Goal: Task Accomplishment & Management: Manage account settings

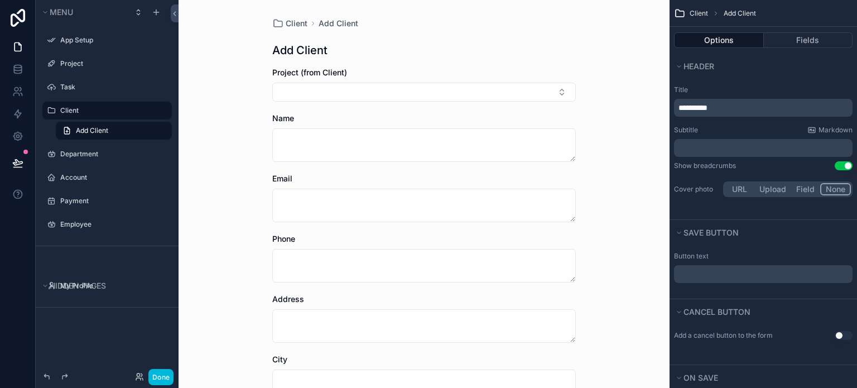
click at [716, 87] on label "Title" at bounding box center [763, 89] width 179 height 9
click at [80, 41] on label "App Setup" at bounding box center [112, 40] width 105 height 9
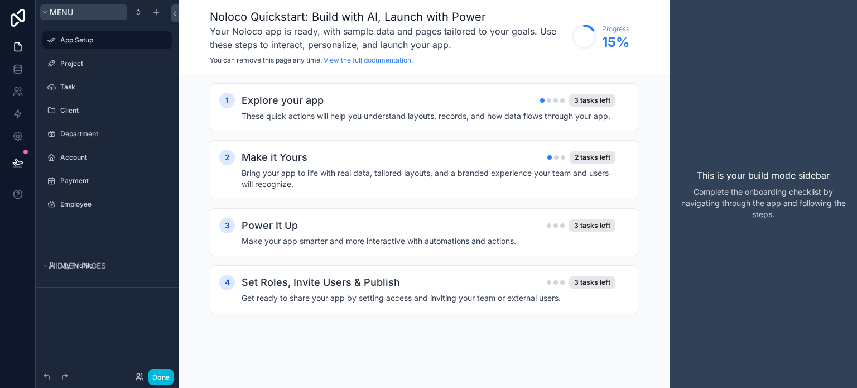
click at [47, 12] on icon "scrollable content" at bounding box center [45, 12] width 7 height 7
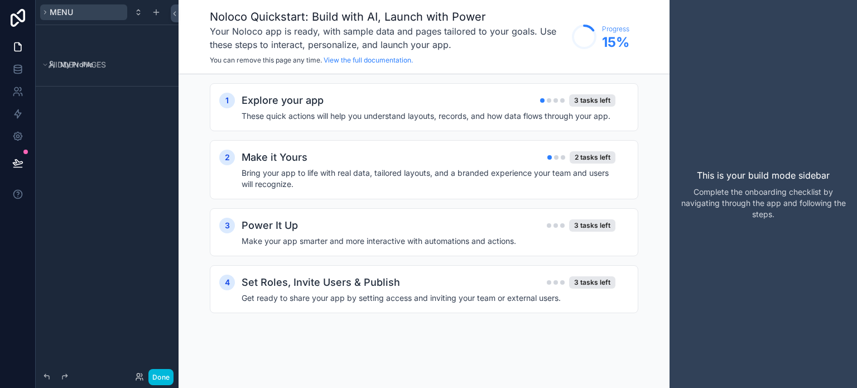
click at [48, 16] on button "Menu" at bounding box center [83, 12] width 87 height 16
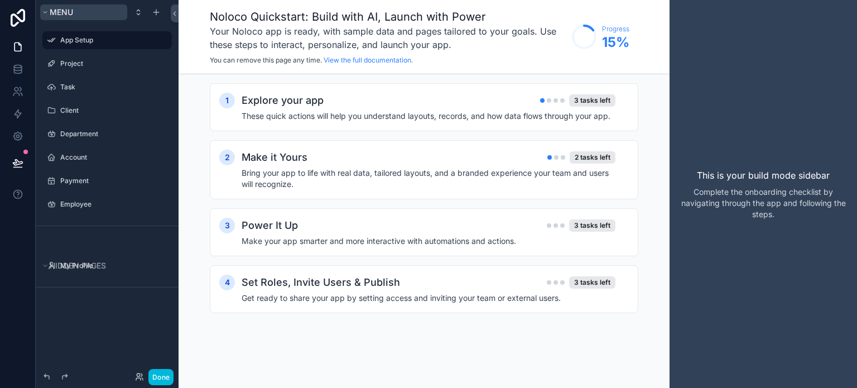
click at [48, 16] on button "Menu" at bounding box center [83, 12] width 87 height 16
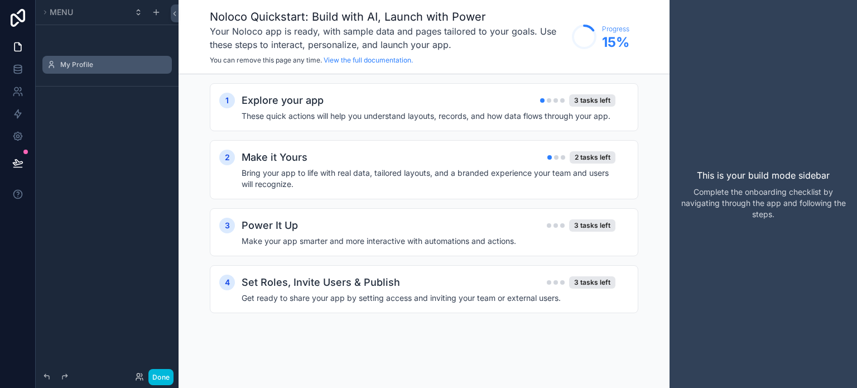
click at [75, 66] on label "My Profile" at bounding box center [112, 64] width 105 height 9
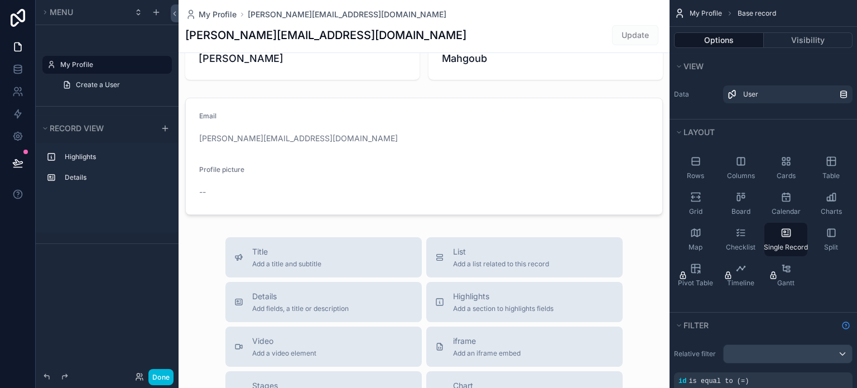
scroll to position [167, 0]
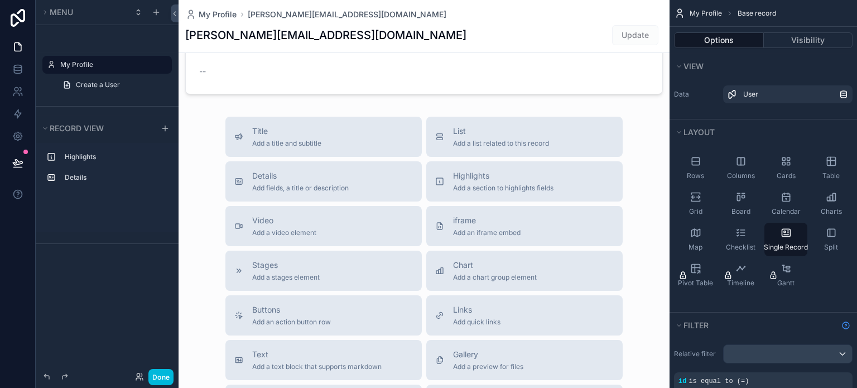
click at [266, 146] on div "scrollable content" at bounding box center [424, 218] width 491 height 771
click at [4, 43] on link at bounding box center [17, 47] width 35 height 22
click at [11, 46] on link at bounding box center [17, 47] width 35 height 22
click at [18, 69] on icon at bounding box center [17, 69] width 11 height 11
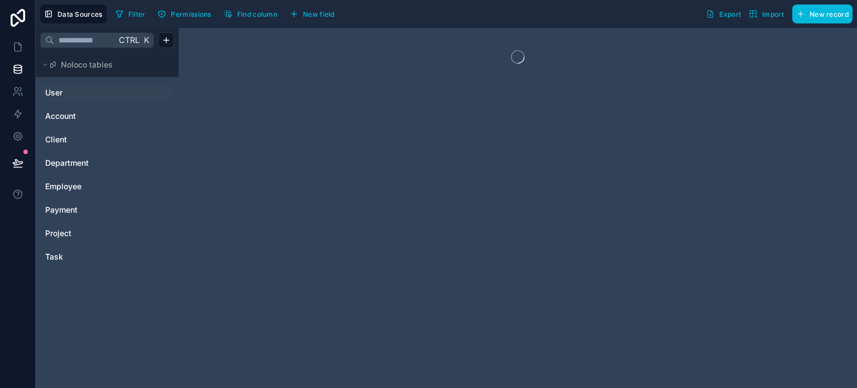
click at [90, 95] on link "User" at bounding box center [90, 92] width 90 height 11
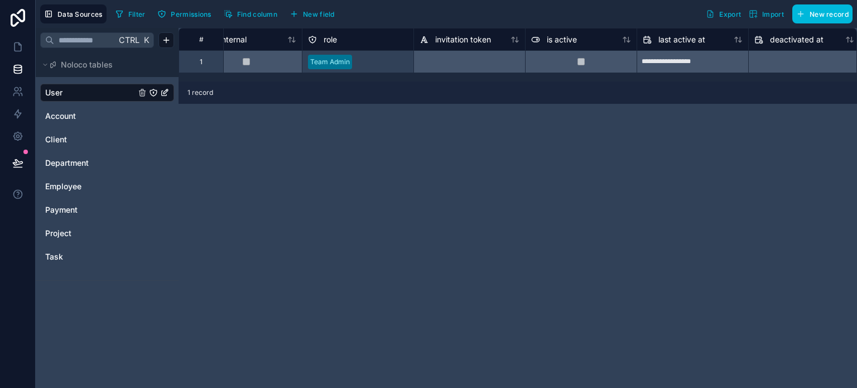
scroll to position [0, 481]
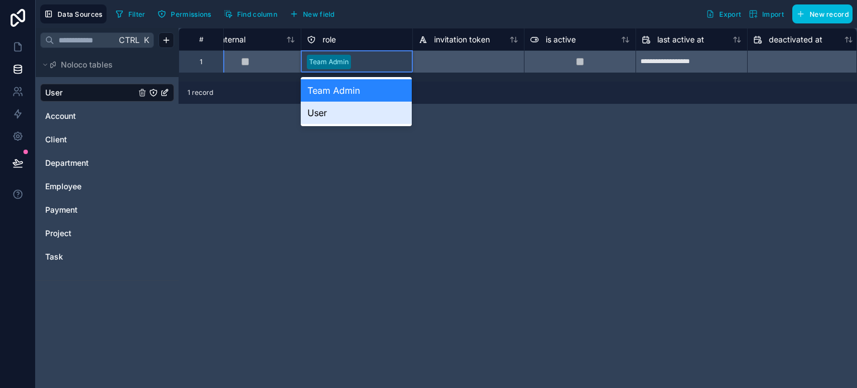
click at [463, 113] on div "**********" at bounding box center [518, 208] width 679 height 360
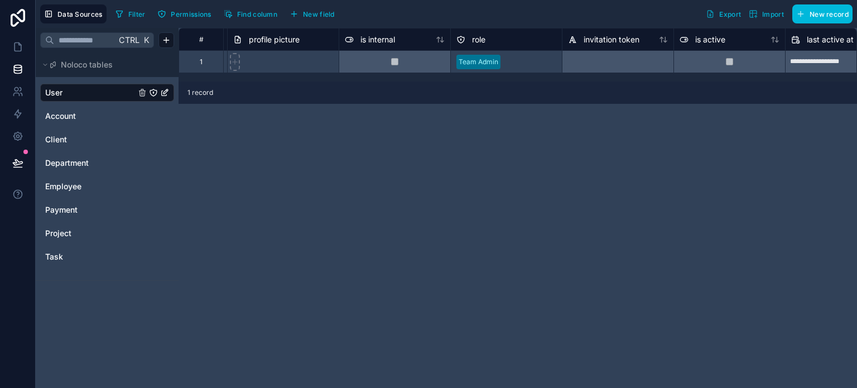
scroll to position [0, 0]
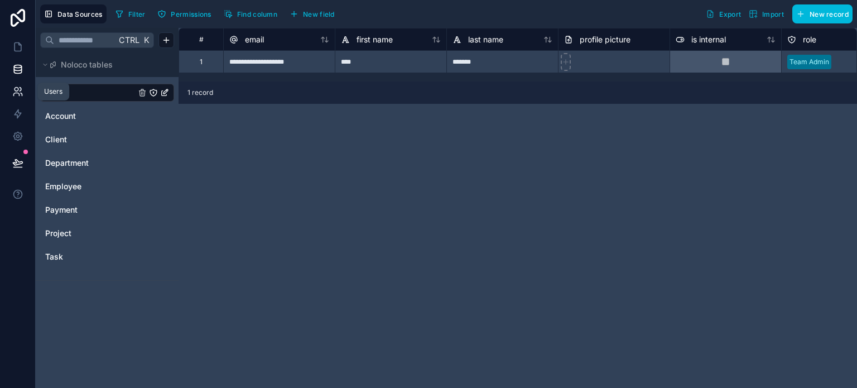
click at [13, 98] on link at bounding box center [17, 91] width 35 height 22
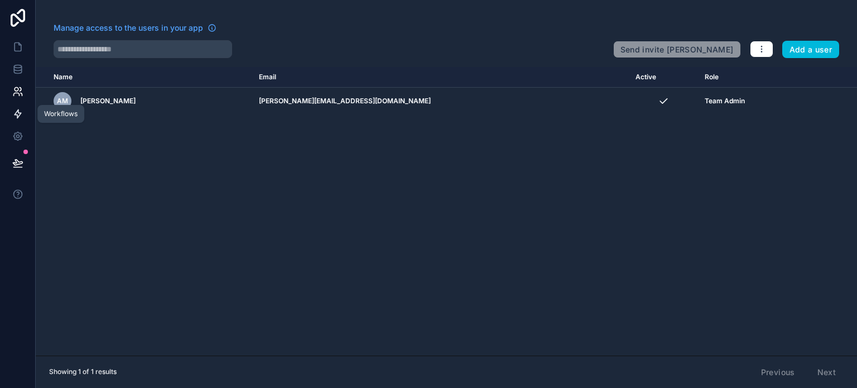
click at [20, 119] on icon at bounding box center [17, 113] width 11 height 11
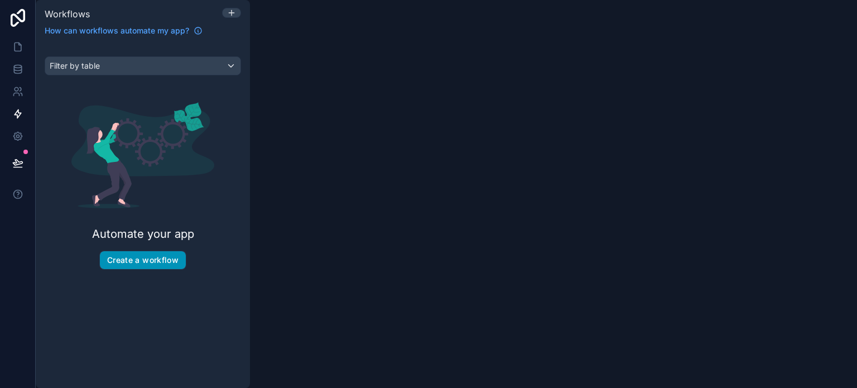
click at [150, 256] on button "Create a workflow" at bounding box center [143, 260] width 86 height 18
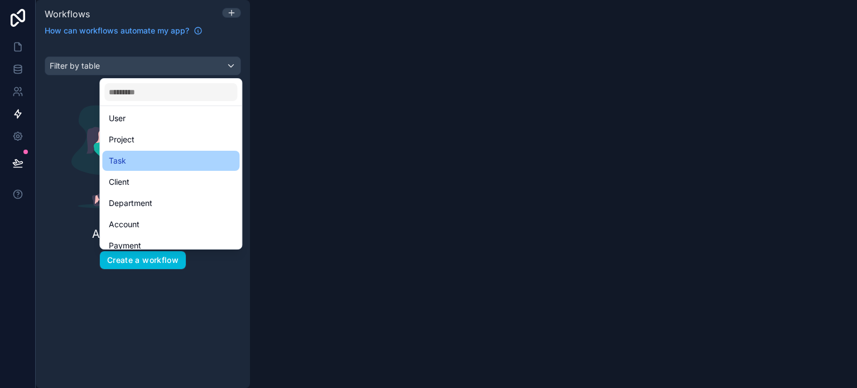
scroll to position [54, 0]
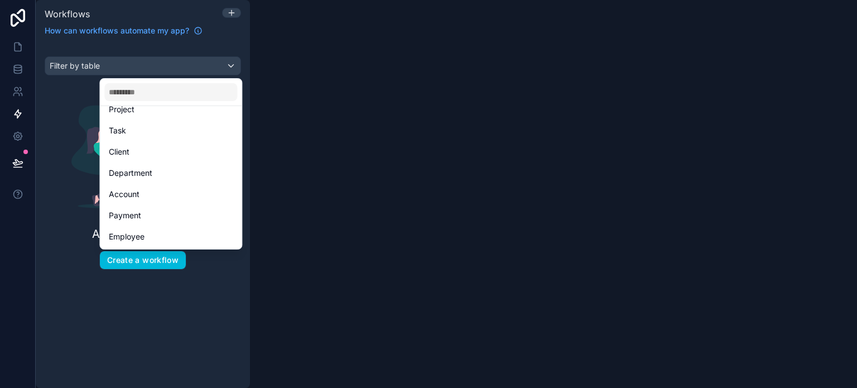
click at [52, 148] on div "scrollable content" at bounding box center [428, 194] width 857 height 388
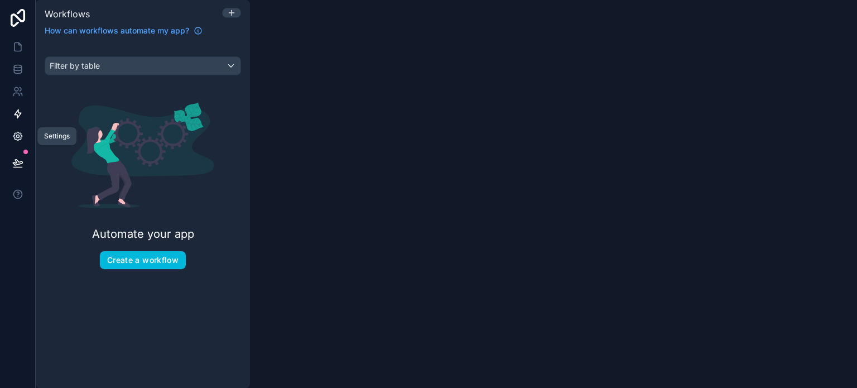
click at [16, 138] on icon at bounding box center [17, 136] width 11 height 11
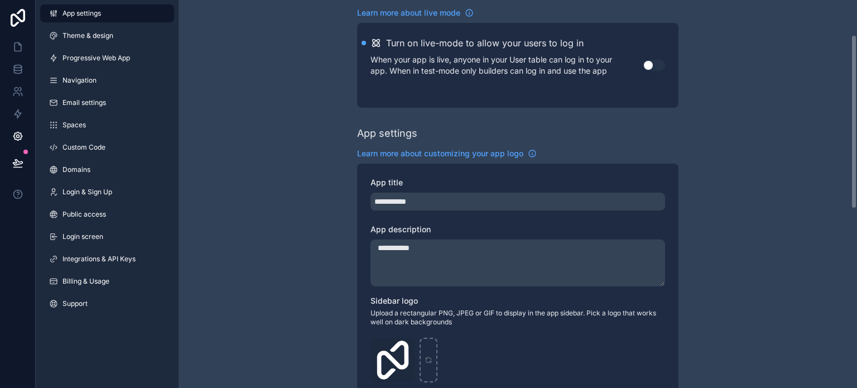
scroll to position [29, 0]
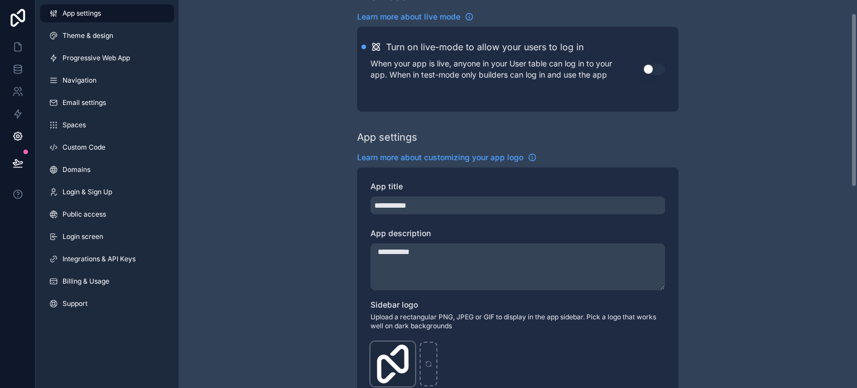
click at [399, 366] on div "Logo-Sq-No-Padding .png" at bounding box center [393, 364] width 45 height 45
click at [0, 0] on icon "scrollable content" at bounding box center [0, 0] width 0 height 0
click at [426, 333] on icon "button" at bounding box center [429, 331] width 9 height 9
click at [400, 380] on div "scrollable content" at bounding box center [393, 364] width 45 height 45
type input "**********"
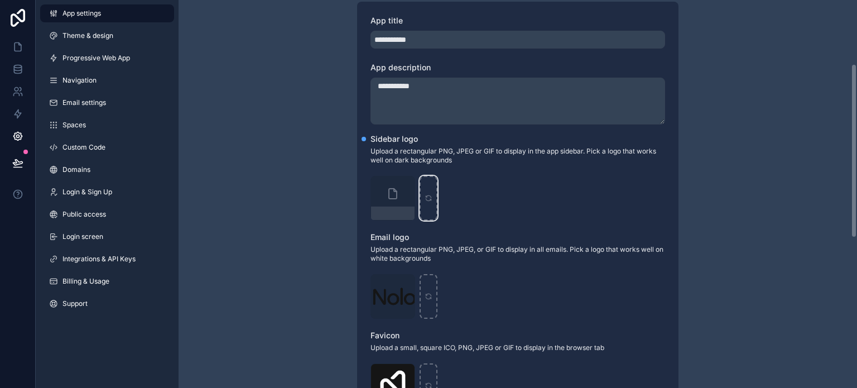
scroll to position [196, 0]
click at [390, 196] on icon "scrollable content" at bounding box center [392, 191] width 13 height 13
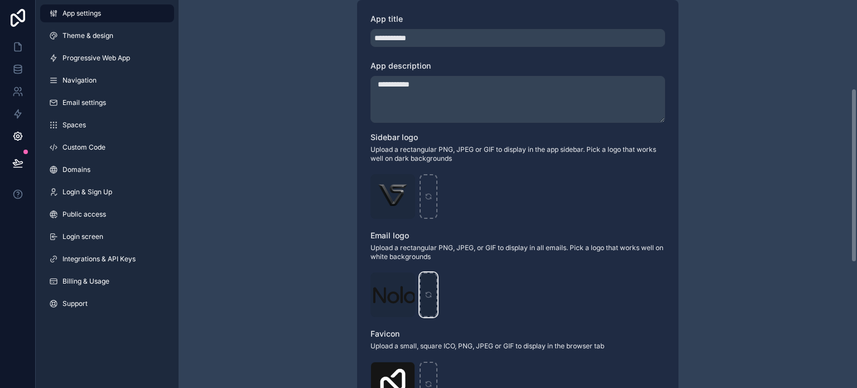
click at [432, 298] on icon "scrollable content" at bounding box center [429, 295] width 8 height 8
type input "**********"
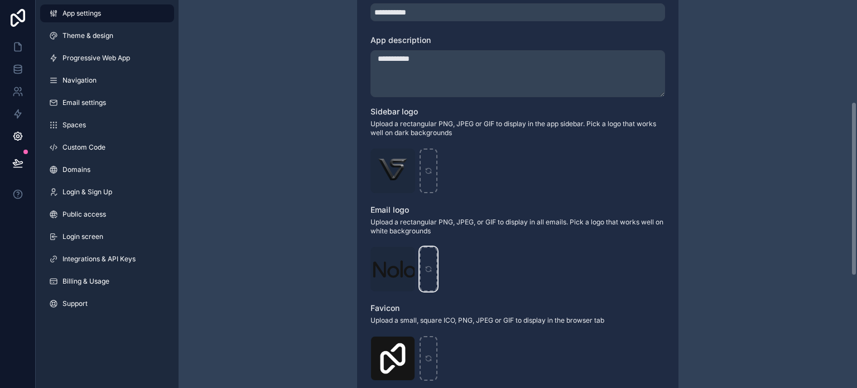
scroll to position [252, 0]
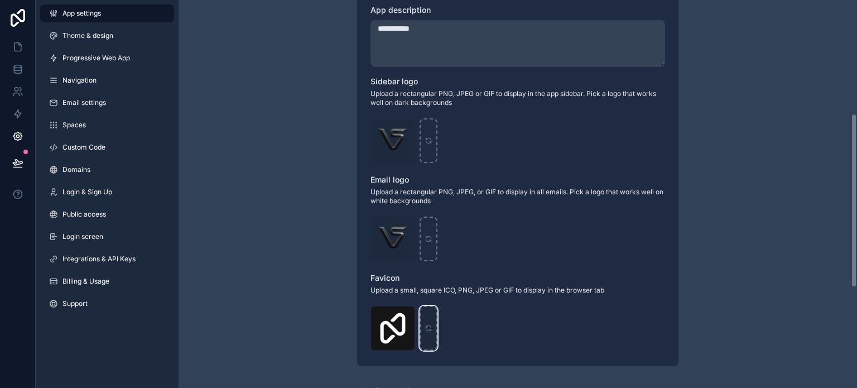
click at [422, 316] on div "scrollable content" at bounding box center [429, 328] width 18 height 45
type input "**********"
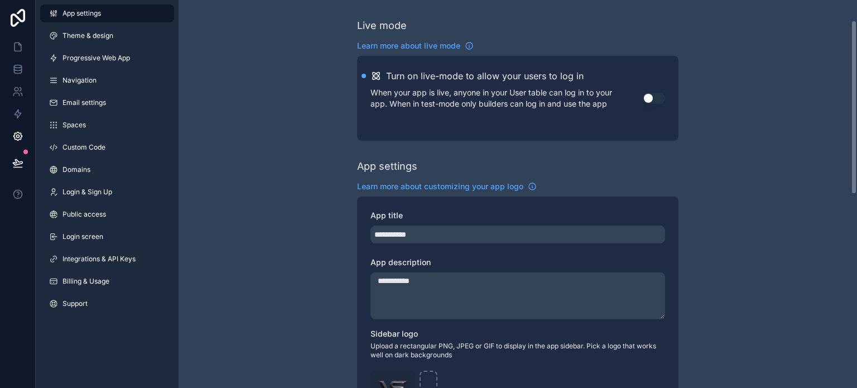
scroll to position [0, 0]
click at [17, 37] on link at bounding box center [17, 47] width 35 height 22
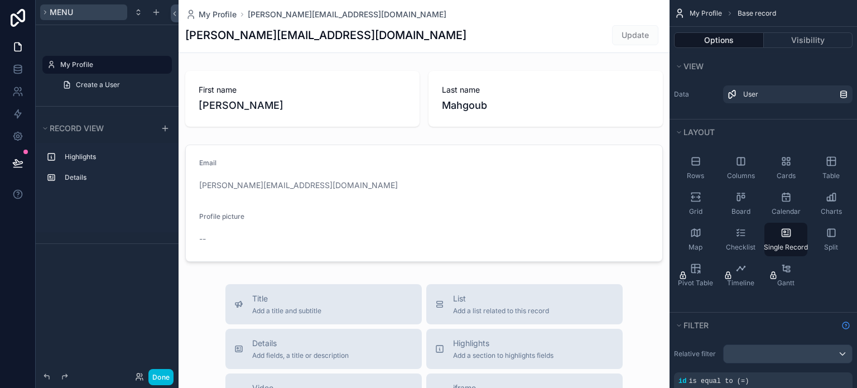
click at [85, 17] on button "Menu" at bounding box center [83, 12] width 87 height 16
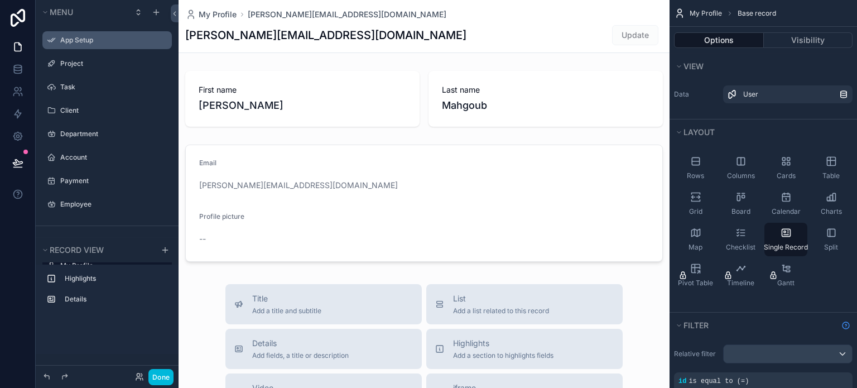
click at [61, 42] on label "App Setup" at bounding box center [112, 40] width 105 height 9
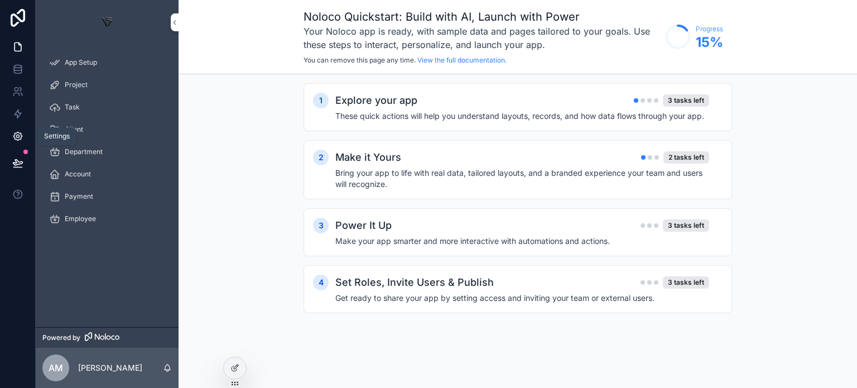
click at [18, 137] on icon at bounding box center [17, 136] width 3 height 3
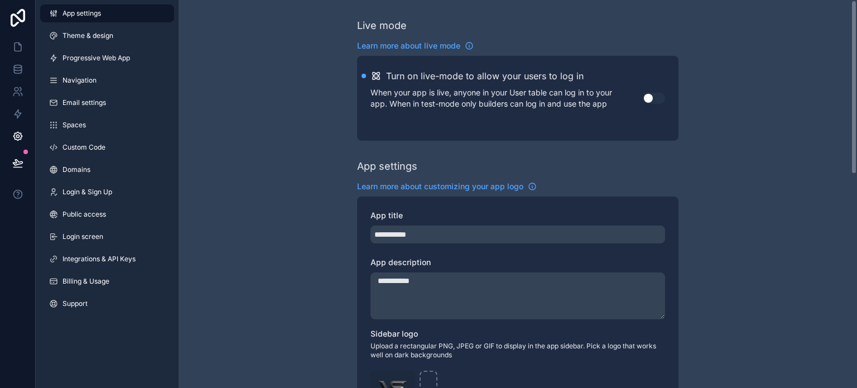
click at [660, 100] on button "Use setting" at bounding box center [654, 98] width 22 height 11
click at [11, 46] on link at bounding box center [17, 47] width 35 height 22
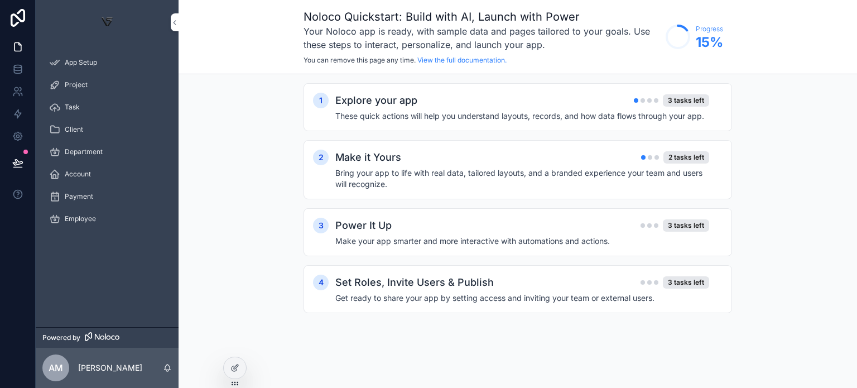
click at [112, 17] on img "scrollable content" at bounding box center [107, 22] width 18 height 18
click at [13, 142] on link at bounding box center [17, 136] width 35 height 22
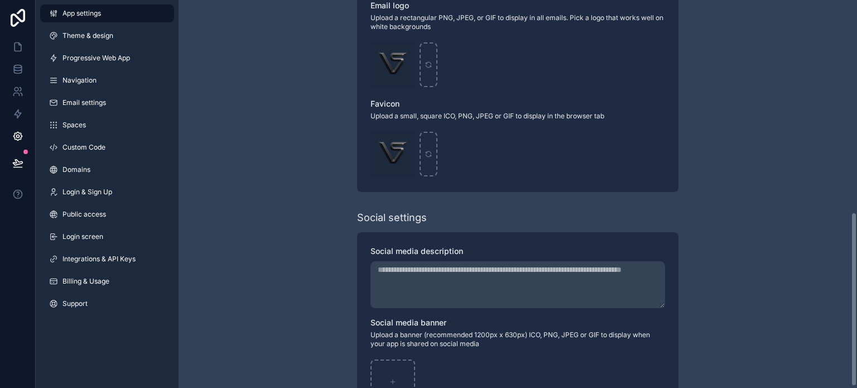
scroll to position [476, 0]
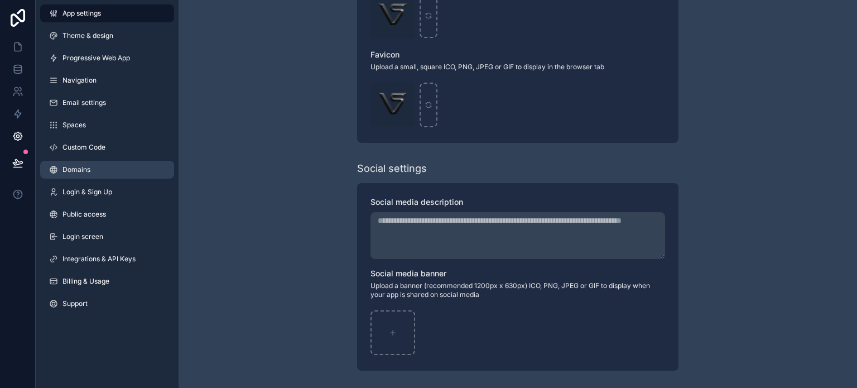
click at [100, 161] on link "Domains" at bounding box center [107, 170] width 134 height 18
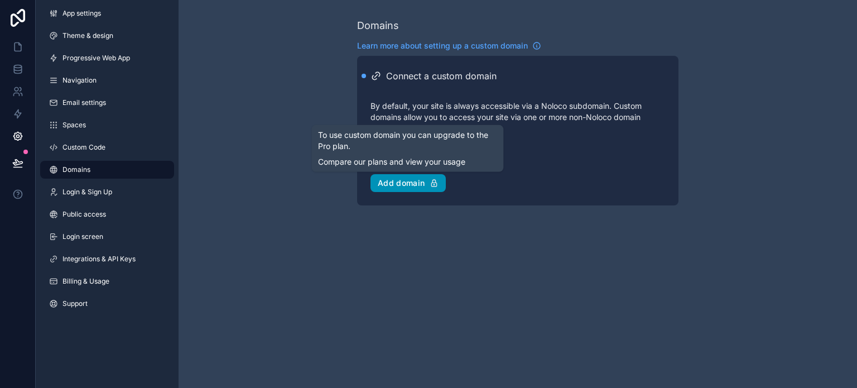
click at [411, 182] on div "Add domain" at bounding box center [408, 183] width 61 height 10
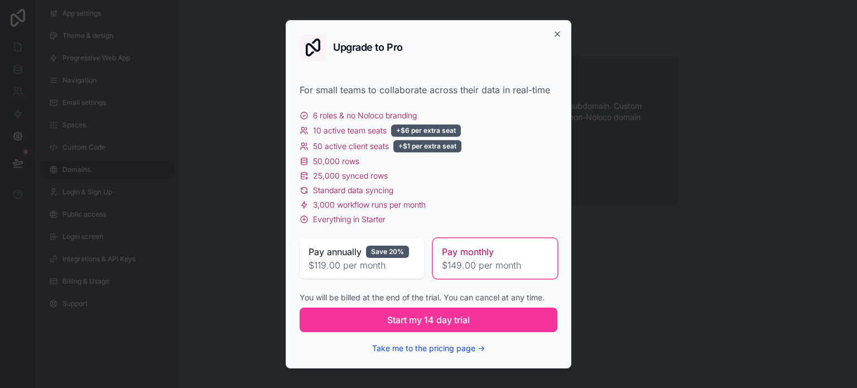
click at [478, 349] on button "Take me to the pricing page →" at bounding box center [428, 348] width 113 height 11
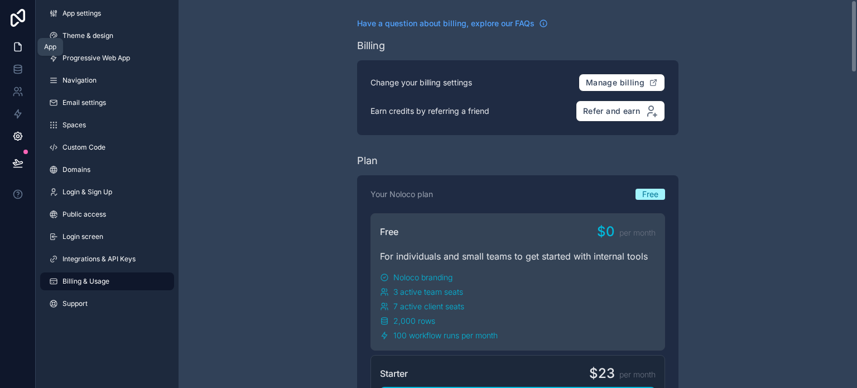
click at [18, 45] on icon at bounding box center [17, 46] width 11 height 11
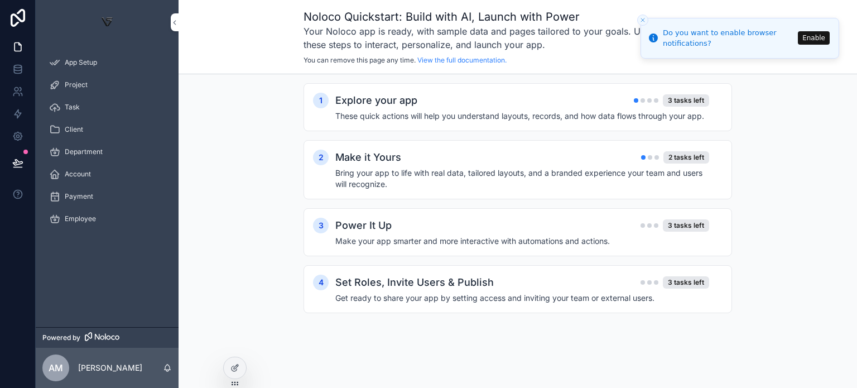
click at [809, 34] on button "Enable" at bounding box center [814, 37] width 32 height 13
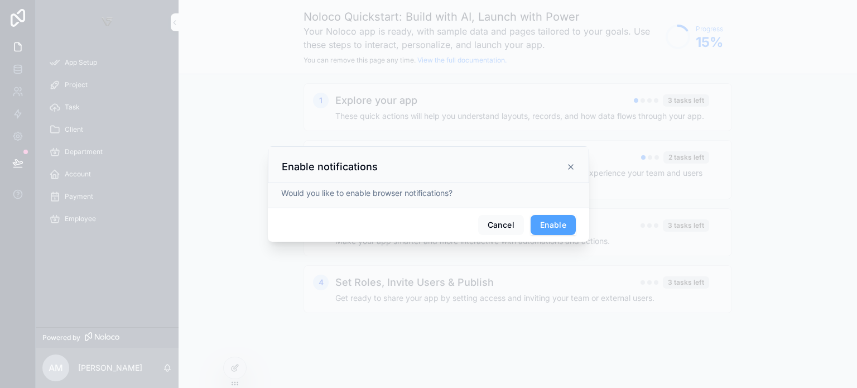
click at [558, 217] on button "Enable" at bounding box center [553, 225] width 45 height 20
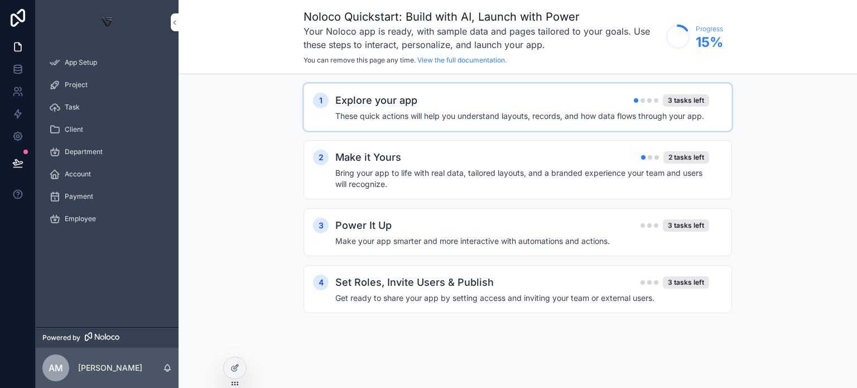
click at [628, 123] on div "1 Explore your app 3 tasks left These quick actions will help you understand la…" at bounding box center [518, 107] width 429 height 48
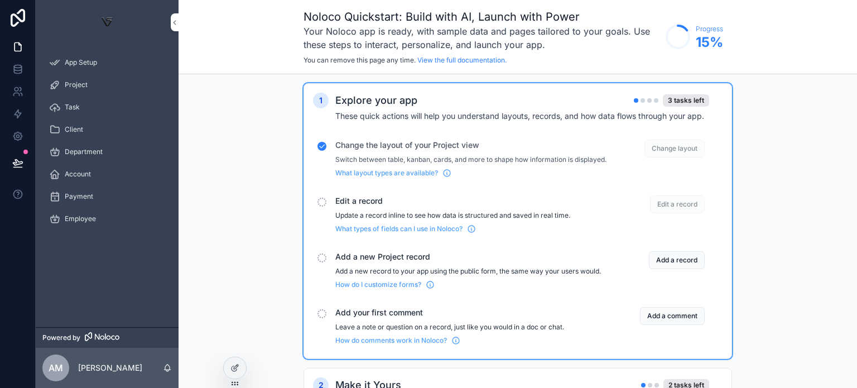
click at [369, 207] on span "Edit a record" at bounding box center [470, 200] width 271 height 11
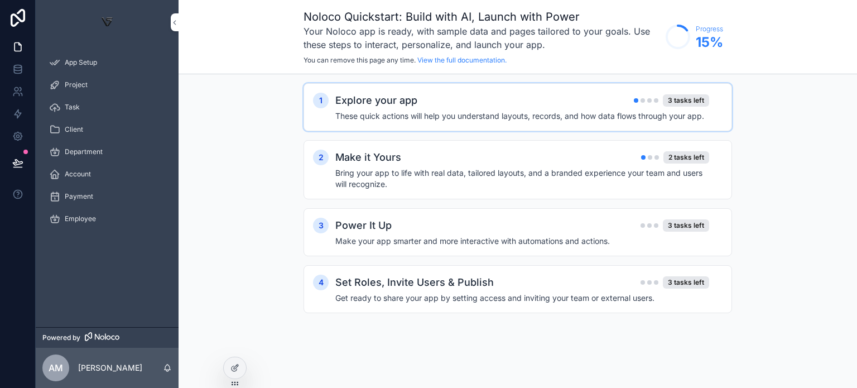
click at [621, 116] on h4 "These quick actions will help you understand layouts, records, and how data flo…" at bounding box center [522, 116] width 374 height 11
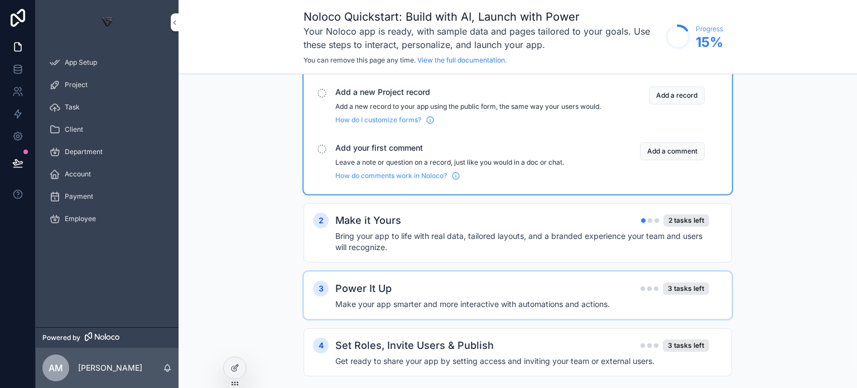
scroll to position [192, 0]
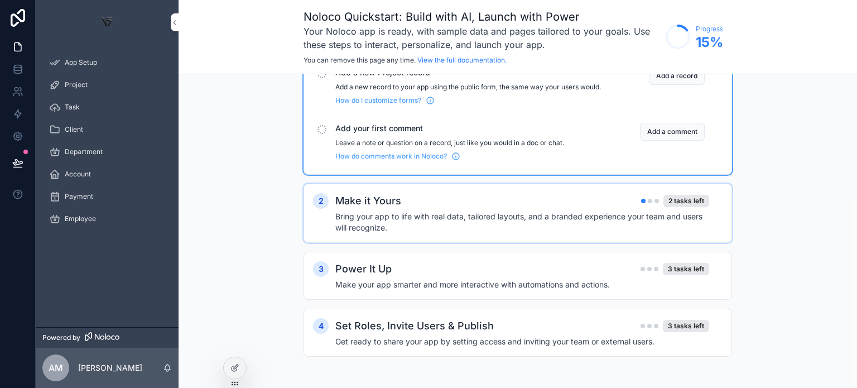
click at [558, 228] on h4 "Bring your app to life with real data, tailored layouts, and a branded experien…" at bounding box center [522, 222] width 374 height 22
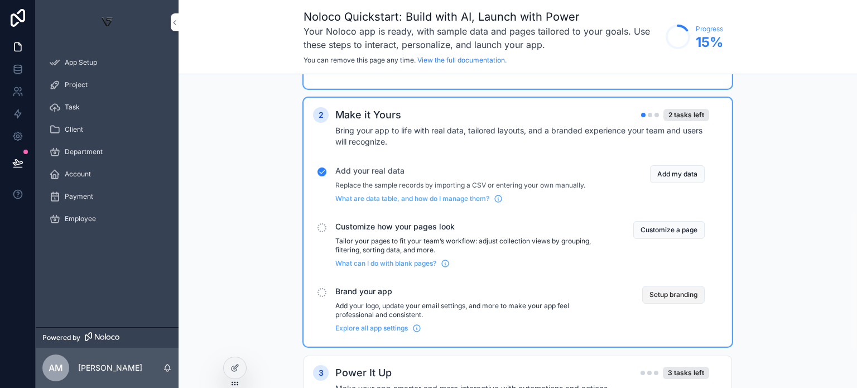
scroll to position [304, 0]
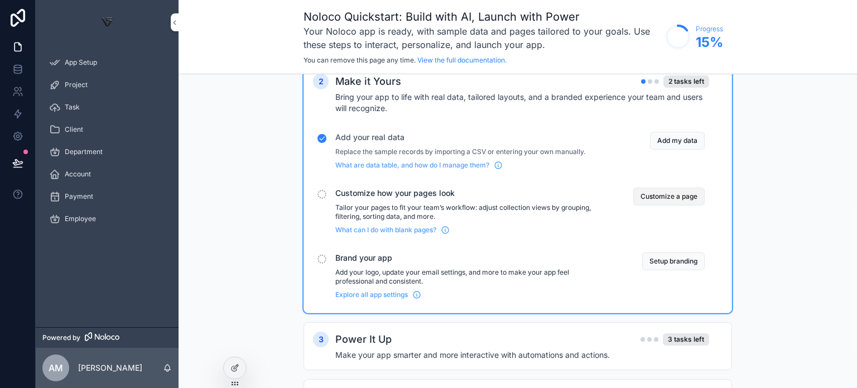
click at [679, 205] on button "Customize a page" at bounding box center [668, 197] width 71 height 18
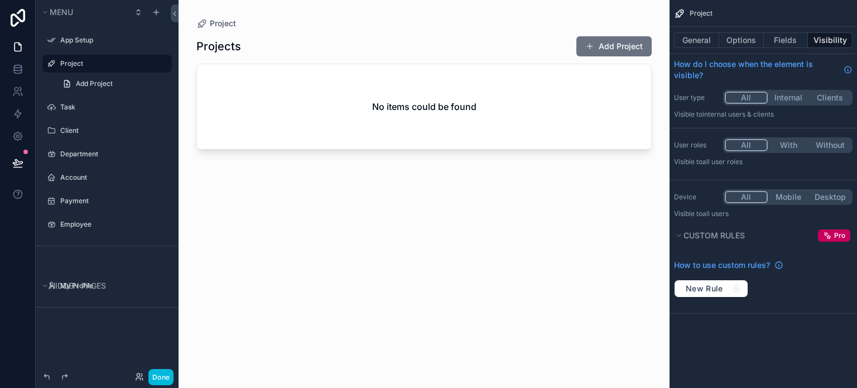
click at [791, 98] on button "Internal" at bounding box center [789, 98] width 42 height 12
click at [797, 142] on button "With" at bounding box center [789, 145] width 42 height 12
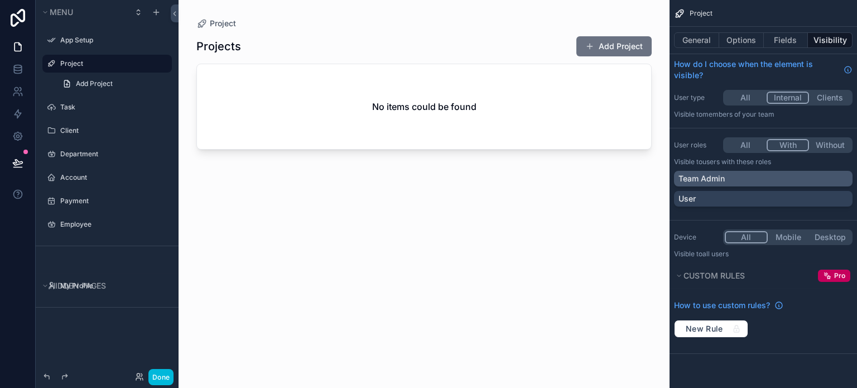
click at [750, 178] on div "Team Admin" at bounding box center [764, 178] width 170 height 11
click at [608, 44] on div "scrollable content" at bounding box center [424, 187] width 491 height 375
click at [599, 55] on button "Add Project" at bounding box center [614, 46] width 75 height 20
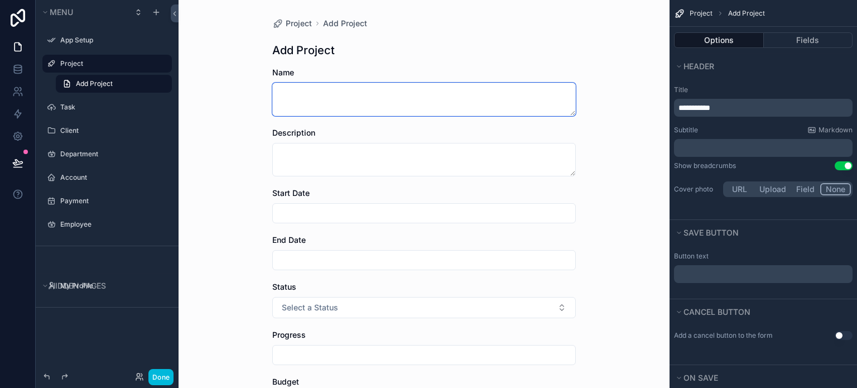
click at [431, 109] on textarea "scrollable content" at bounding box center [424, 99] width 304 height 33
type textarea "**********"
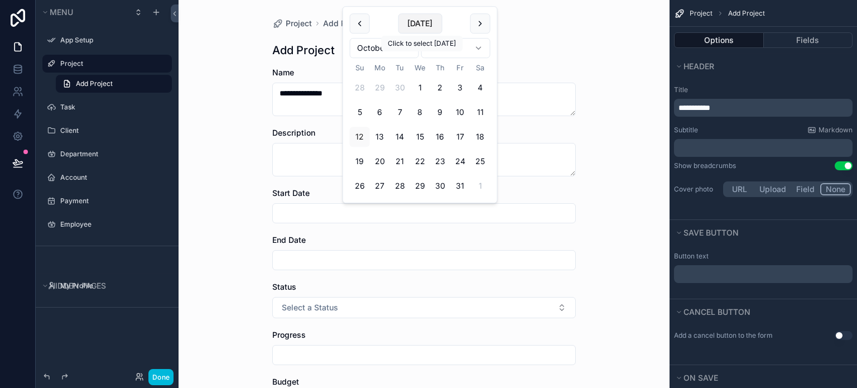
click at [430, 21] on button "Today" at bounding box center [420, 23] width 44 height 20
type input "**********"
drag, startPoint x: 614, startPoint y: 162, endPoint x: 607, endPoint y: 162, distance: 6.7
click at [614, 162] on div "**********" at bounding box center [424, 194] width 491 height 388
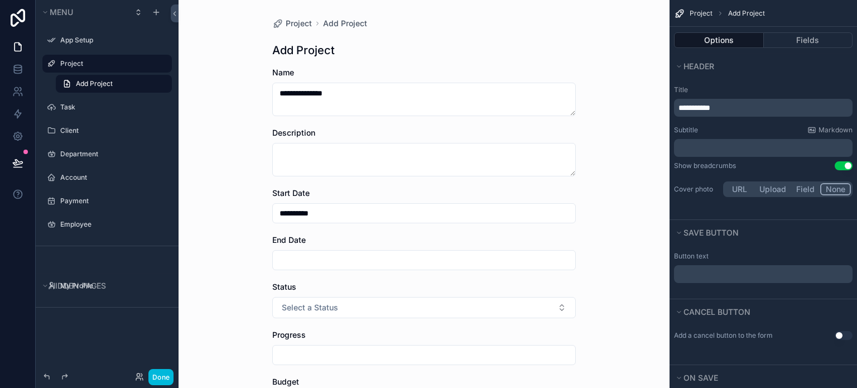
click at [524, 244] on div "End Date" at bounding box center [424, 239] width 304 height 11
click at [522, 260] on input "scrollable content" at bounding box center [424, 260] width 303 height 16
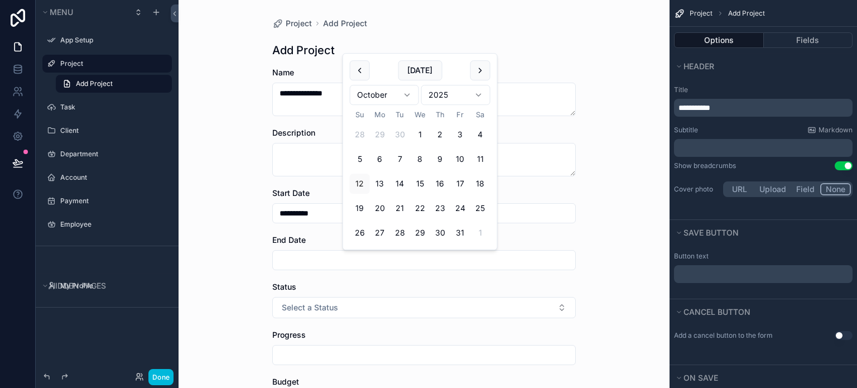
click at [601, 267] on div "**********" at bounding box center [424, 194] width 491 height 388
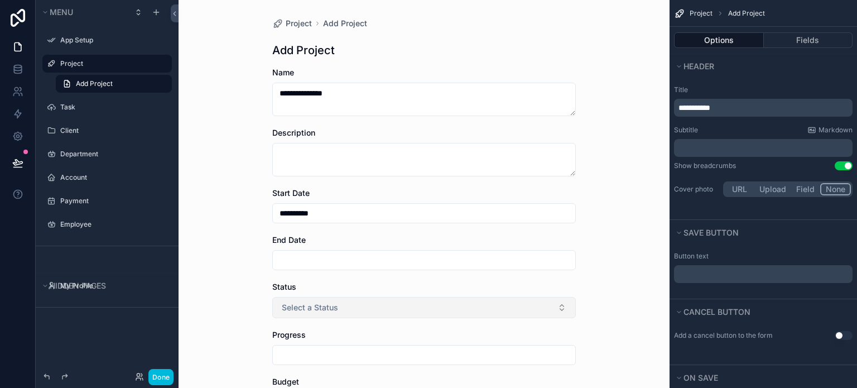
click at [535, 313] on button "Select a Status" at bounding box center [424, 307] width 304 height 21
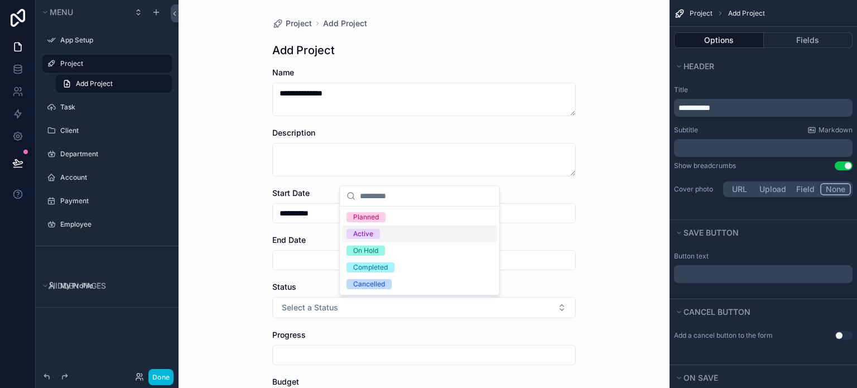
drag, startPoint x: 429, startPoint y: 238, endPoint x: 435, endPoint y: 257, distance: 20.3
click at [430, 238] on div "Active" at bounding box center [419, 233] width 155 height 17
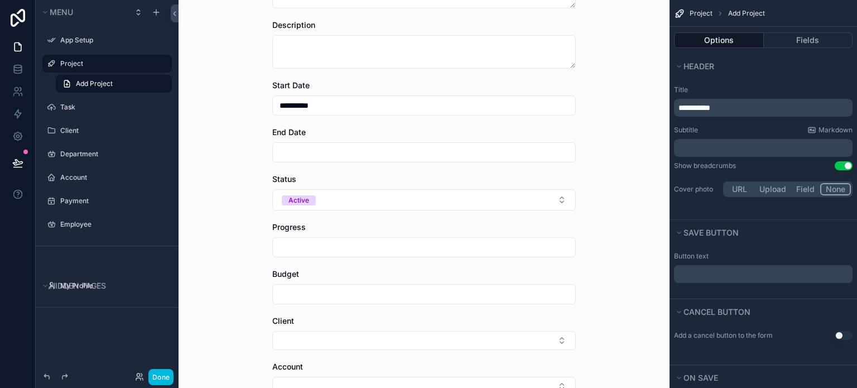
scroll to position [112, 0]
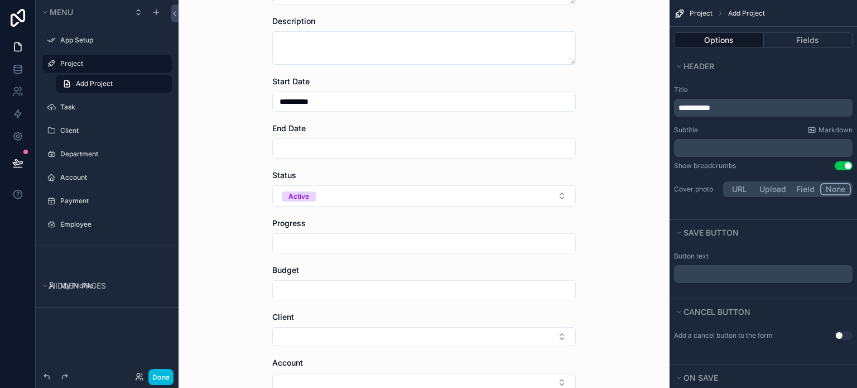
click at [407, 229] on div "Progress" at bounding box center [424, 236] width 304 height 36
click at [407, 241] on input "scrollable content" at bounding box center [424, 244] width 303 height 16
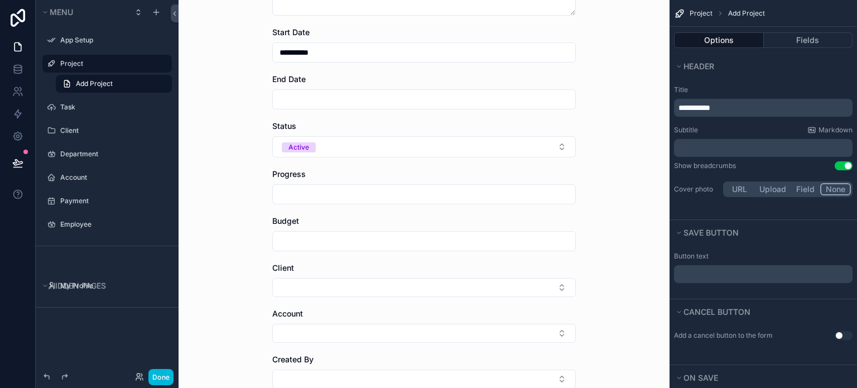
scroll to position [167, 0]
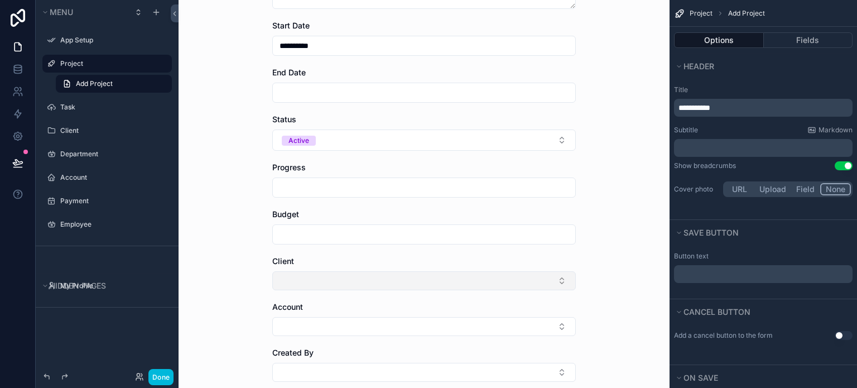
click at [430, 286] on button "Select Button" at bounding box center [424, 280] width 304 height 19
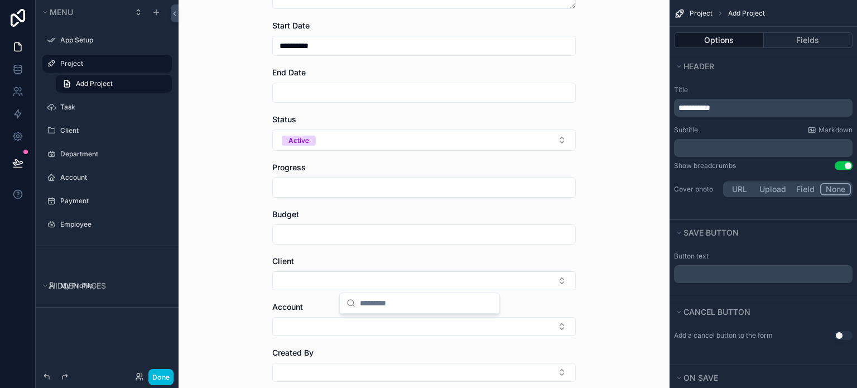
click at [578, 243] on div "**********" at bounding box center [423, 162] width 321 height 659
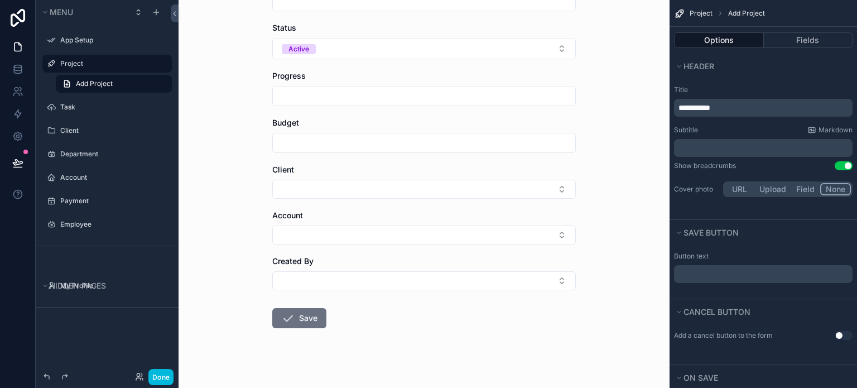
scroll to position [270, 0]
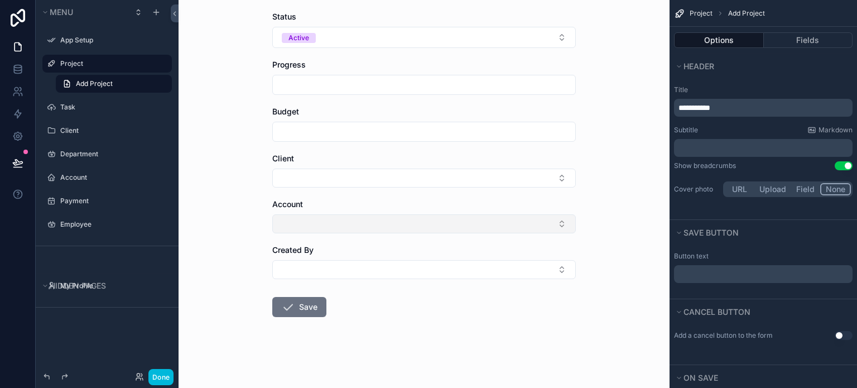
click at [529, 225] on button "Select Button" at bounding box center [424, 223] width 304 height 19
click at [454, 338] on form "**********" at bounding box center [424, 93] width 304 height 592
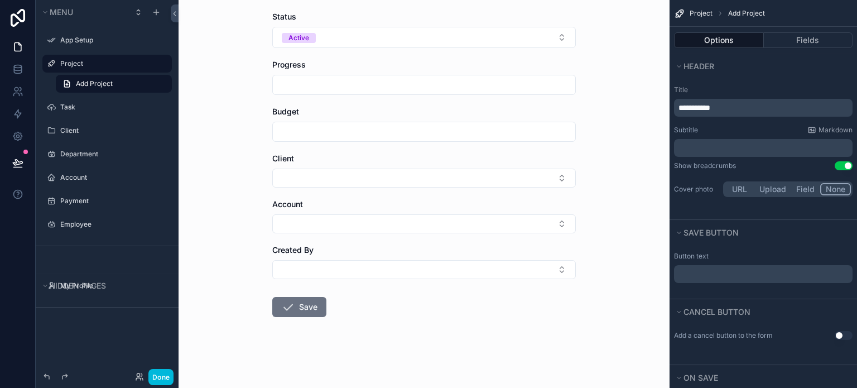
click at [294, 301] on button "Save" at bounding box center [299, 307] width 54 height 20
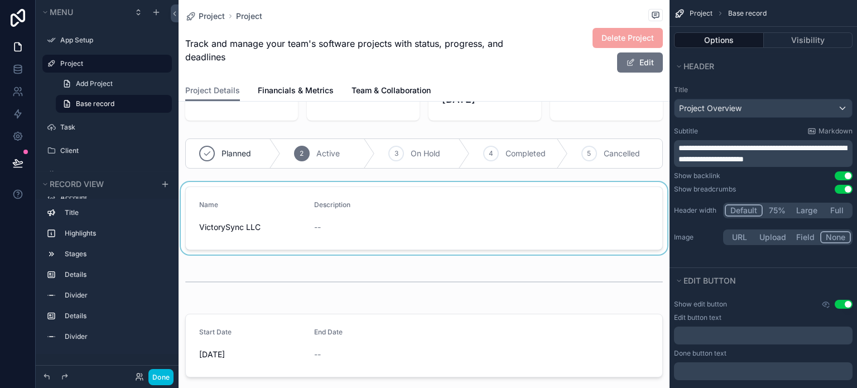
scroll to position [112, 0]
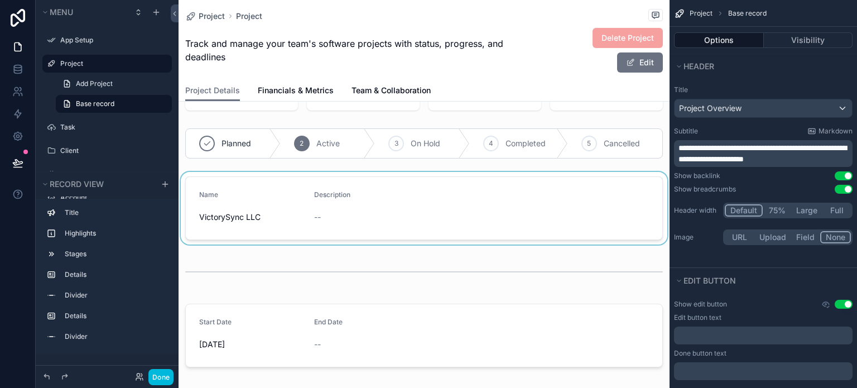
click at [362, 204] on div "scrollable content" at bounding box center [424, 208] width 491 height 73
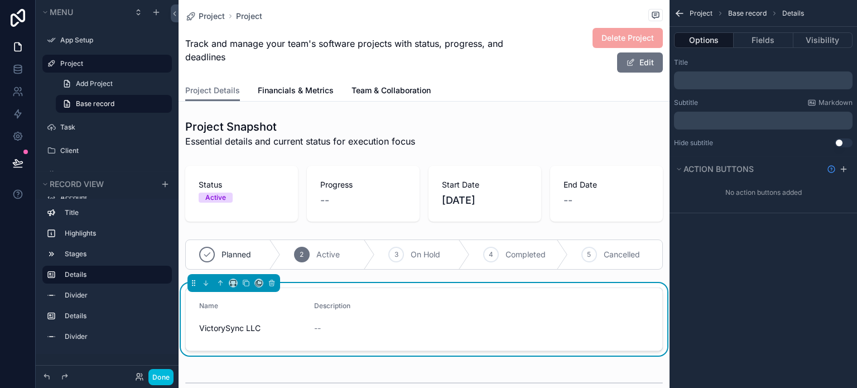
scroll to position [0, 0]
click at [284, 96] on link "Financials & Metrics" at bounding box center [296, 91] width 76 height 22
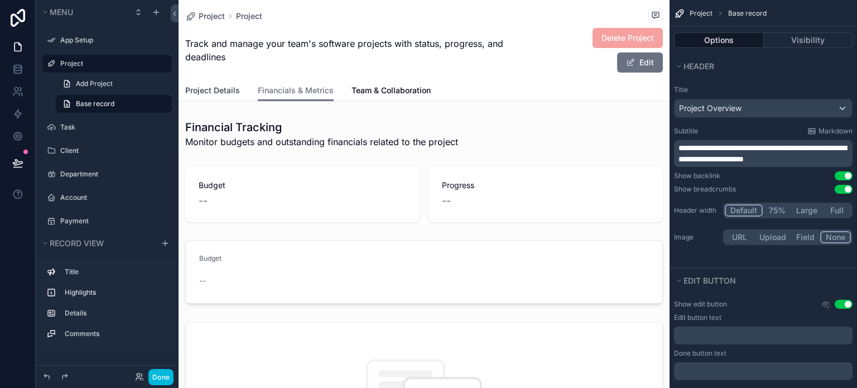
click at [222, 83] on link "Project Details" at bounding box center [212, 91] width 55 height 22
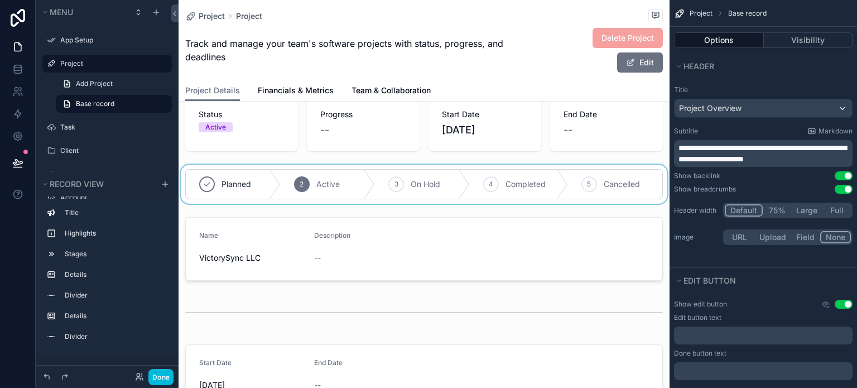
scroll to position [56, 0]
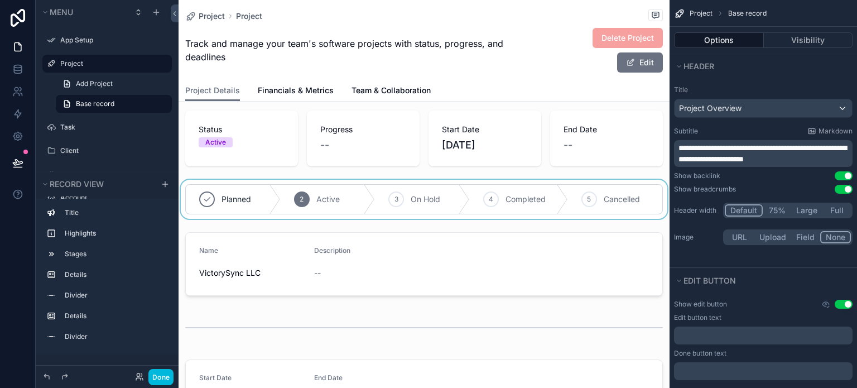
click at [509, 212] on div "scrollable content" at bounding box center [424, 199] width 491 height 39
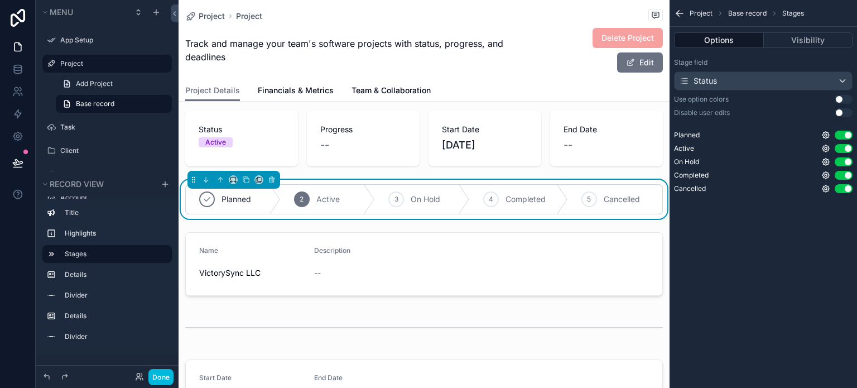
click at [509, 196] on span "Completed" at bounding box center [526, 199] width 40 height 11
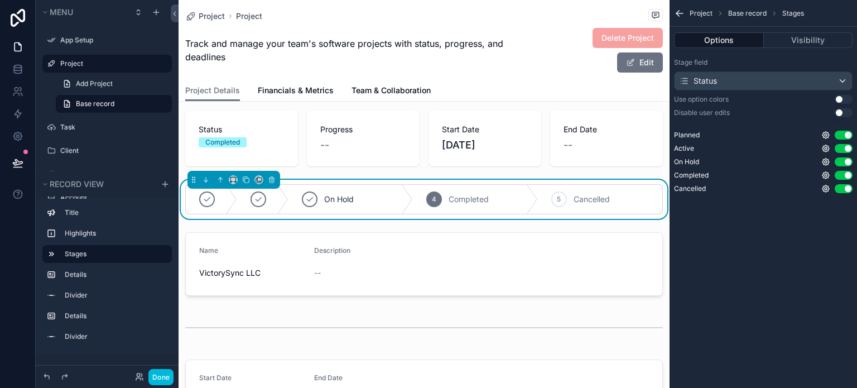
click at [349, 204] on span "On Hold" at bounding box center [339, 199] width 30 height 11
click at [304, 199] on div "Active" at bounding box center [290, 199] width 107 height 29
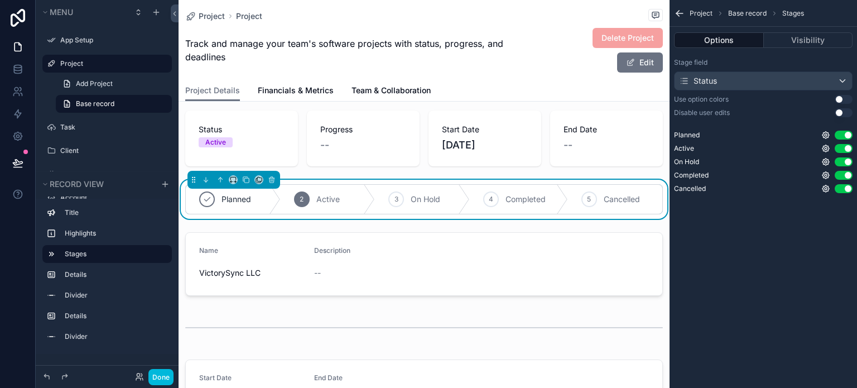
click at [238, 207] on div "Planned" at bounding box center [233, 199] width 95 height 29
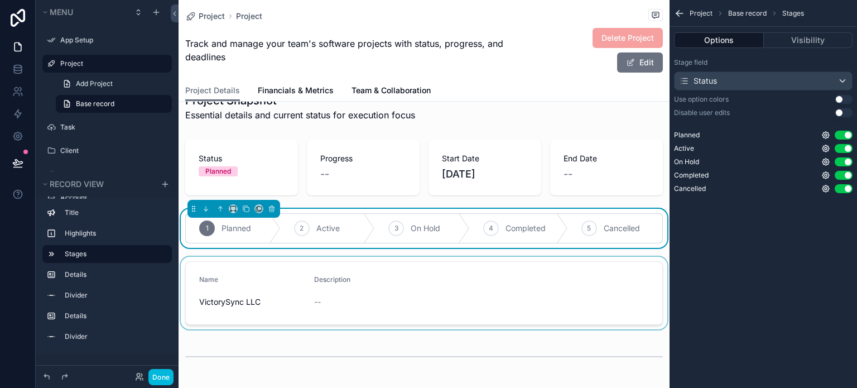
scroll to position [0, 0]
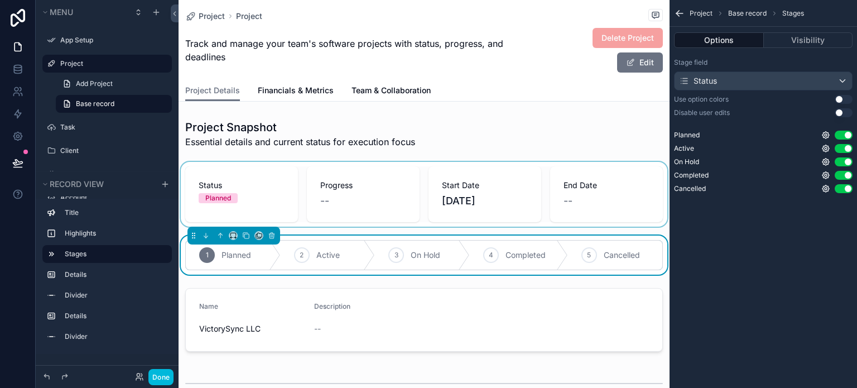
click at [271, 181] on div "scrollable content" at bounding box center [424, 194] width 491 height 65
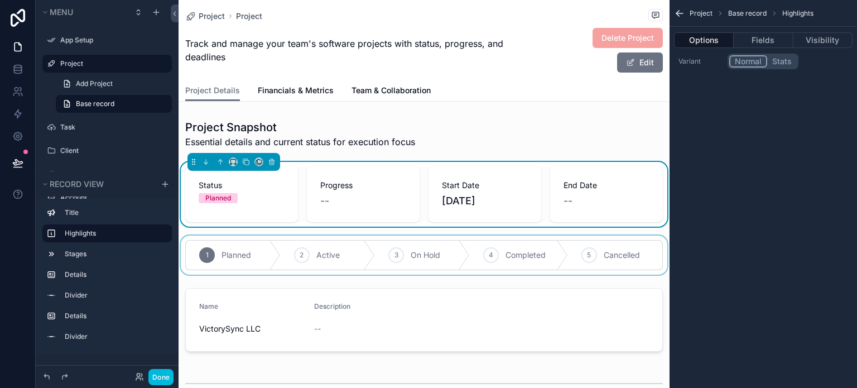
click at [213, 186] on span "Status" at bounding box center [242, 185] width 86 height 11
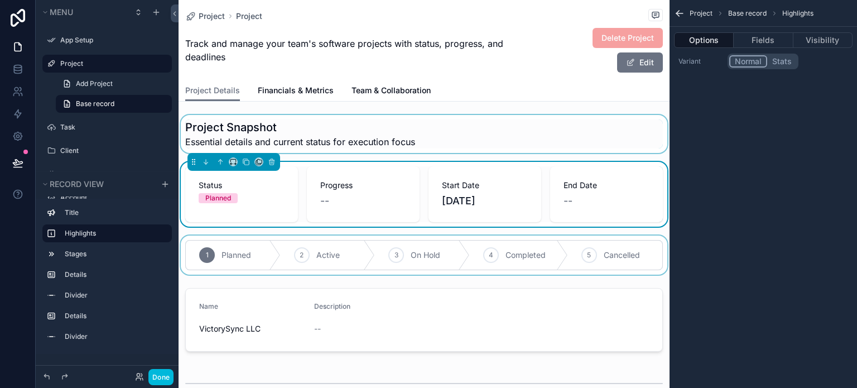
click at [453, 148] on div "scrollable content" at bounding box center [424, 134] width 491 height 38
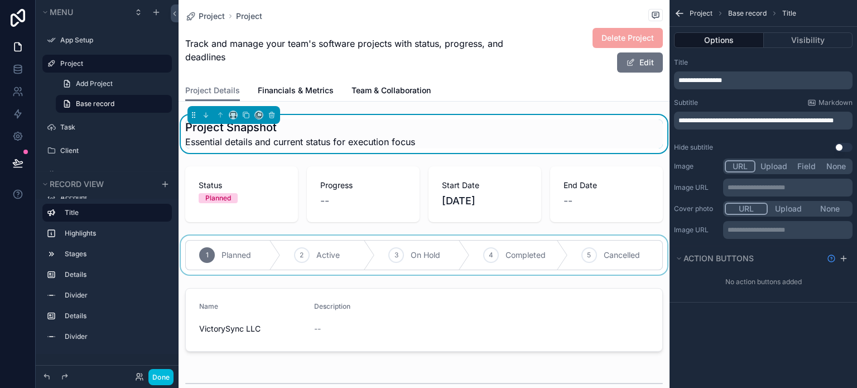
click at [558, 24] on div "Project Project Track and manage your team's software projects with status, pro…" at bounding box center [424, 40] width 478 height 80
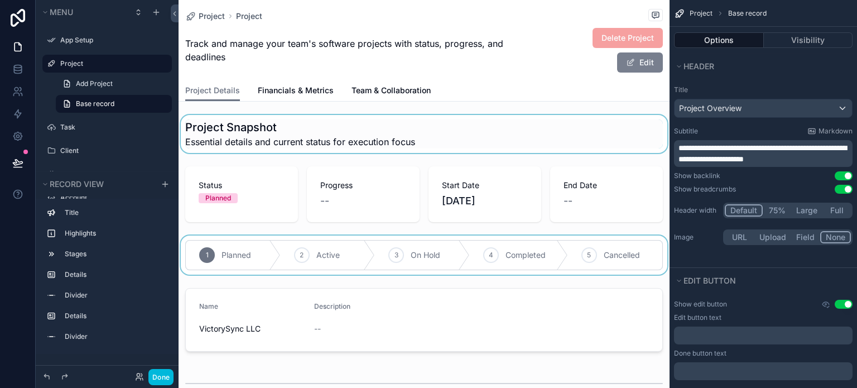
click at [628, 64] on button "Edit" at bounding box center [640, 62] width 46 height 20
click at [288, 91] on span "Financials & Metrics" at bounding box center [296, 90] width 76 height 11
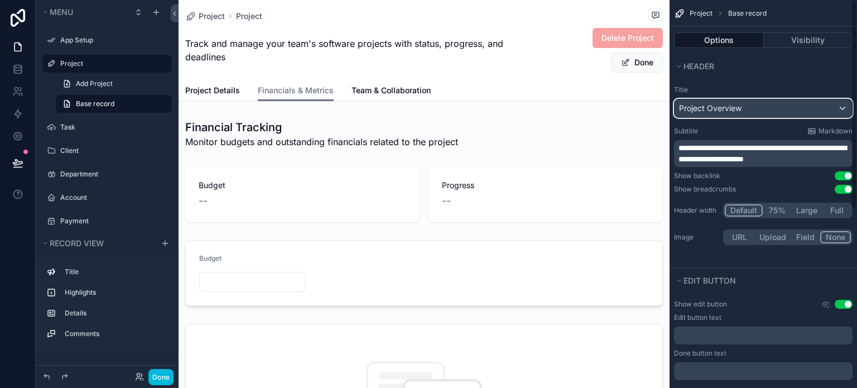
click at [699, 107] on span "Project Overview" at bounding box center [710, 108] width 63 height 11
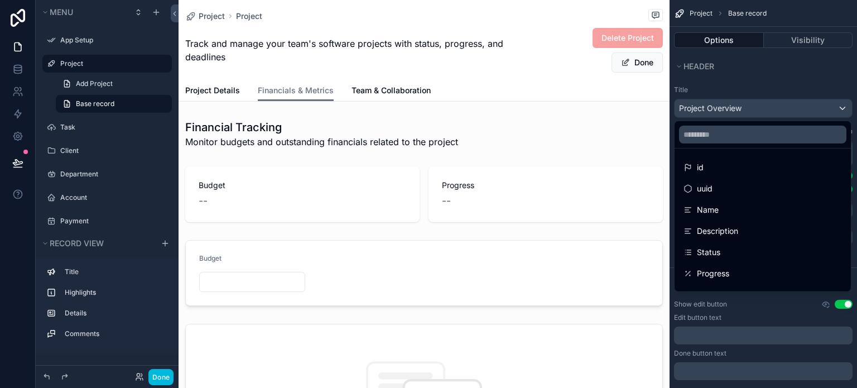
click at [777, 79] on div "scrollable content" at bounding box center [428, 194] width 857 height 388
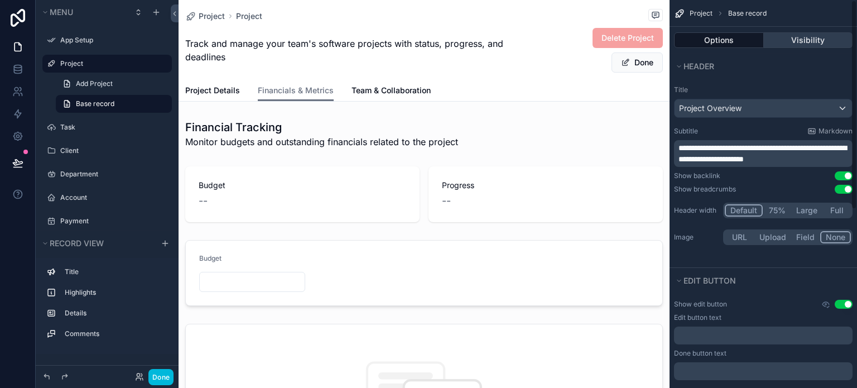
click at [793, 42] on button "Visibility" at bounding box center [808, 40] width 89 height 16
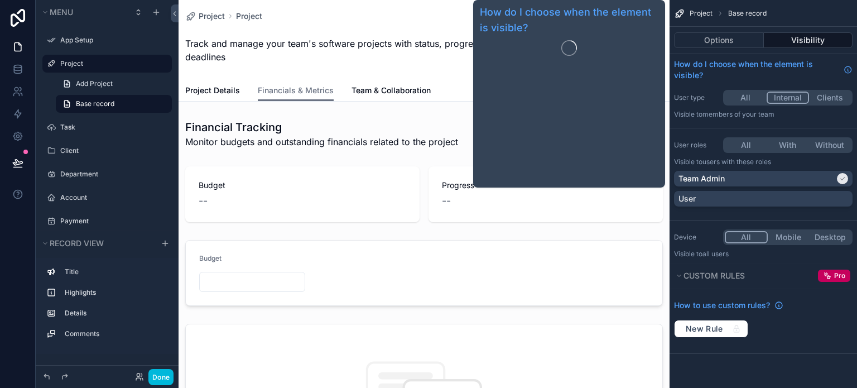
click at [718, 49] on div "Options Visibility" at bounding box center [764, 40] width 188 height 27
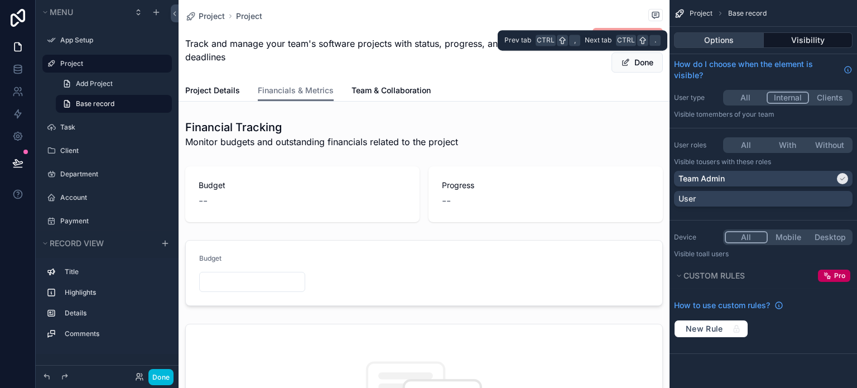
click at [718, 47] on button "Options" at bounding box center [719, 40] width 90 height 16
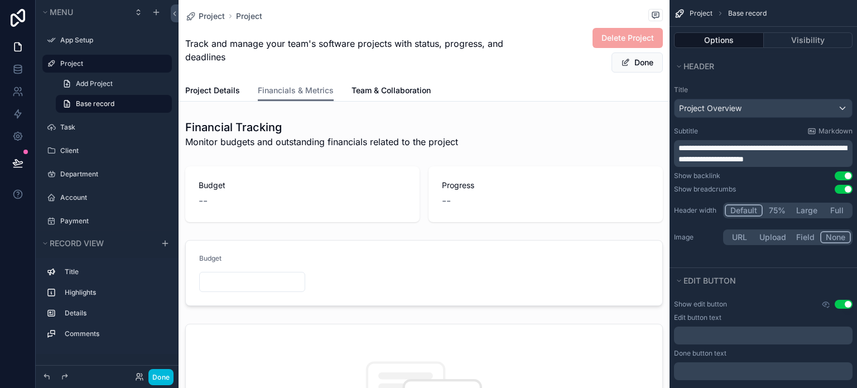
click at [413, 93] on span "Team & Collaboration" at bounding box center [391, 90] width 79 height 11
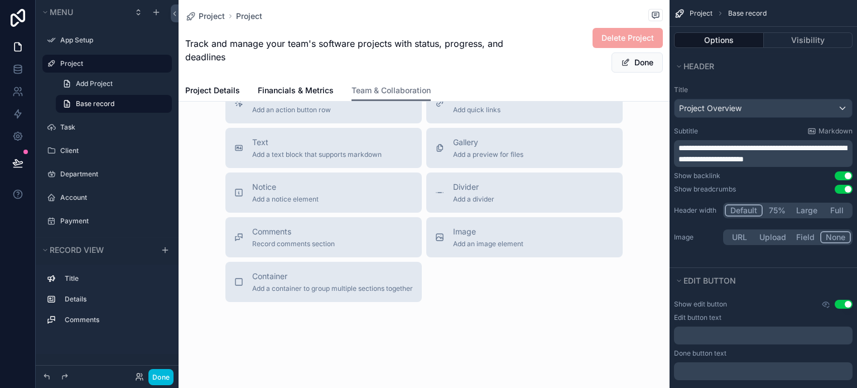
scroll to position [661, 0]
click at [208, 92] on span "Project Details" at bounding box center [212, 90] width 55 height 11
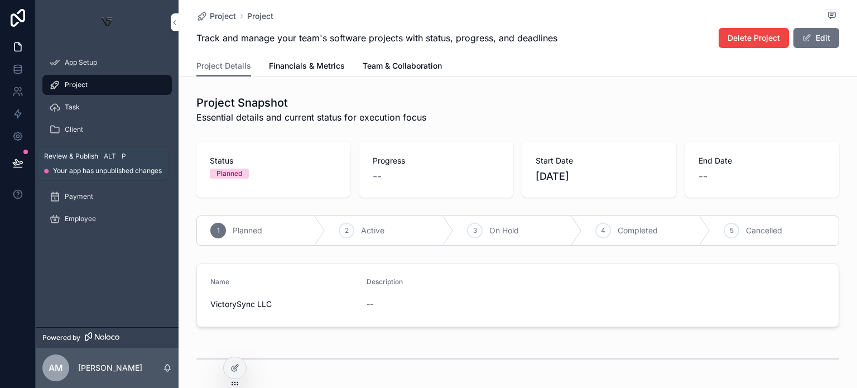
click at [17, 167] on icon at bounding box center [17, 167] width 8 height 0
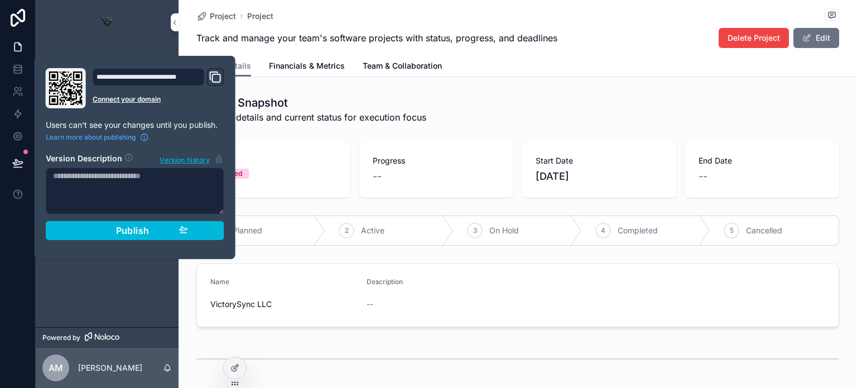
click at [218, 76] on icon "Domain and Custom Link" at bounding box center [215, 76] width 13 height 13
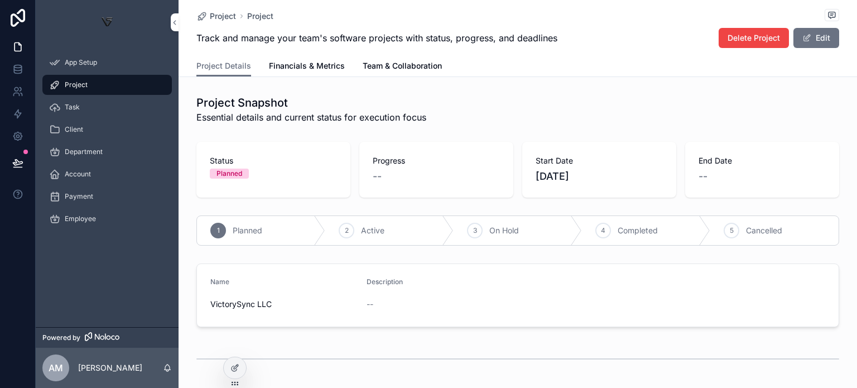
click at [607, 121] on div "Project Snapshot Essential details and current status for execution focus" at bounding box center [517, 109] width 643 height 29
click at [20, 44] on icon at bounding box center [18, 47] width 7 height 8
click at [68, 57] on div "App Setup" at bounding box center [107, 63] width 116 height 18
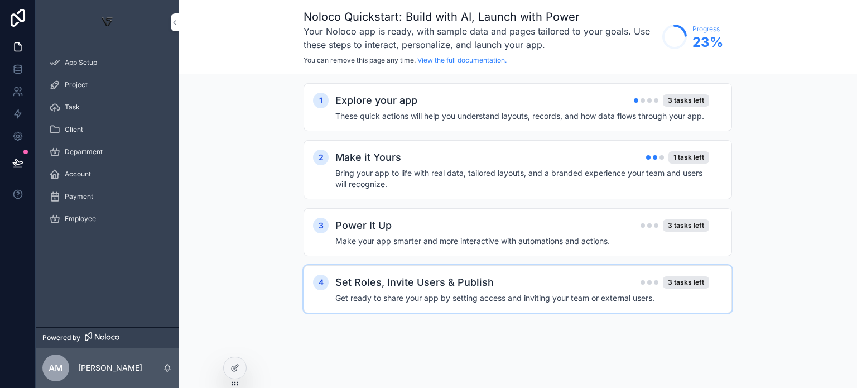
click at [641, 300] on h4 "Get ready to share your app by setting access and inviting your team or externa…" at bounding box center [522, 297] width 374 height 11
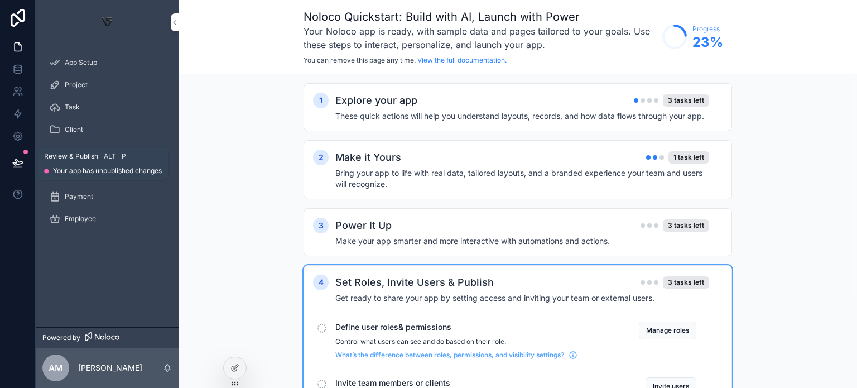
click at [6, 165] on button at bounding box center [18, 162] width 25 height 31
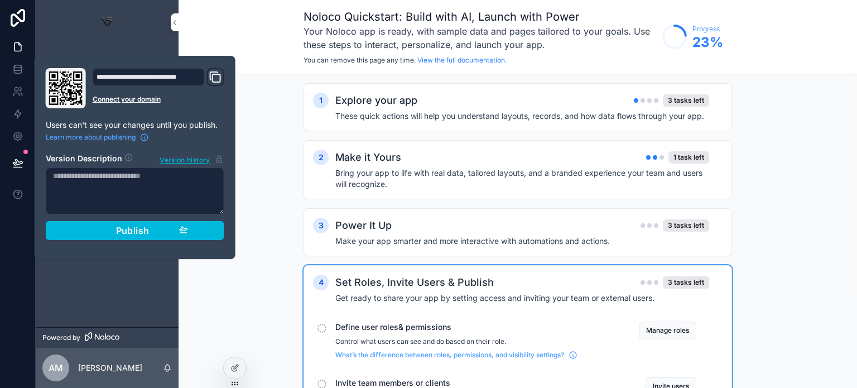
click at [0, 272] on div at bounding box center [18, 194] width 36 height 388
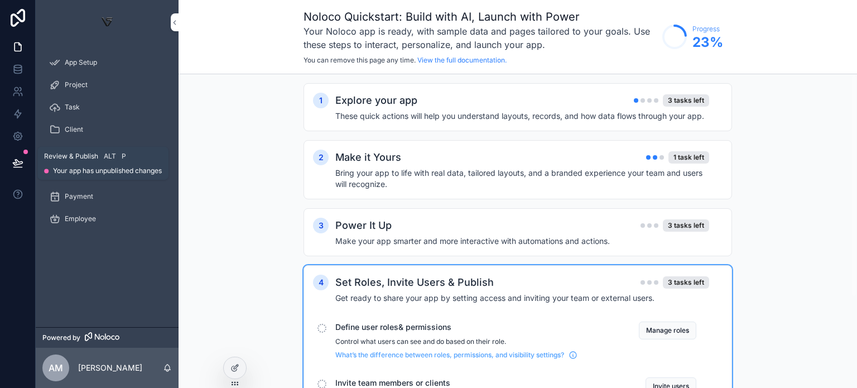
click at [15, 148] on button at bounding box center [18, 162] width 25 height 31
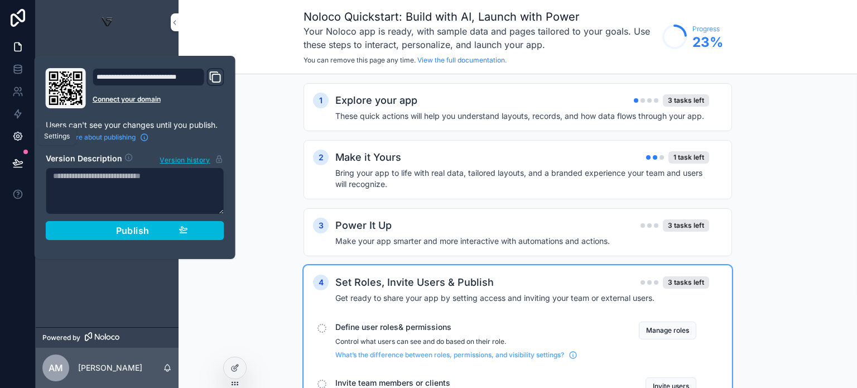
click at [12, 140] on icon at bounding box center [17, 136] width 11 height 11
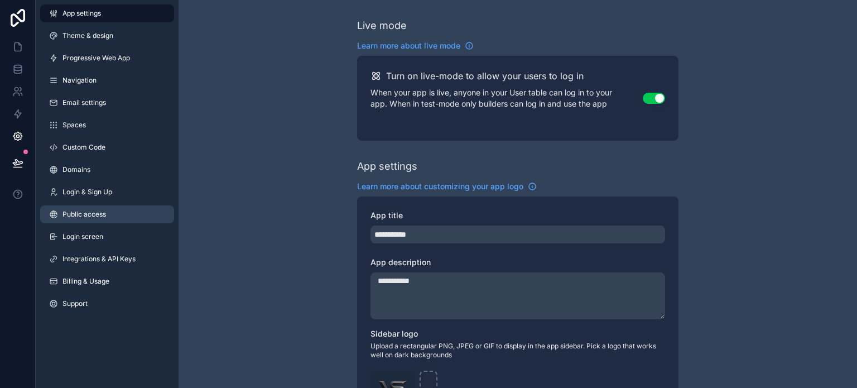
click at [116, 212] on link "Public access" at bounding box center [107, 214] width 134 height 18
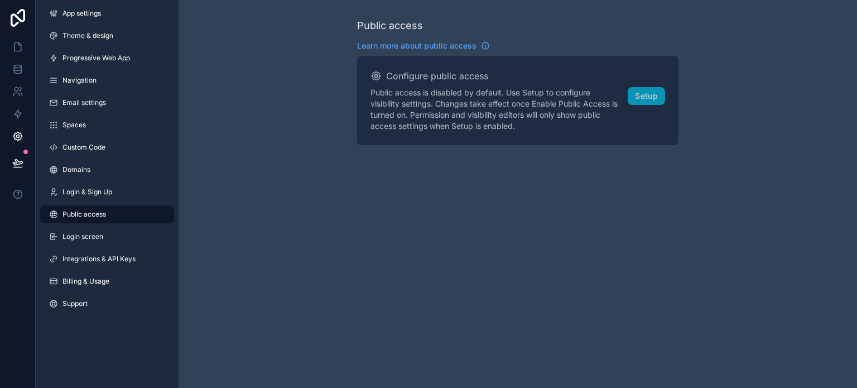
click at [0, 0] on div "Business To use public apps you can upgrade to the Business plan. Compare our p…" at bounding box center [0, 0] width 0 height 0
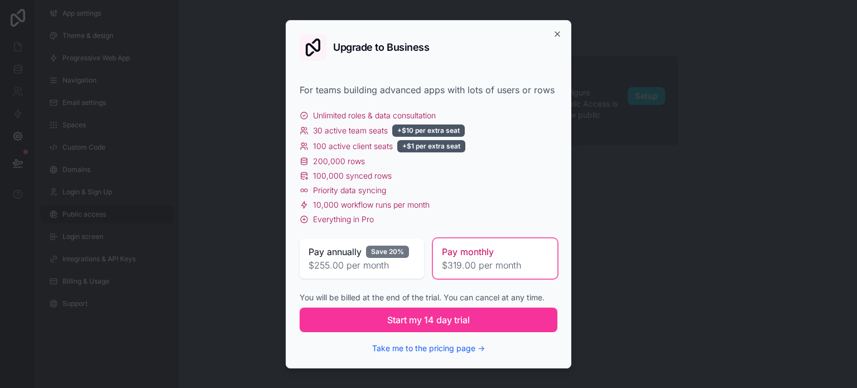
click at [388, 246] on div "Save 20%" at bounding box center [387, 252] width 43 height 12
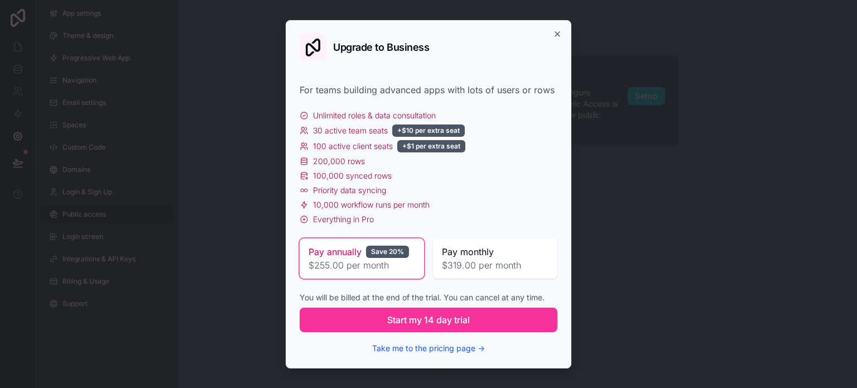
click at [537, 270] on span "$319.00 per month" at bounding box center [495, 264] width 107 height 13
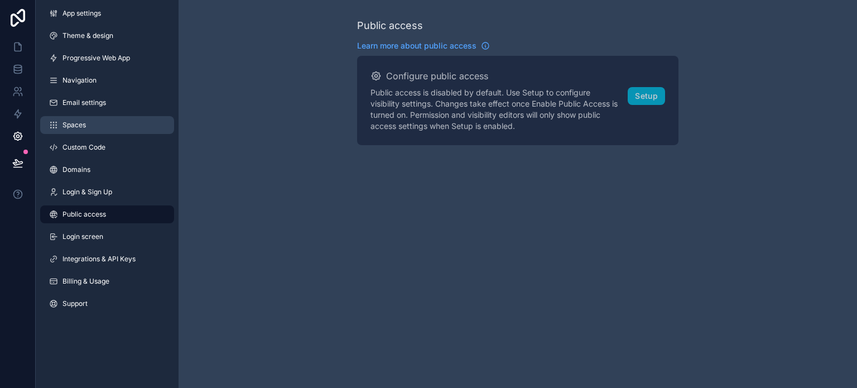
click at [107, 121] on link "Spaces" at bounding box center [107, 125] width 134 height 18
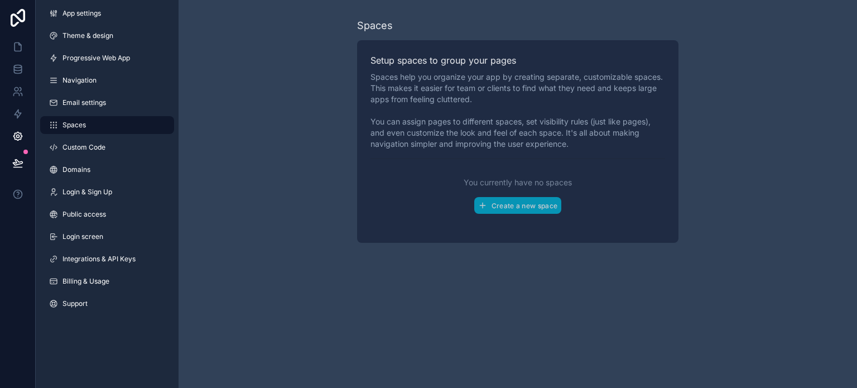
click at [136, 157] on div "App settings Theme & design Progressive Web App Navigation Email settings Space…" at bounding box center [107, 160] width 143 height 321
click at [157, 145] on link "Custom Code" at bounding box center [107, 147] width 134 height 18
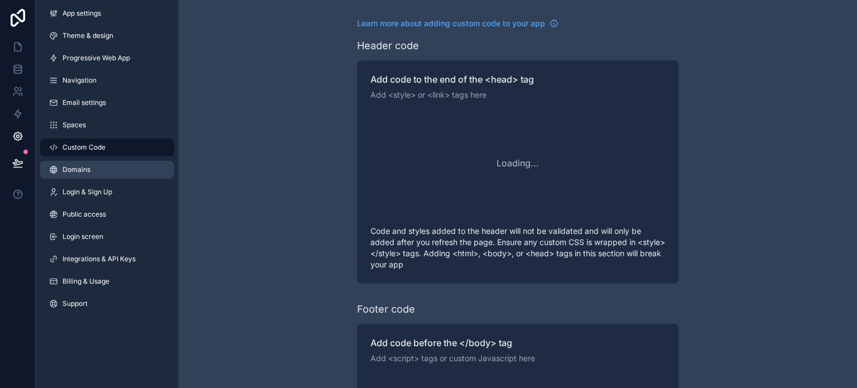
click at [137, 168] on link "Domains" at bounding box center [107, 170] width 134 height 18
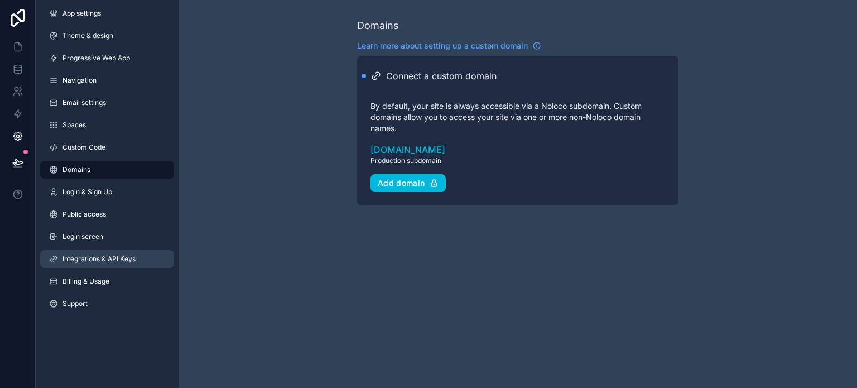
click at [141, 258] on link "Integrations & API Keys" at bounding box center [107, 259] width 134 height 18
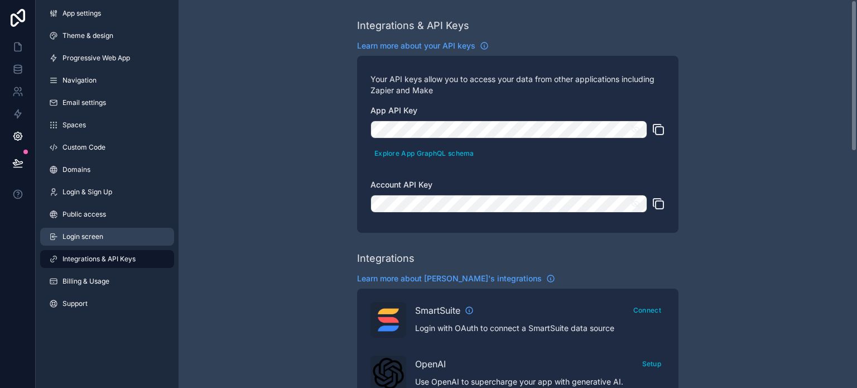
click at [108, 242] on link "Login screen" at bounding box center [107, 237] width 134 height 18
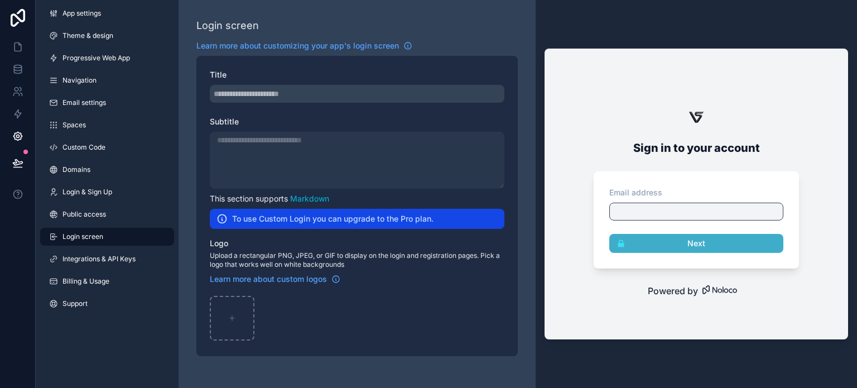
click at [362, 99] on div "scrollable content" at bounding box center [357, 94] width 295 height 18
click at [741, 214] on div at bounding box center [696, 212] width 174 height 18
click at [99, 17] on span "App settings" at bounding box center [82, 13] width 39 height 9
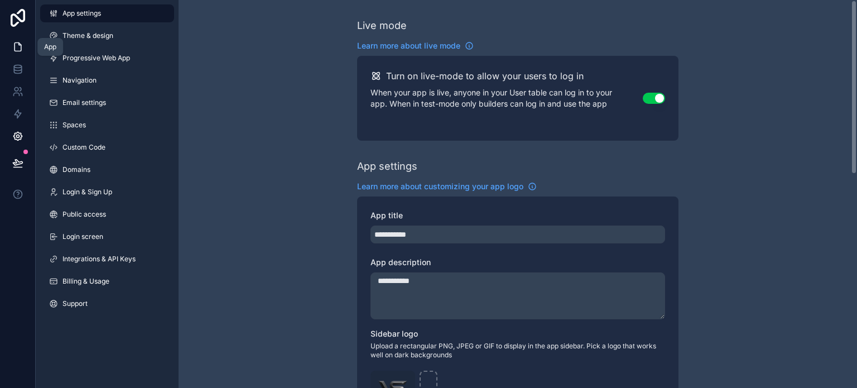
click at [11, 40] on link at bounding box center [17, 47] width 35 height 22
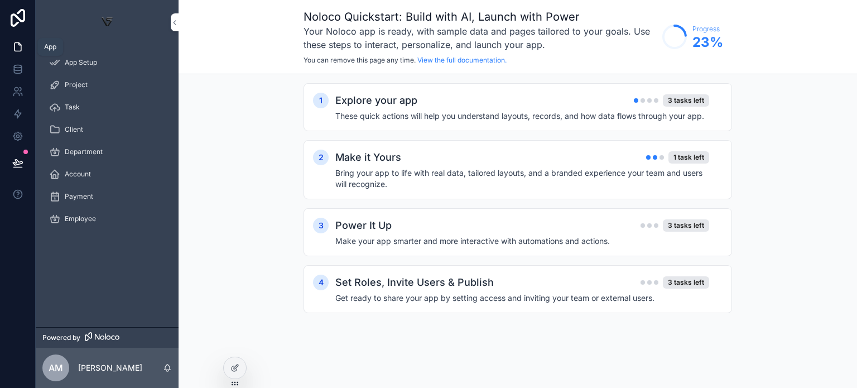
click at [22, 52] on link at bounding box center [17, 47] width 35 height 22
click at [16, 145] on link at bounding box center [17, 136] width 35 height 22
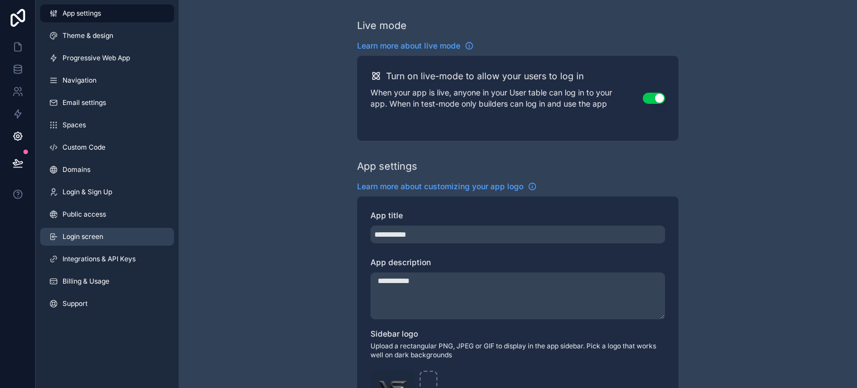
click at [119, 238] on link "Login screen" at bounding box center [107, 237] width 134 height 18
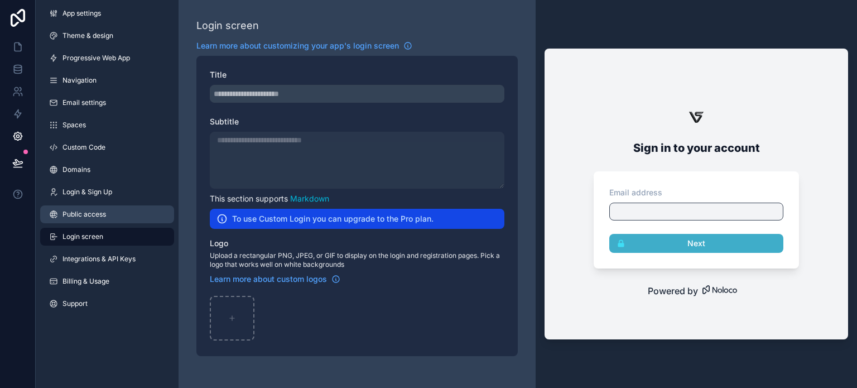
click at [86, 218] on span "Public access" at bounding box center [85, 214] width 44 height 9
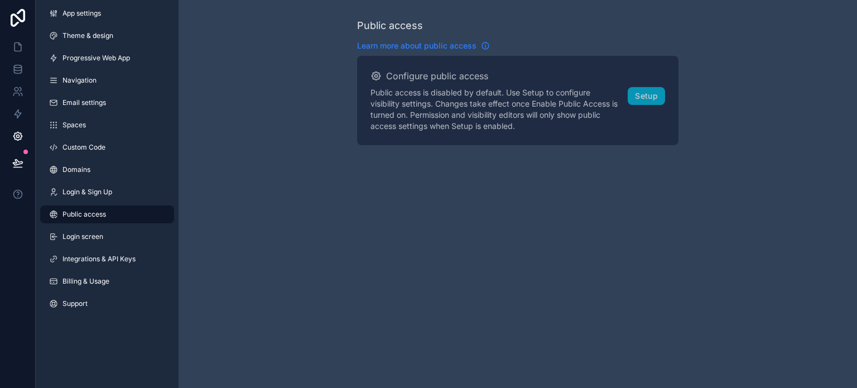
click at [484, 46] on icon "scrollable content" at bounding box center [485, 45] width 9 height 9
click at [116, 261] on span "Integrations & API Keys" at bounding box center [99, 259] width 73 height 9
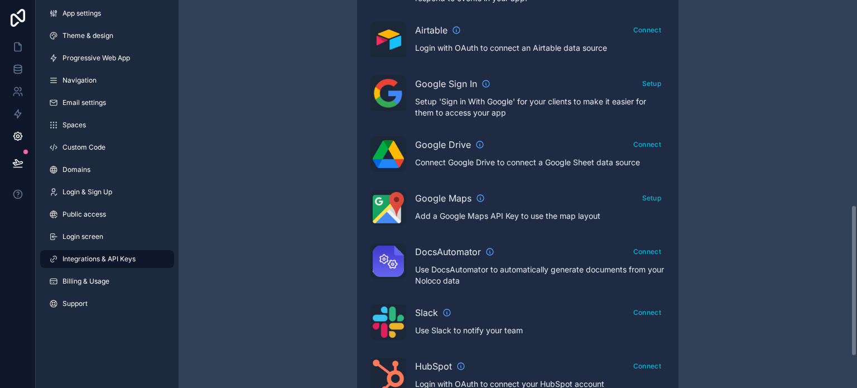
scroll to position [605, 0]
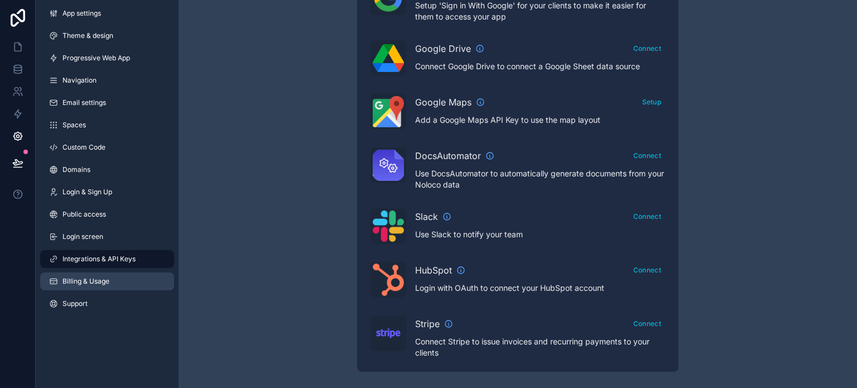
click at [67, 284] on span "Billing & Usage" at bounding box center [86, 281] width 47 height 9
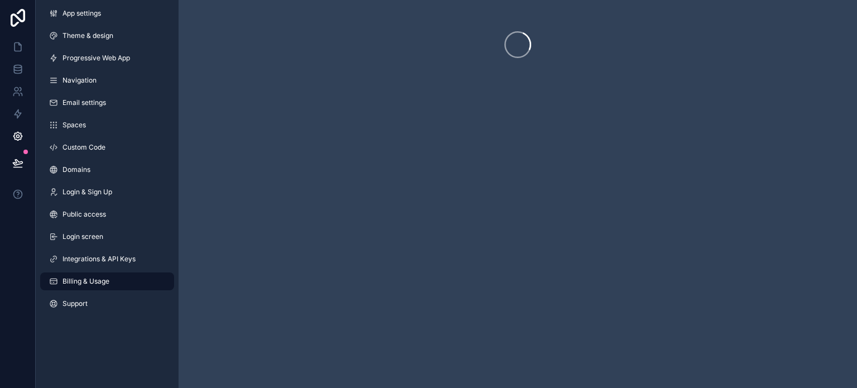
click at [111, 112] on div "App settings Theme & design Progressive Web App Navigation Email settings Space…" at bounding box center [107, 160] width 143 height 321
click at [116, 129] on link "Spaces" at bounding box center [107, 125] width 134 height 18
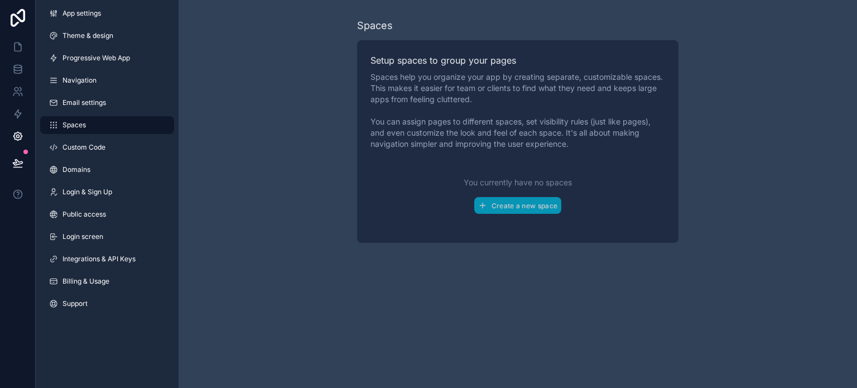
click at [68, 49] on div "App settings Theme & design Progressive Web App Navigation Email settings Space…" at bounding box center [107, 160] width 143 height 321
click at [73, 41] on link "Theme & design" at bounding box center [107, 36] width 134 height 18
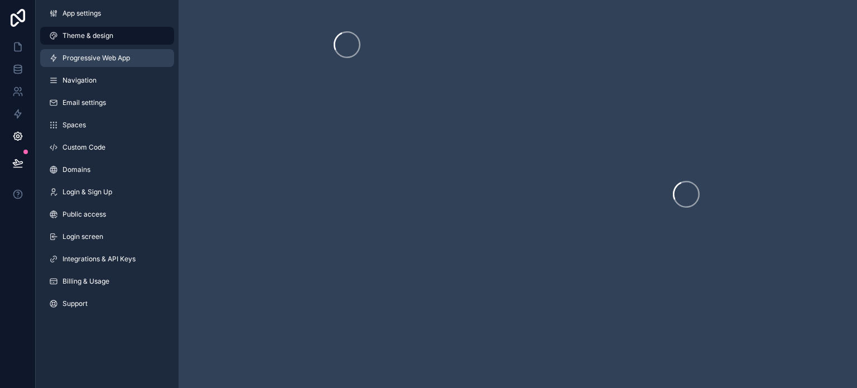
click at [127, 64] on link "Progressive Web App" at bounding box center [107, 58] width 134 height 18
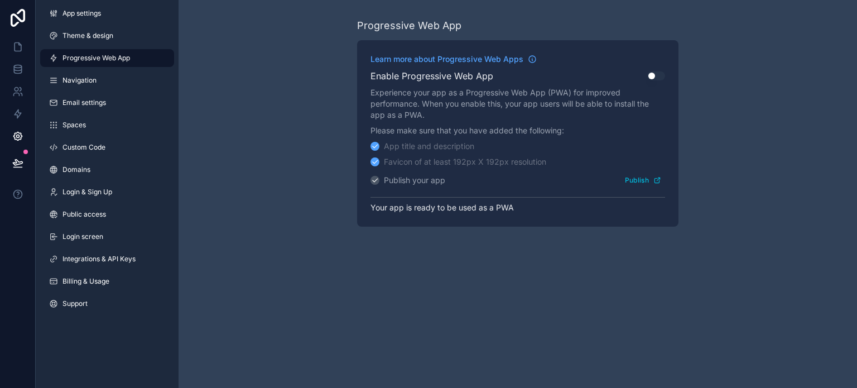
click at [659, 74] on button "Use setting" at bounding box center [656, 75] width 18 height 9
click at [652, 179] on button "Publish" at bounding box center [643, 180] width 44 height 16
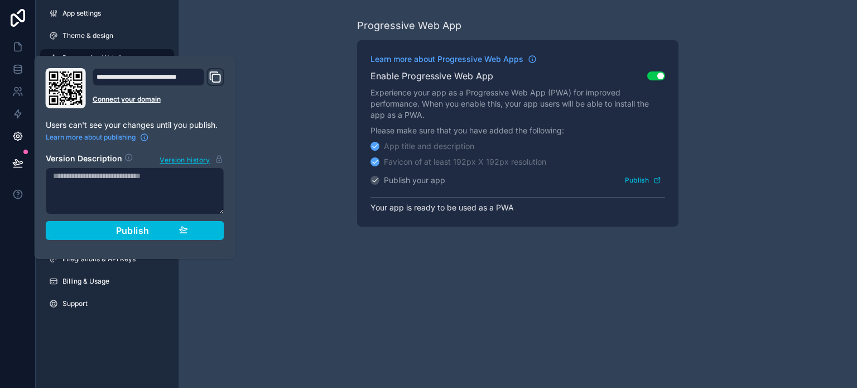
click at [304, 120] on div "Progressive Web App Learn more about Progressive Web Apps Enable Progressive We…" at bounding box center [518, 122] width 679 height 244
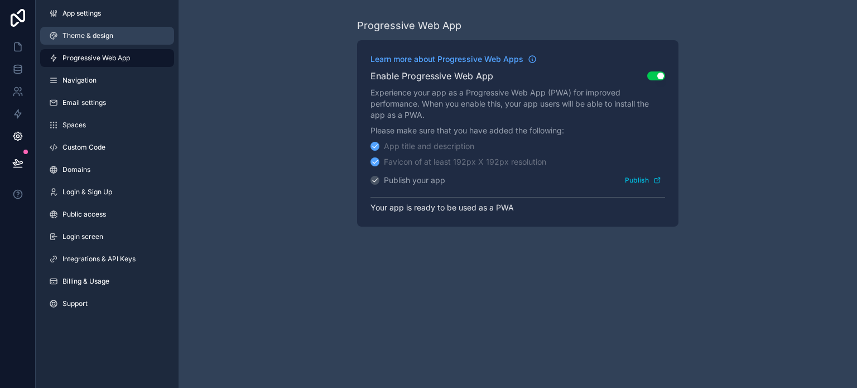
click at [109, 37] on span "Theme & design" at bounding box center [88, 35] width 51 height 9
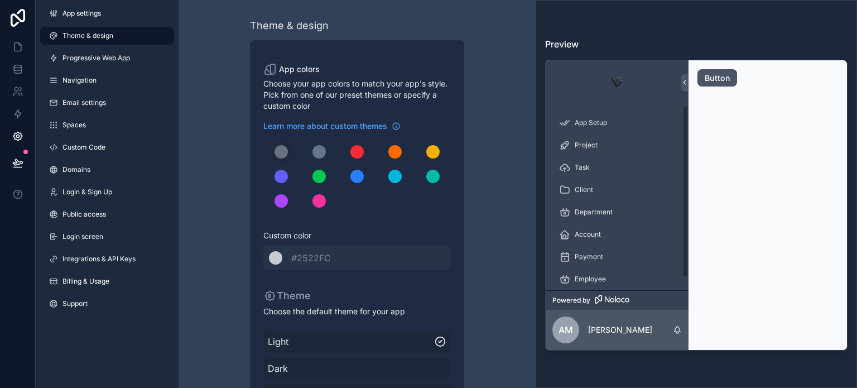
click at [710, 75] on button "Button" at bounding box center [718, 78] width 40 height 18
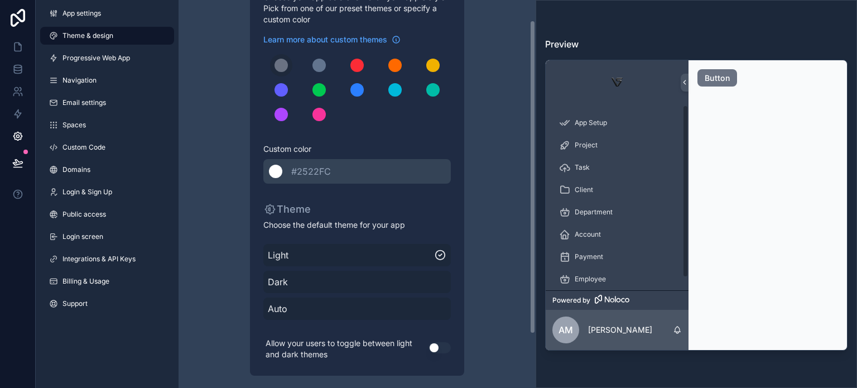
scroll to position [92, 0]
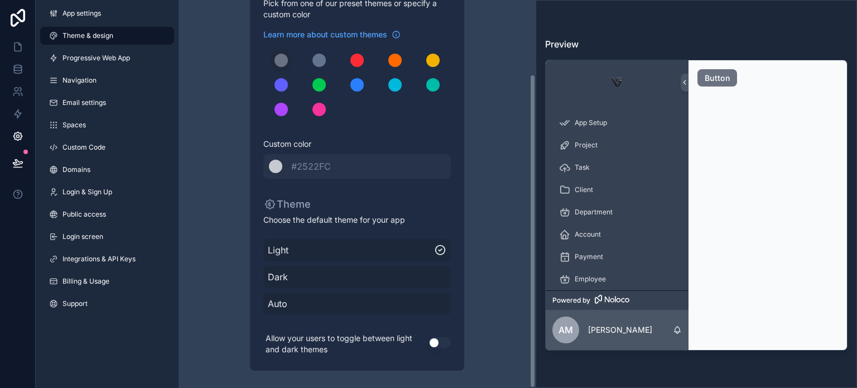
click at [433, 337] on button "Use setting" at bounding box center [440, 342] width 22 height 11
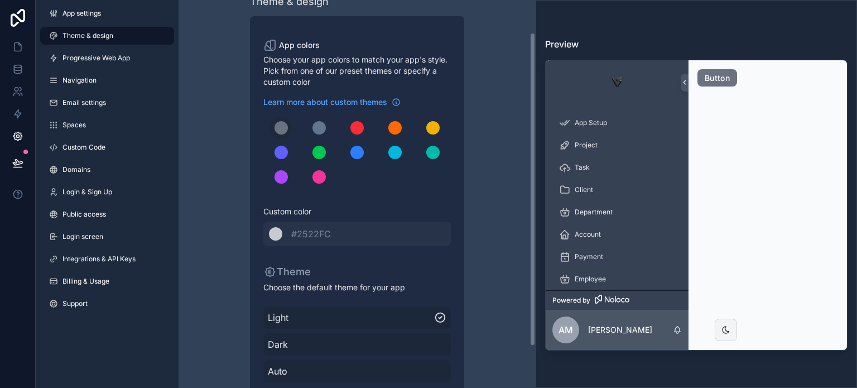
scroll to position [0, 0]
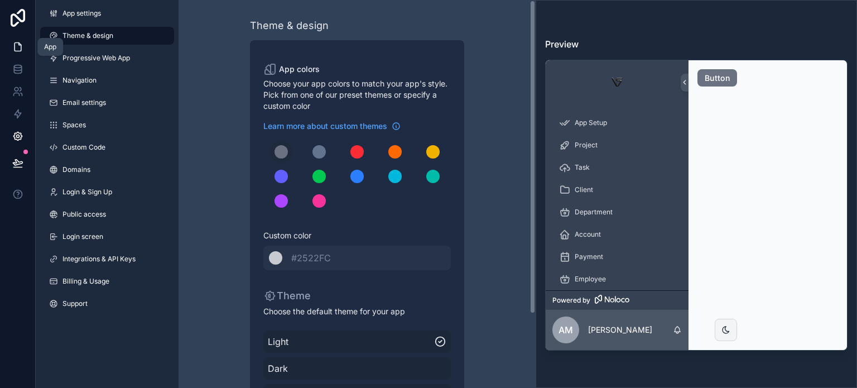
click at [30, 42] on link at bounding box center [17, 47] width 35 height 22
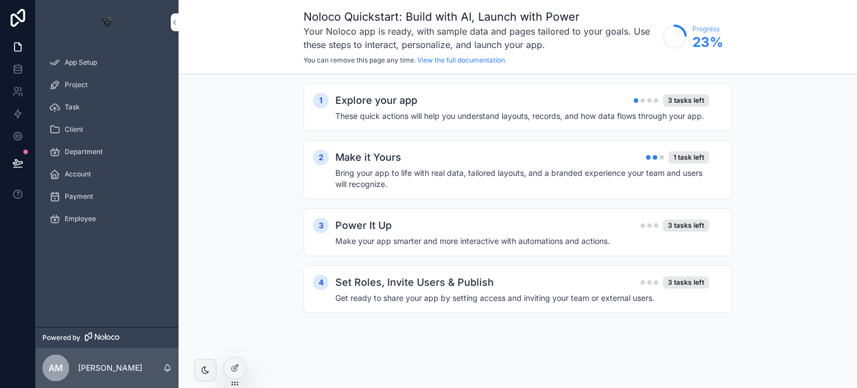
click at [224, 132] on div "1 Explore your app 3 tasks left These quick actions will help you understand la…" at bounding box center [518, 209] width 679 height 270
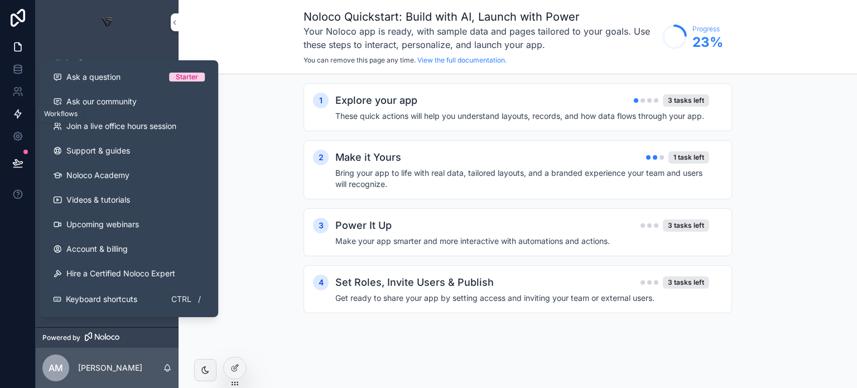
click at [11, 121] on link at bounding box center [17, 114] width 35 height 22
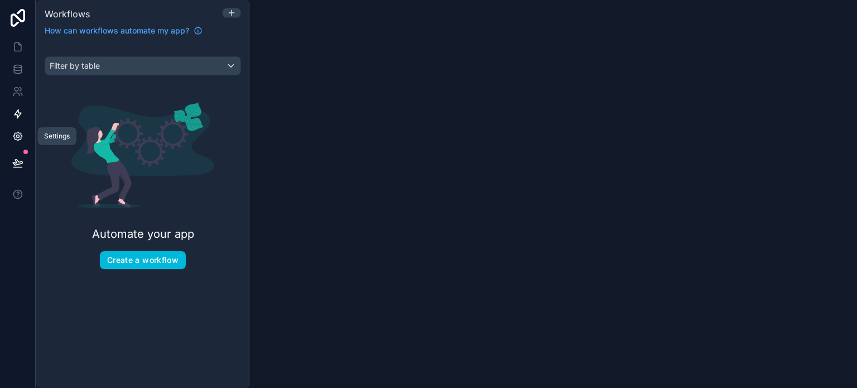
click at [14, 131] on icon at bounding box center [17, 136] width 11 height 11
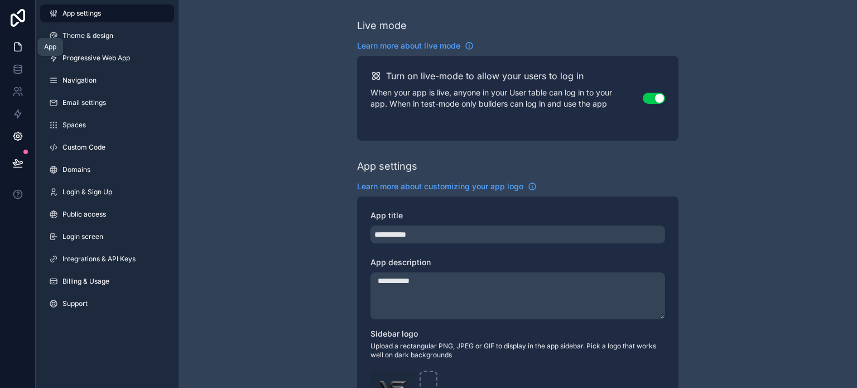
click at [27, 51] on link at bounding box center [17, 47] width 35 height 22
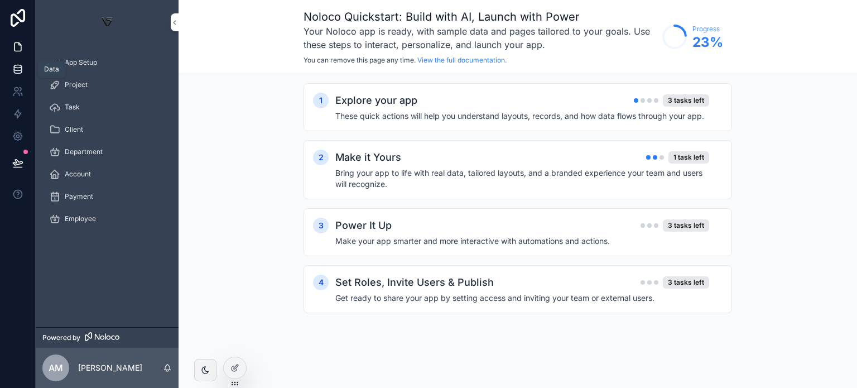
click at [13, 74] on icon at bounding box center [17, 69] width 11 height 11
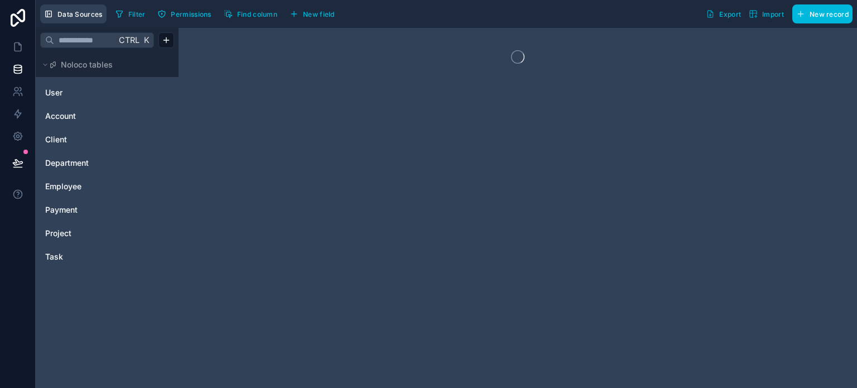
click at [89, 13] on span "Data Sources" at bounding box center [79, 14] width 45 height 8
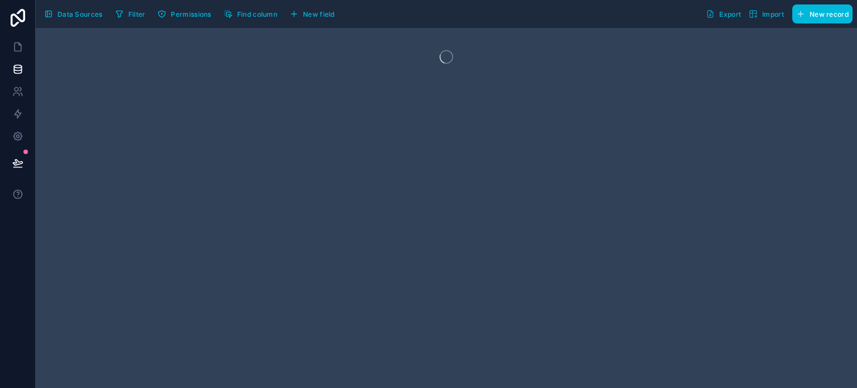
click at [87, 20] on button "Data Sources" at bounding box center [73, 13] width 66 height 19
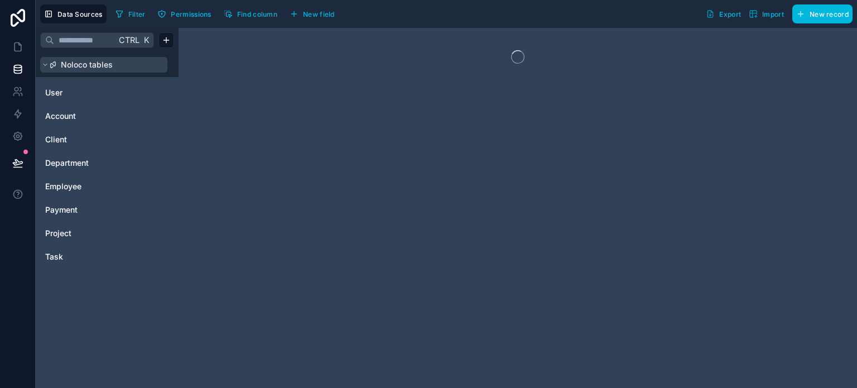
click at [105, 64] on span "Noloco tables" at bounding box center [87, 64] width 52 height 11
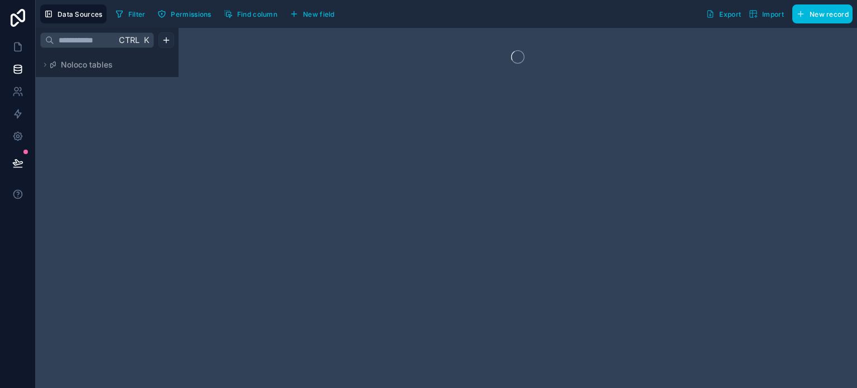
click at [172, 44] on html "Data Sources Filter Permissions Find column New field Export Import New record …" at bounding box center [428, 194] width 857 height 388
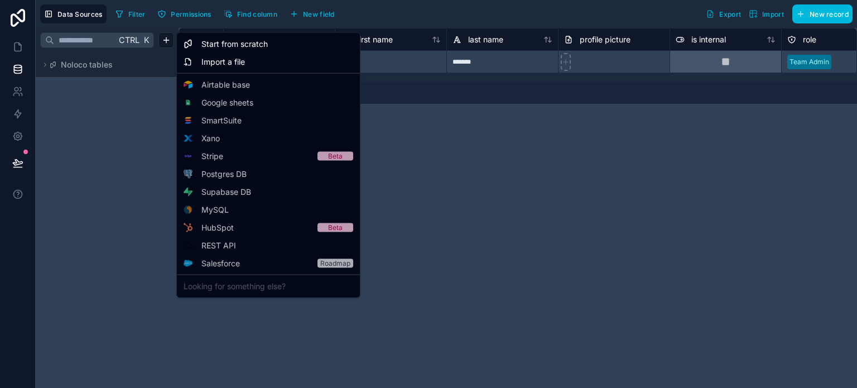
drag, startPoint x: 296, startPoint y: 243, endPoint x: 305, endPoint y: 271, distance: 29.7
click at [304, 266] on div "Start from scratch Import a file Airtable base Google sheets SmartSuite Xano St…" at bounding box center [268, 165] width 184 height 266
click at [259, 44] on span "Start from scratch" at bounding box center [234, 44] width 66 height 11
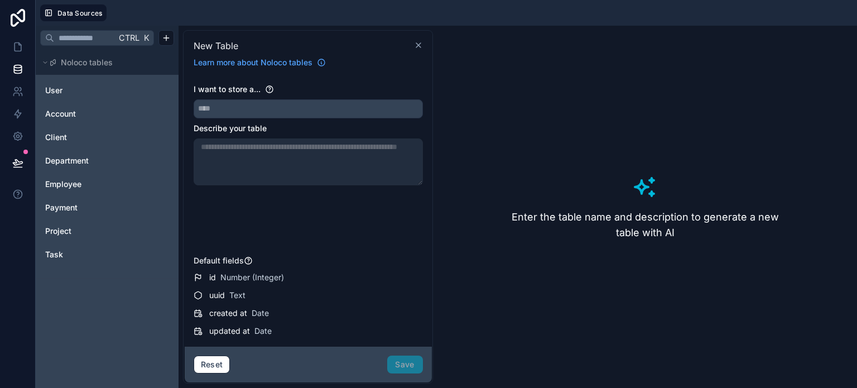
click at [415, 42] on icon at bounding box center [418, 45] width 9 height 9
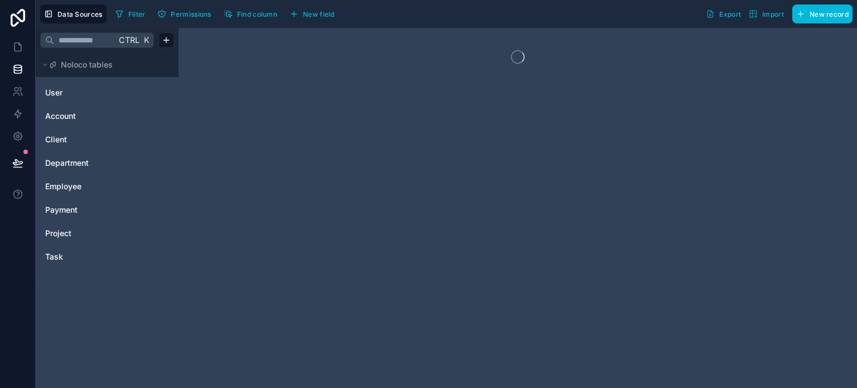
click at [171, 45] on html "Data Sources Filter Permissions Find column New field Export Import New record …" at bounding box center [428, 194] width 857 height 388
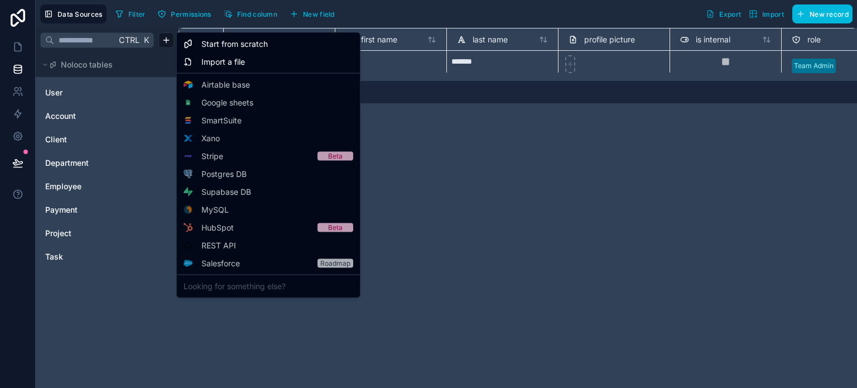
click at [0, 0] on div "Business" at bounding box center [0, 0] width 0 height 0
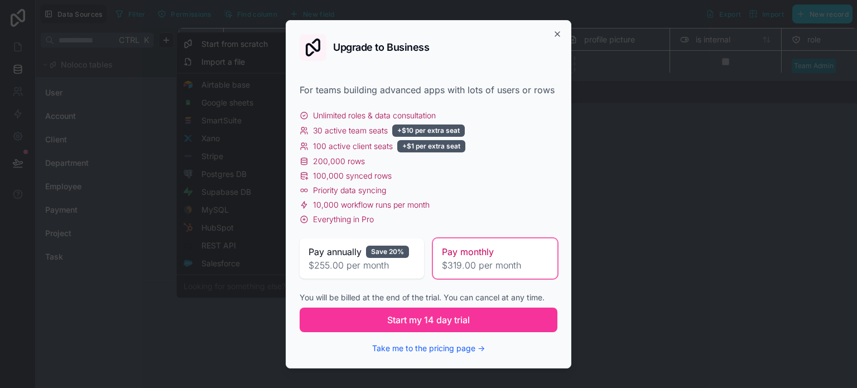
click at [568, 39] on div "Upgrade to Business For teams building advanced apps with lots of users or rows…" at bounding box center [429, 194] width 286 height 348
click at [558, 39] on div "Upgrade to Business For teams building advanced apps with lots of users or rows…" at bounding box center [429, 194] width 286 height 348
click at [556, 32] on icon "button" at bounding box center [557, 34] width 9 height 9
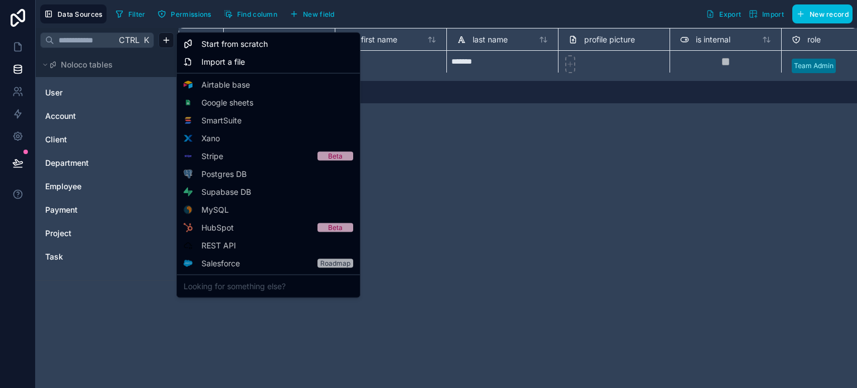
click at [472, 242] on html "**********" at bounding box center [428, 194] width 857 height 388
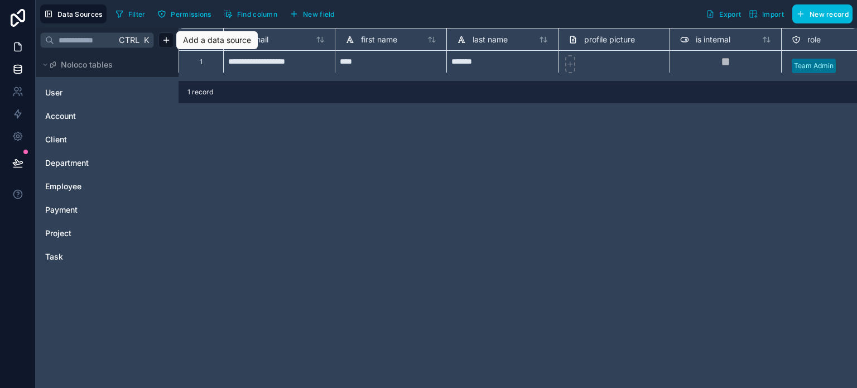
click at [18, 36] on link at bounding box center [17, 47] width 35 height 22
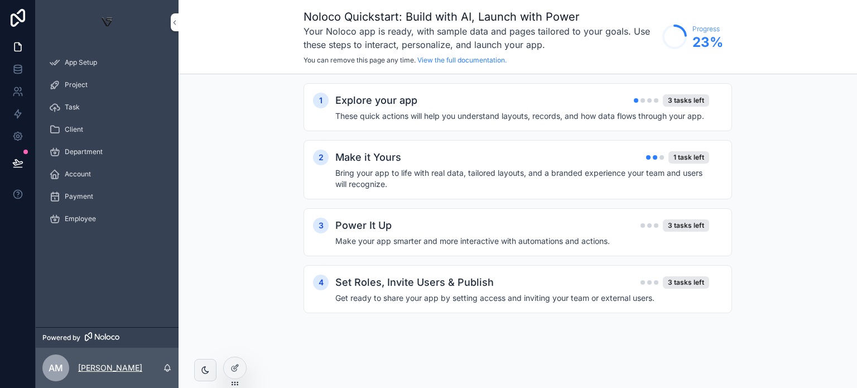
click at [100, 362] on p "[PERSON_NAME]" at bounding box center [110, 367] width 64 height 11
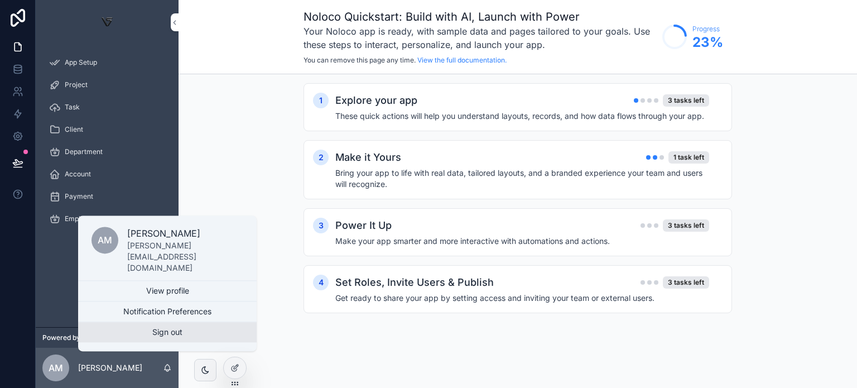
click at [217, 337] on button "Sign out" at bounding box center [167, 332] width 179 height 20
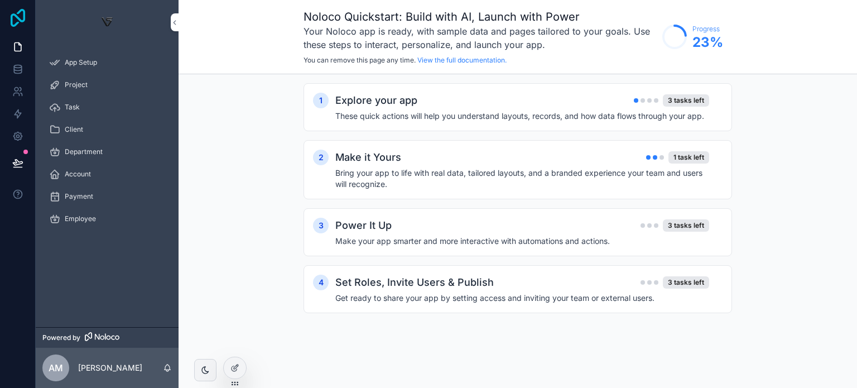
click at [16, 17] on icon at bounding box center [18, 18] width 22 height 18
click at [442, 195] on div "2 Make it Yours 1 task left Bring your app to life with real data, tailored lay…" at bounding box center [518, 169] width 429 height 59
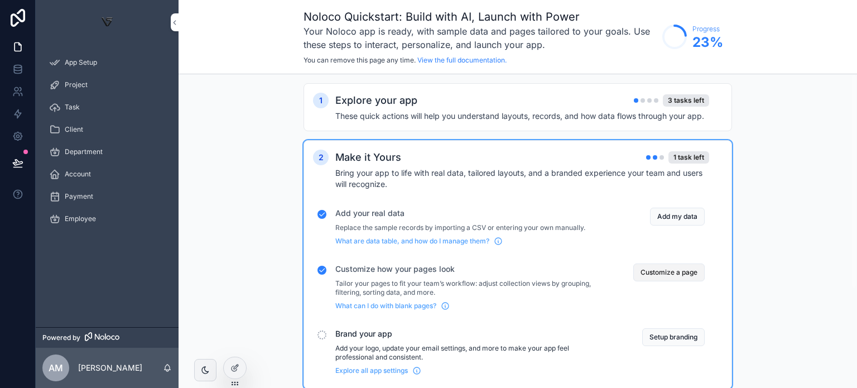
click at [665, 275] on button "Customize a page" at bounding box center [668, 272] width 71 height 18
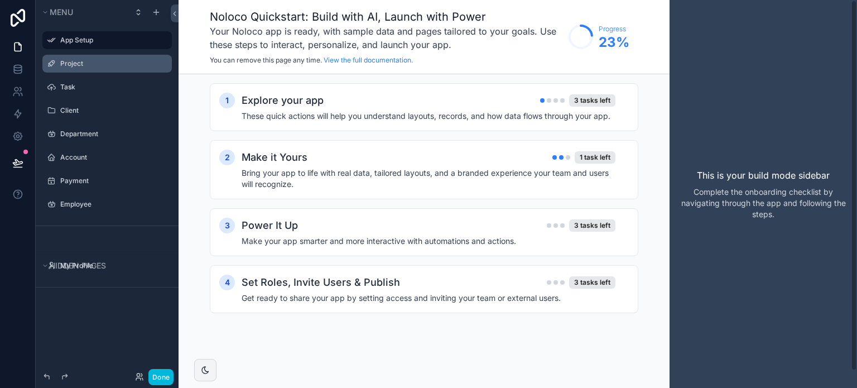
click at [121, 63] on label "Project" at bounding box center [112, 63] width 105 height 9
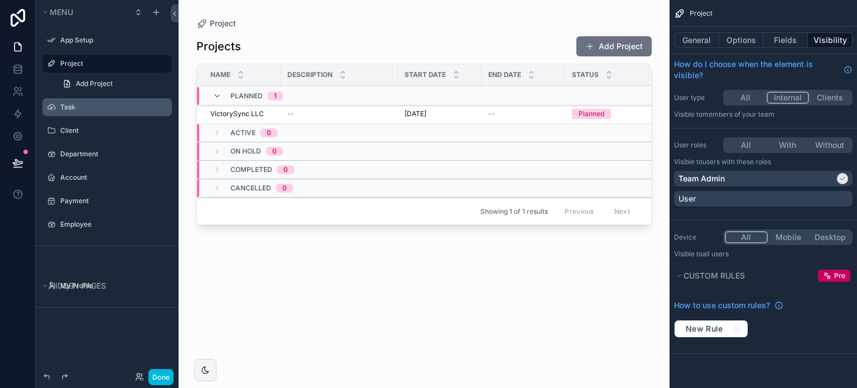
click at [100, 112] on div "Task" at bounding box center [114, 107] width 109 height 9
click at [94, 111] on label "Task" at bounding box center [112, 107] width 105 height 9
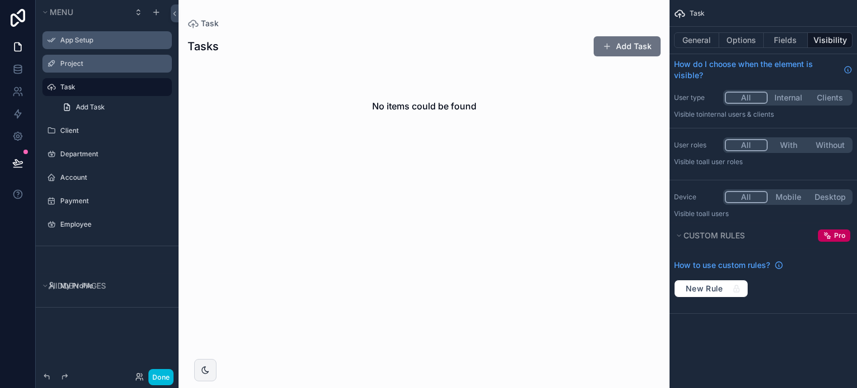
click at [96, 42] on label "App Setup" at bounding box center [112, 40] width 105 height 9
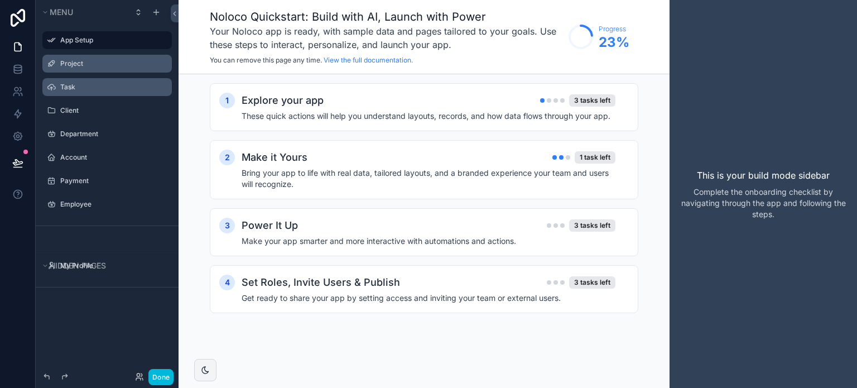
click at [0, 0] on icon "scrollable content" at bounding box center [0, 0] width 0 height 0
click at [189, 49] on icon at bounding box center [189, 48] width 0 height 2
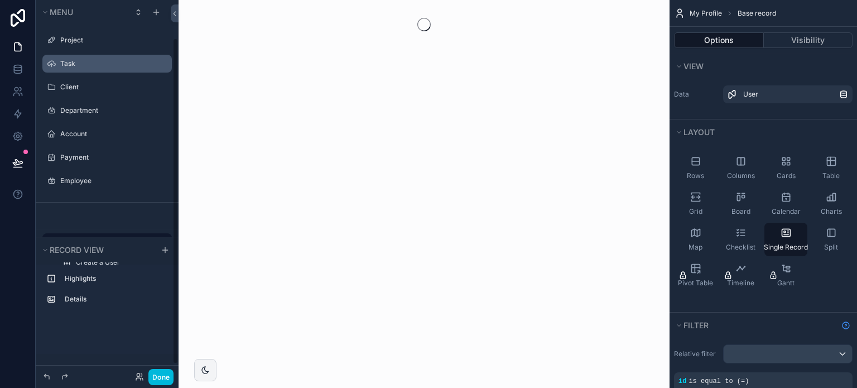
scroll to position [44, 0]
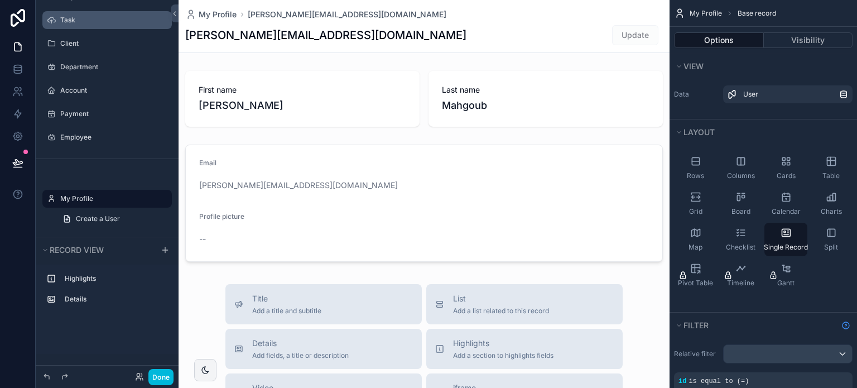
click at [67, 21] on label "Task" at bounding box center [112, 20] width 105 height 9
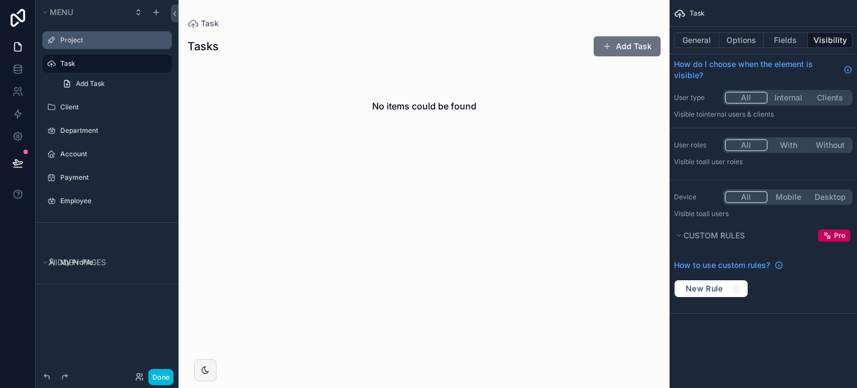
click at [78, 42] on label "Project" at bounding box center [112, 40] width 105 height 9
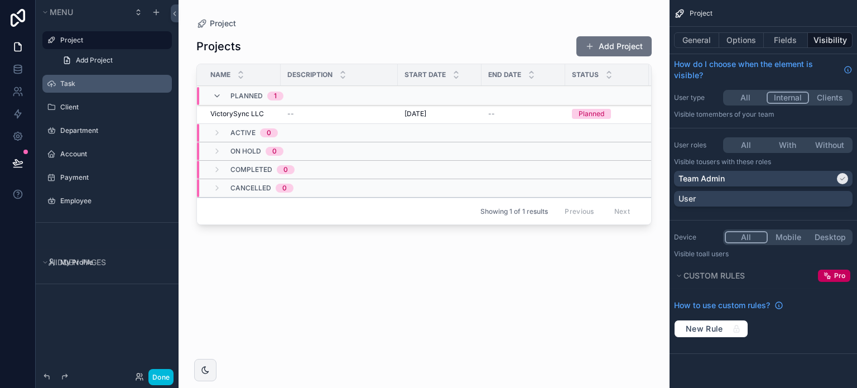
click at [234, 42] on div "scrollable content" at bounding box center [424, 187] width 491 height 375
click at [237, 50] on h1 "Projects" at bounding box center [218, 47] width 45 height 16
click at [755, 43] on button "Options" at bounding box center [741, 40] width 45 height 16
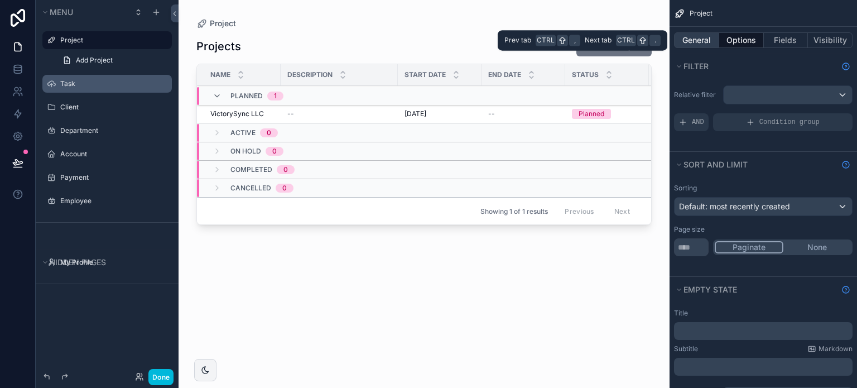
click at [700, 42] on button "General" at bounding box center [696, 40] width 45 height 16
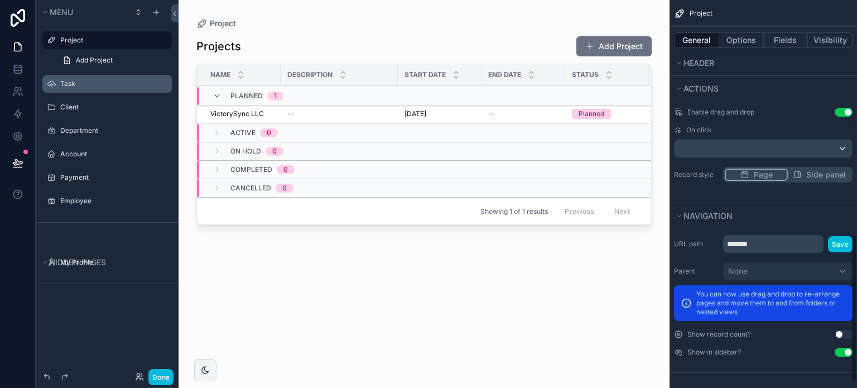
scroll to position [630, 0]
click at [156, 375] on button "Done" at bounding box center [160, 377] width 25 height 16
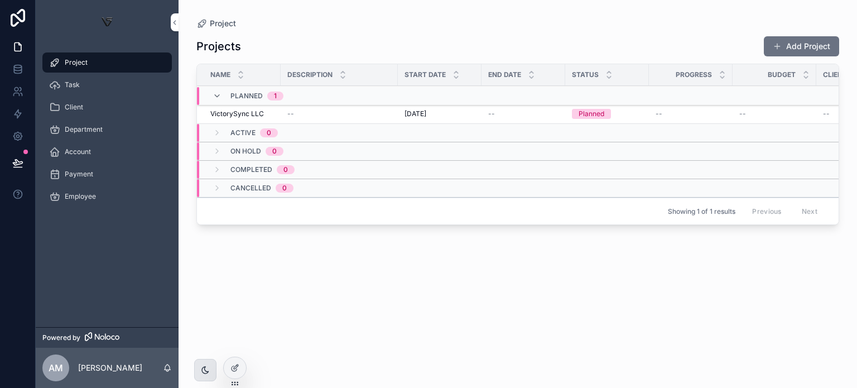
click at [201, 376] on div "scrollable content" at bounding box center [205, 370] width 22 height 22
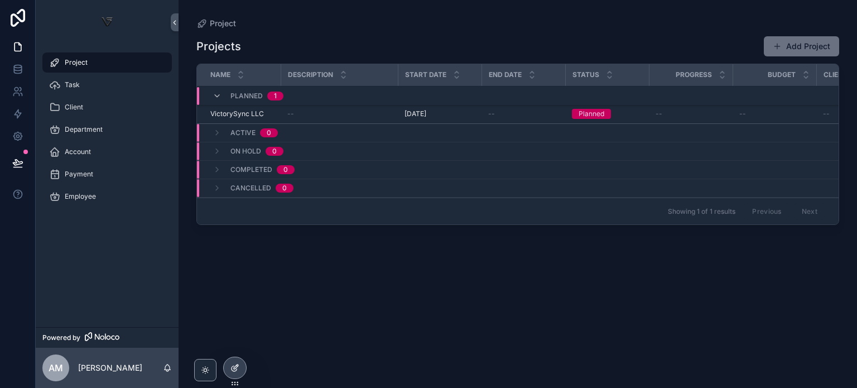
drag, startPoint x: 237, startPoint y: 366, endPoint x: 232, endPoint y: 375, distance: 9.5
click at [233, 373] on div at bounding box center [234, 368] width 23 height 22
click at [9, 144] on link at bounding box center [17, 136] width 35 height 22
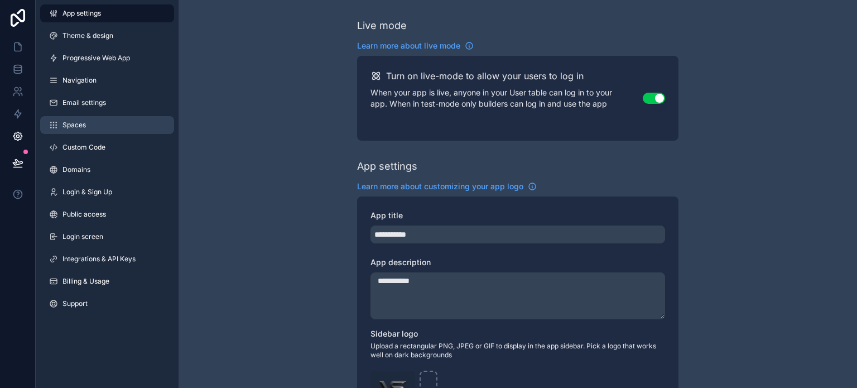
click at [142, 128] on link "Spaces" at bounding box center [107, 125] width 134 height 18
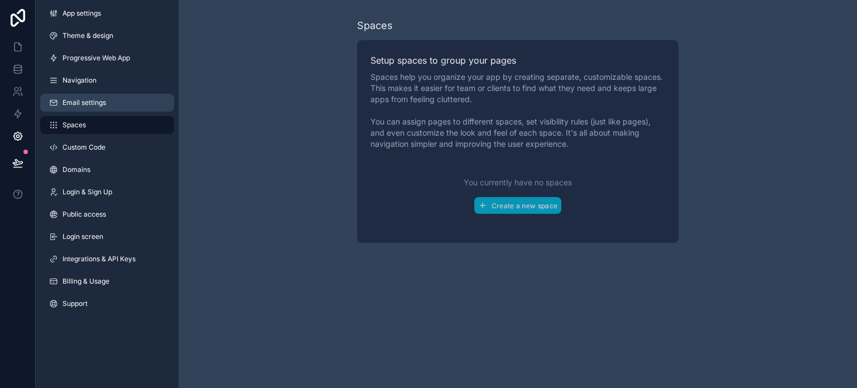
click at [145, 111] on link "Email settings" at bounding box center [107, 103] width 134 height 18
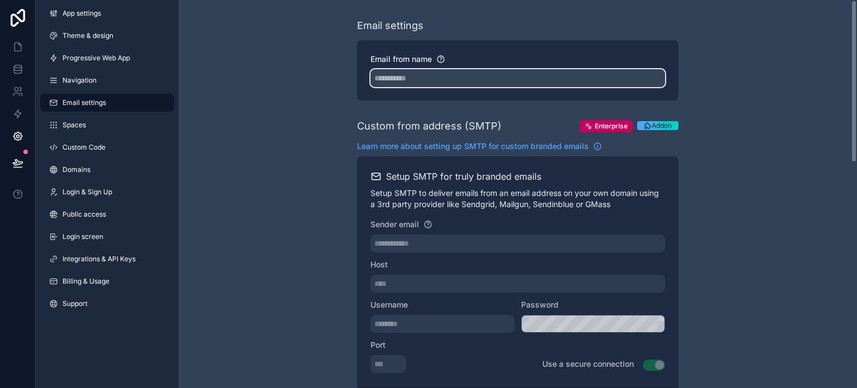
click at [496, 79] on input "Email from name" at bounding box center [518, 78] width 295 height 18
type input "**********"
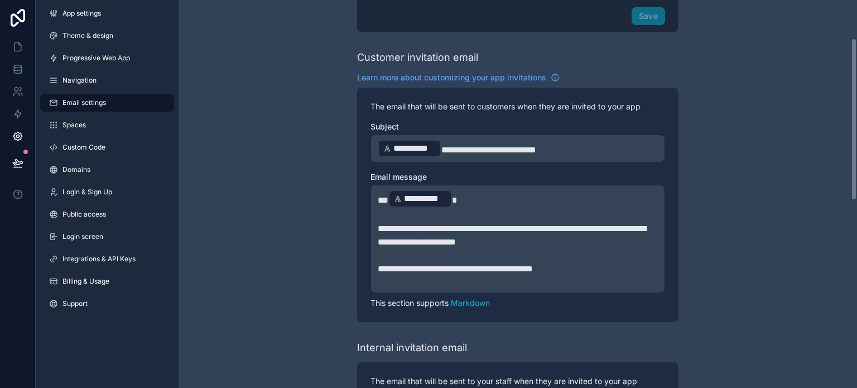
scroll to position [391, 0]
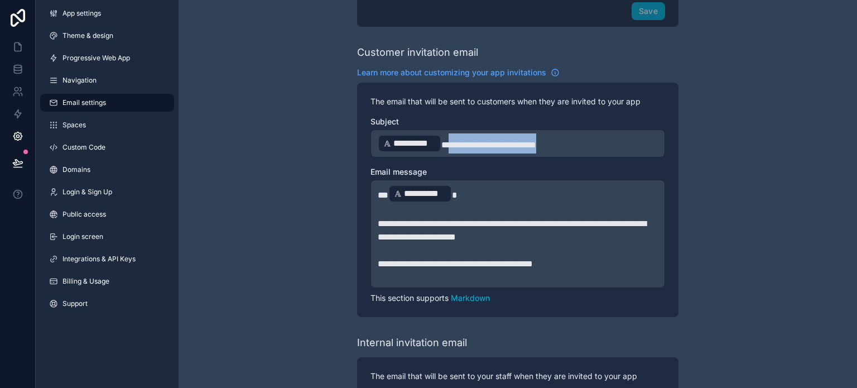
drag, startPoint x: 576, startPoint y: 143, endPoint x: 447, endPoint y: 138, distance: 129.0
click at [447, 138] on p "**********" at bounding box center [518, 143] width 280 height 20
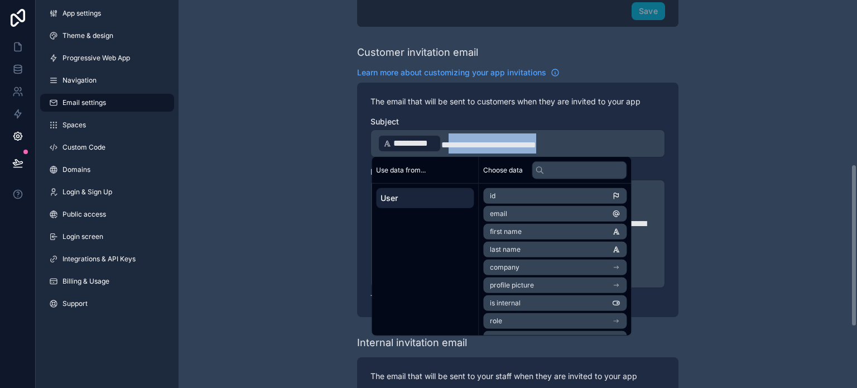
click at [457, 142] on span "**********" at bounding box center [488, 145] width 95 height 8
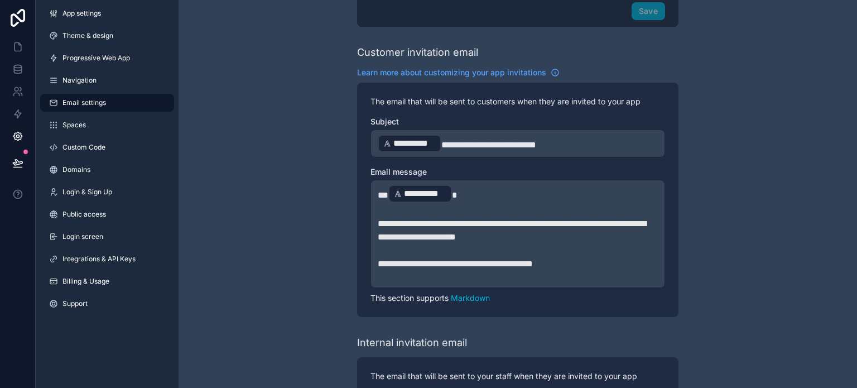
click at [451, 141] on span "**********" at bounding box center [488, 145] width 95 height 8
click at [682, 161] on div "**********" at bounding box center [518, 65] width 679 height 913
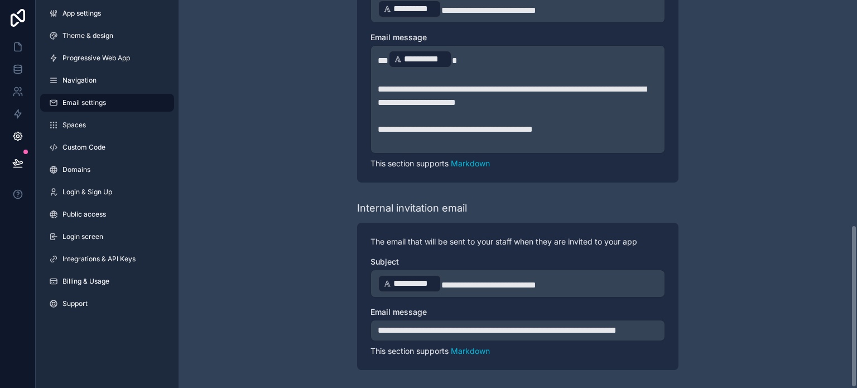
scroll to position [536, 0]
click at [101, 20] on link "App settings" at bounding box center [107, 13] width 134 height 18
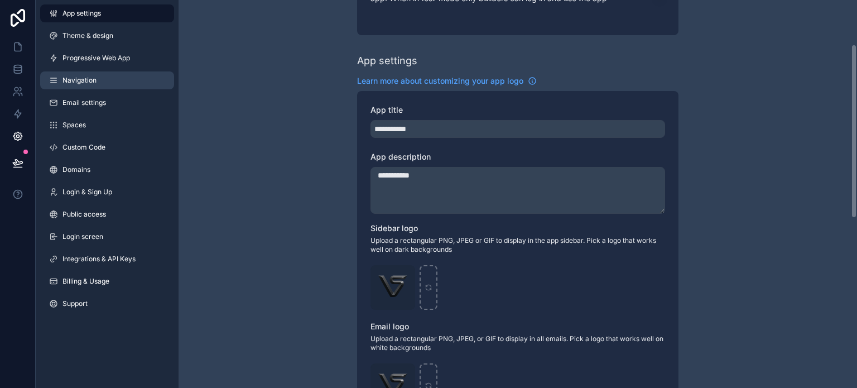
scroll to position [85, 0]
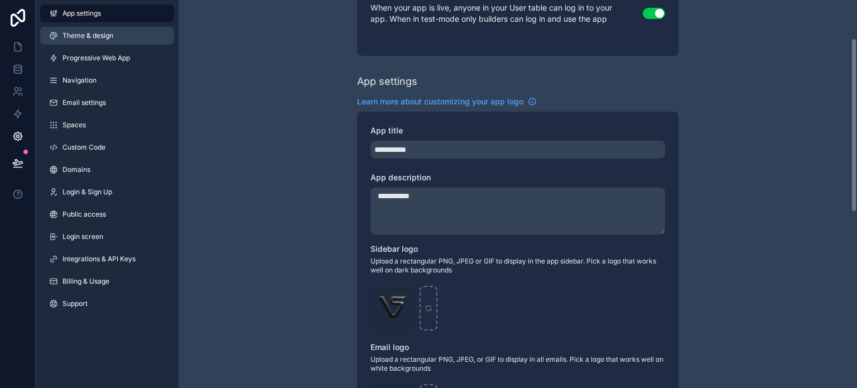
click at [115, 39] on link "Theme & design" at bounding box center [107, 36] width 134 height 18
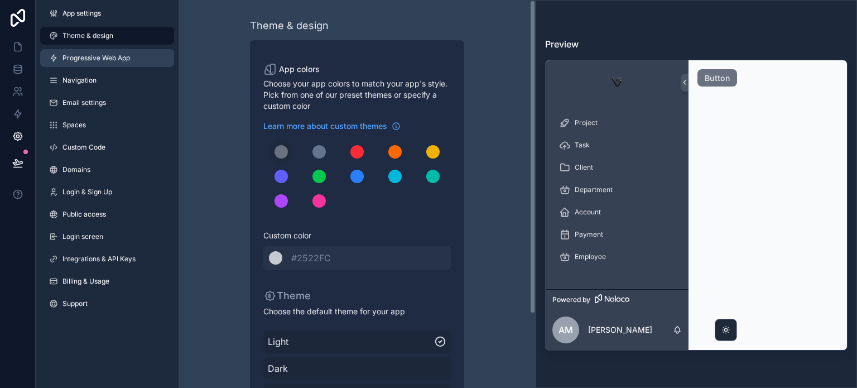
click at [119, 57] on span "Progressive Web App" at bounding box center [97, 58] width 68 height 9
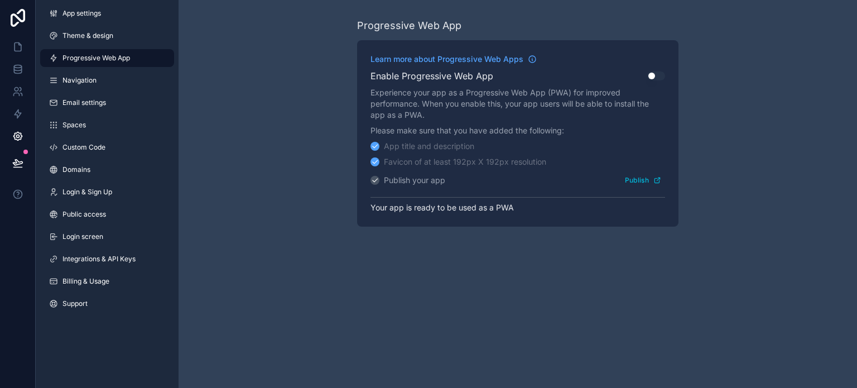
click at [651, 80] on button "Use setting" at bounding box center [656, 75] width 18 height 9
click at [258, 213] on div "Progressive Web App Learn more about Progressive Web Apps Enable Progressive We…" at bounding box center [518, 122] width 679 height 244
click at [133, 81] on link "Navigation" at bounding box center [107, 80] width 134 height 18
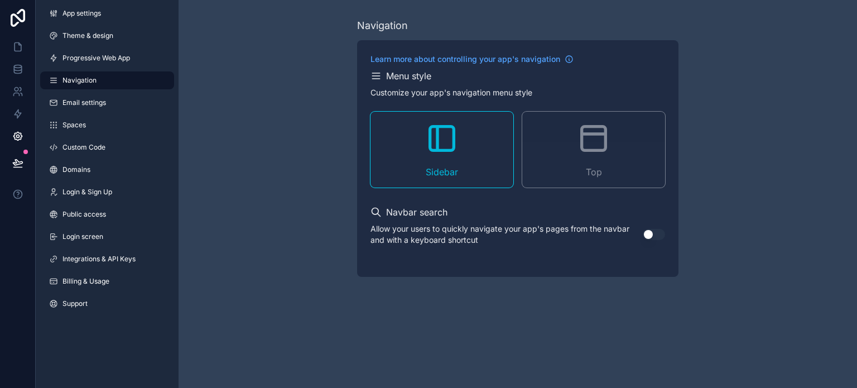
click at [650, 232] on button "Use setting" at bounding box center [654, 234] width 22 height 11
click at [123, 104] on link "Email settings" at bounding box center [107, 103] width 134 height 18
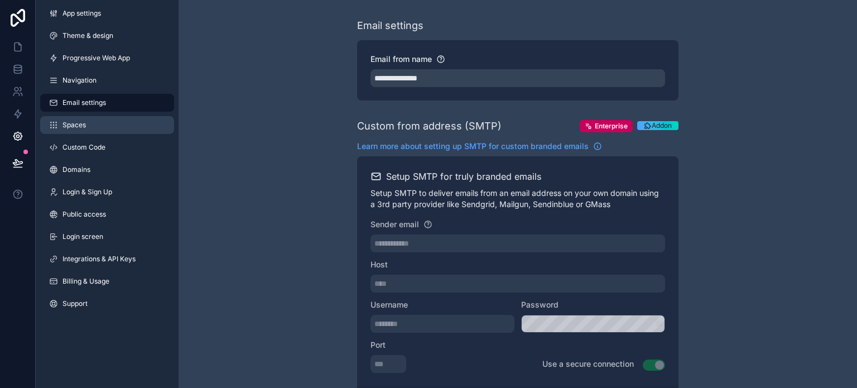
click at [127, 130] on link "Spaces" at bounding box center [107, 125] width 134 height 18
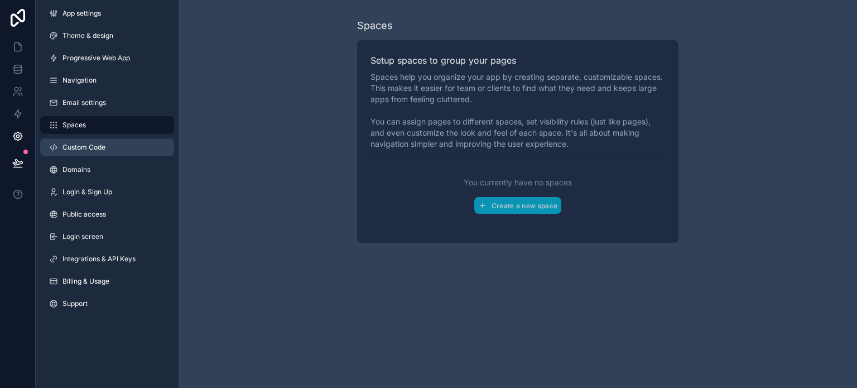
click at [132, 150] on link "Custom Code" at bounding box center [107, 147] width 134 height 18
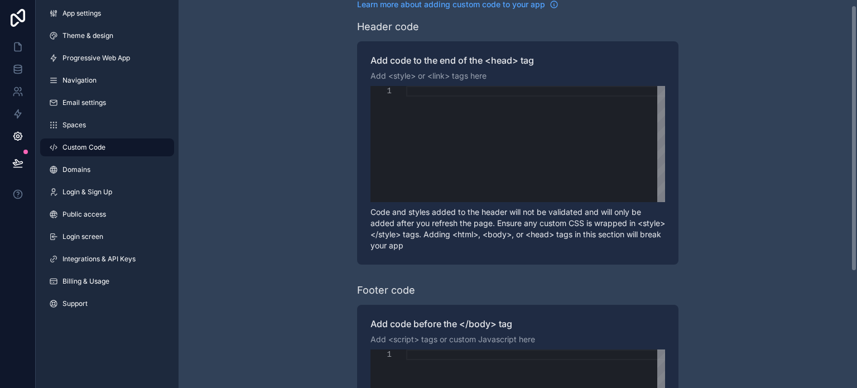
scroll to position [112, 0]
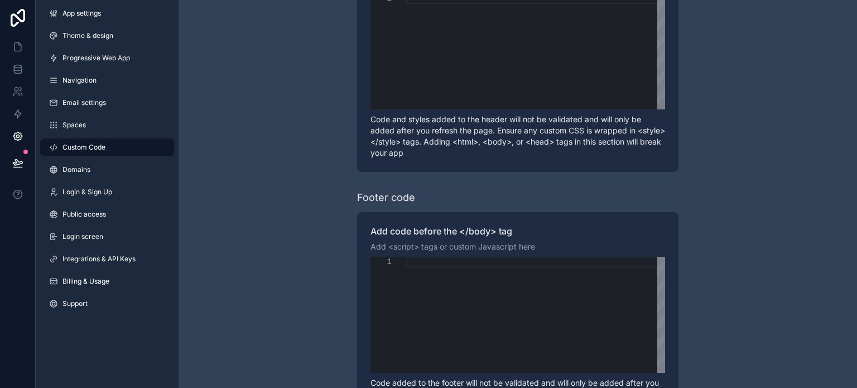
click at [132, 158] on div "App settings Theme & design Progressive Web App Navigation Email settings Space…" at bounding box center [107, 160] width 143 height 321
click at [137, 167] on link "Domains" at bounding box center [107, 170] width 134 height 18
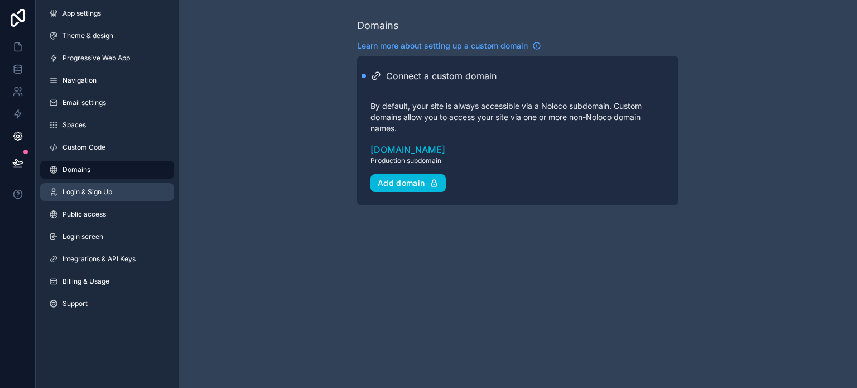
click at [139, 184] on link "Login & Sign Up" at bounding box center [107, 192] width 134 height 18
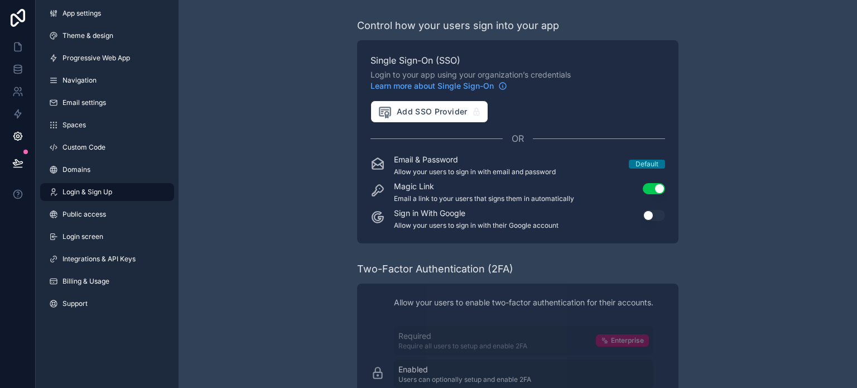
click at [657, 217] on button "Use setting" at bounding box center [654, 215] width 22 height 11
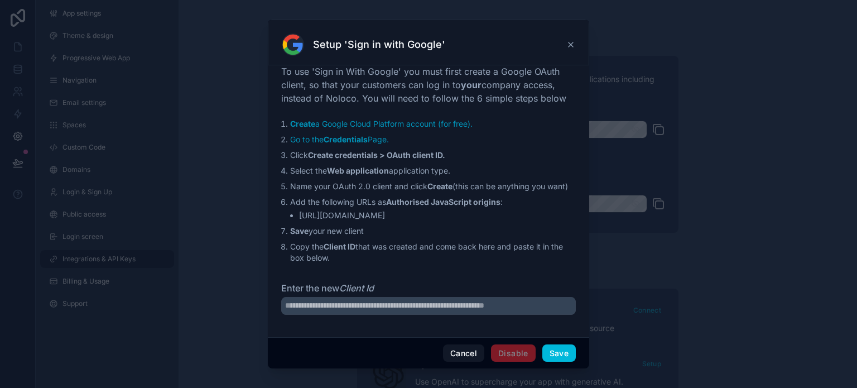
scroll to position [15, 0]
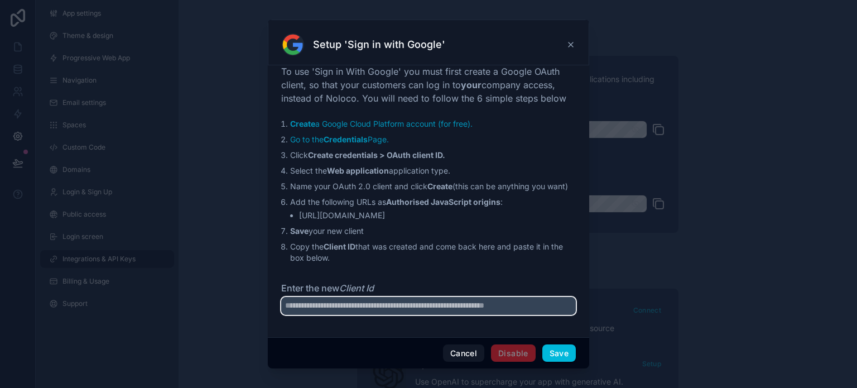
click at [452, 308] on input "Enter the new Client Id" at bounding box center [428, 306] width 295 height 18
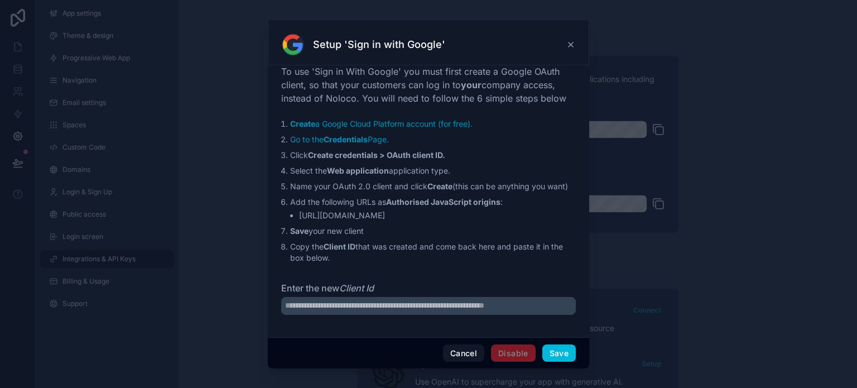
click at [484, 278] on div "To use 'Sign in With Google' you must first create a Google OAuth client, so th…" at bounding box center [428, 196] width 295 height 263
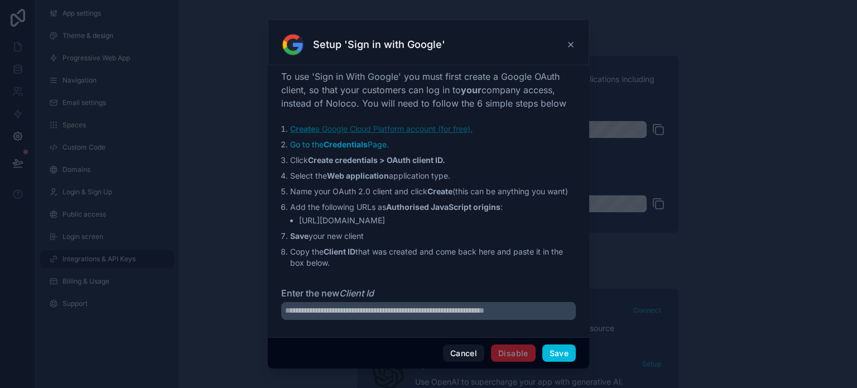
click at [378, 129] on link "Create a Google Cloud Platform account (for free)." at bounding box center [381, 128] width 183 height 9
drag, startPoint x: 415, startPoint y: 236, endPoint x: 300, endPoint y: 230, distance: 115.7
click at [300, 226] on li "[URL][DOMAIN_NAME]" at bounding box center [437, 220] width 277 height 11
copy li "[URL][DOMAIN_NAME]"
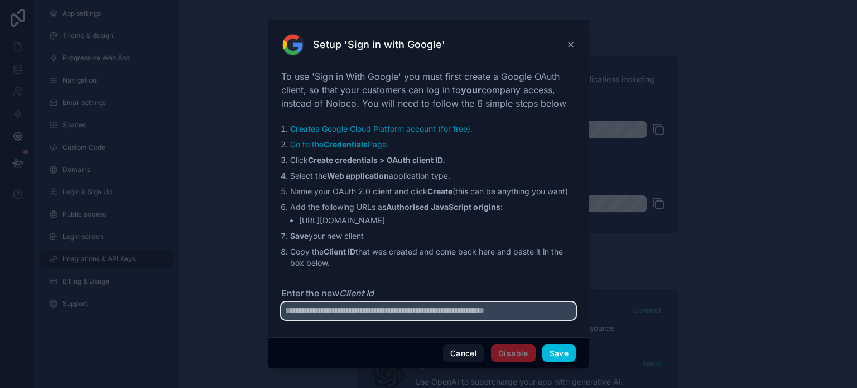
click at [423, 320] on input "Enter the new Client Id" at bounding box center [428, 311] width 295 height 18
paste input "**********"
type input "**********"
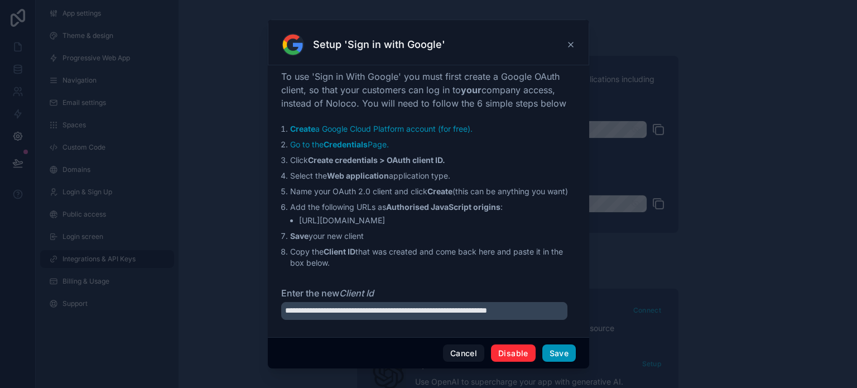
click at [550, 344] on button "Save" at bounding box center [558, 353] width 33 height 18
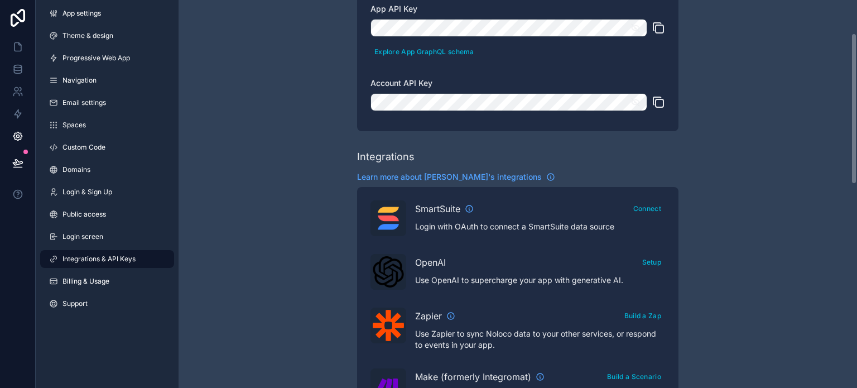
scroll to position [112, 0]
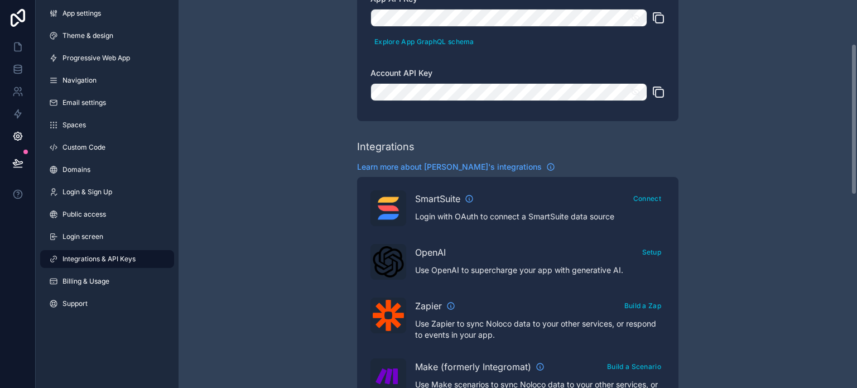
click at [643, 256] on button "Setup" at bounding box center [651, 252] width 27 height 16
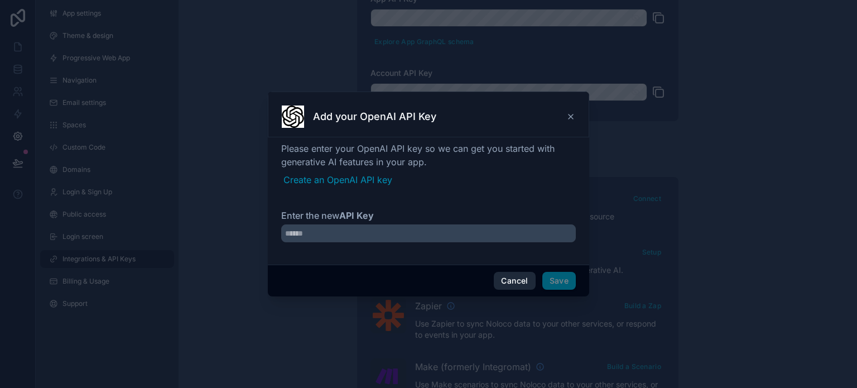
click at [529, 283] on button "Cancel" at bounding box center [514, 281] width 41 height 18
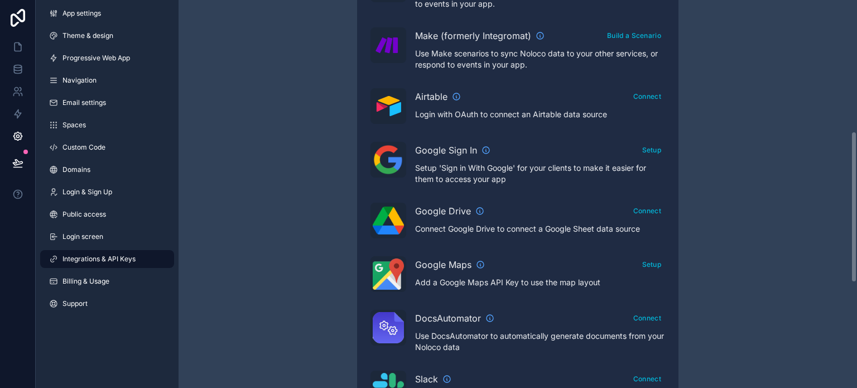
scroll to position [447, 0]
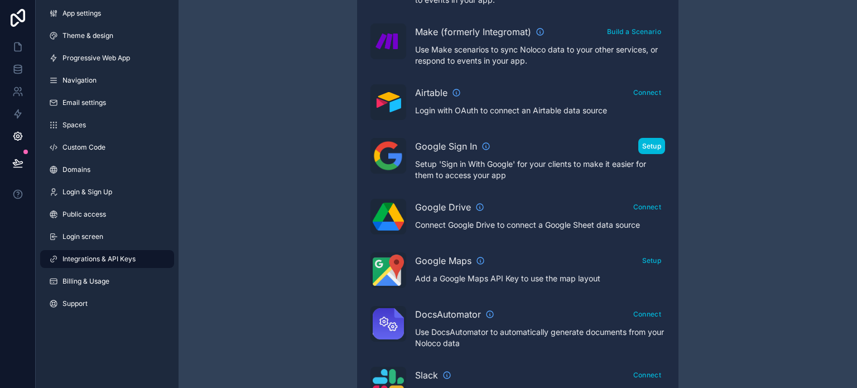
click at [664, 138] on button "Setup" at bounding box center [651, 146] width 27 height 16
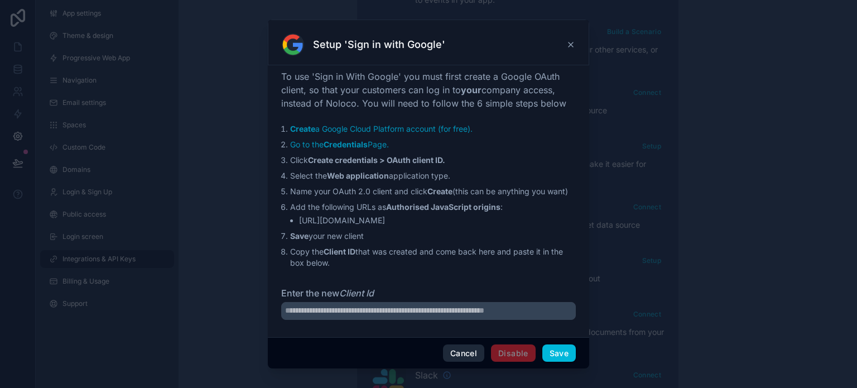
click at [450, 350] on button "Cancel" at bounding box center [463, 353] width 41 height 18
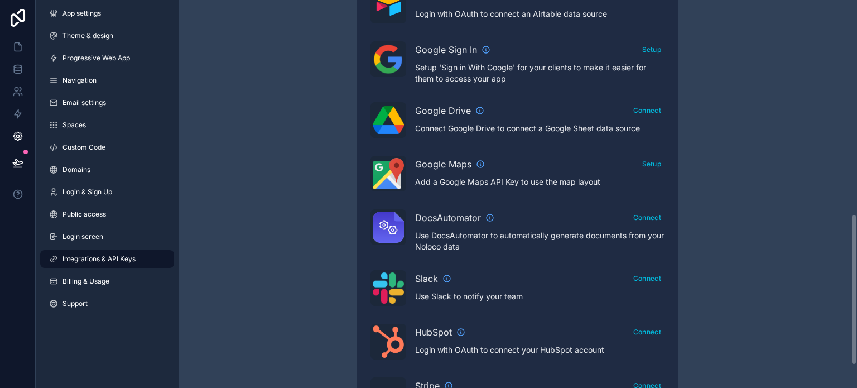
scroll to position [558, 0]
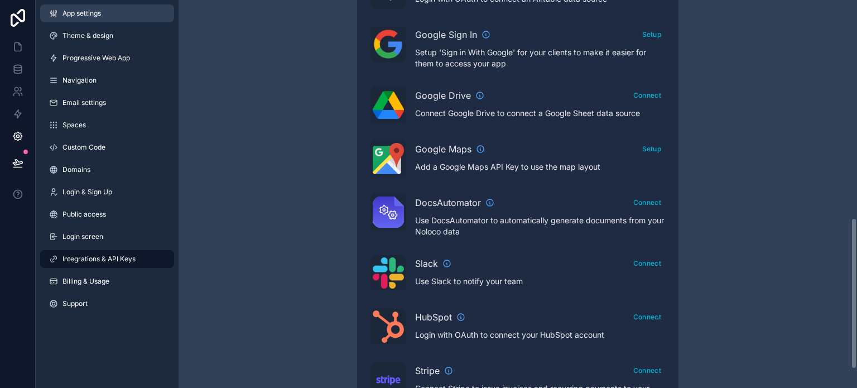
click at [105, 15] on link "App settings" at bounding box center [107, 13] width 134 height 18
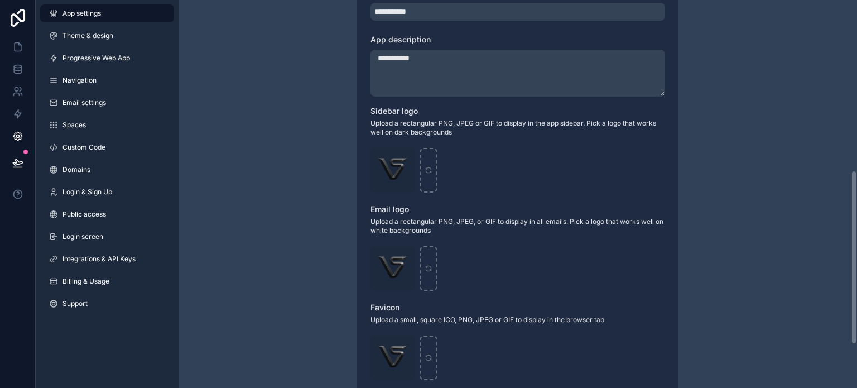
scroll to position [141, 0]
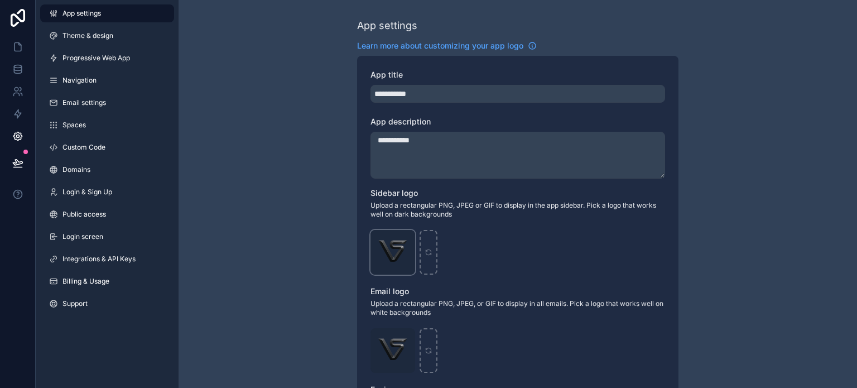
click at [413, 232] on div "LOGO-VS-Picsart-BackgroundRemover .png" at bounding box center [393, 252] width 45 height 45
click at [335, 210] on div "**********" at bounding box center [518, 291] width 679 height 864
click at [118, 189] on link "Login & Sign Up" at bounding box center [107, 192] width 134 height 18
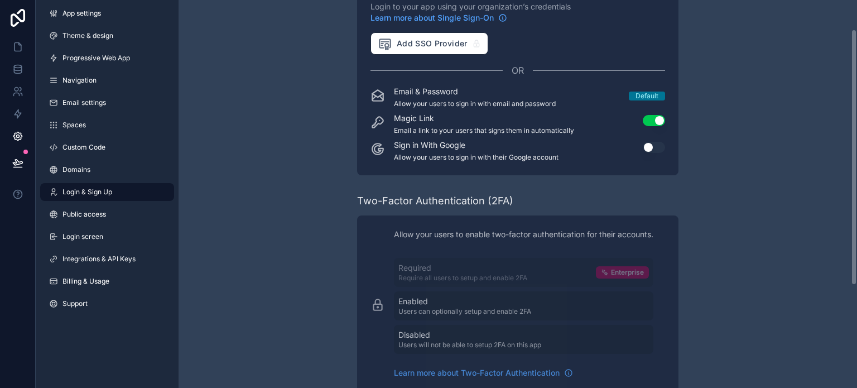
scroll to position [31, 0]
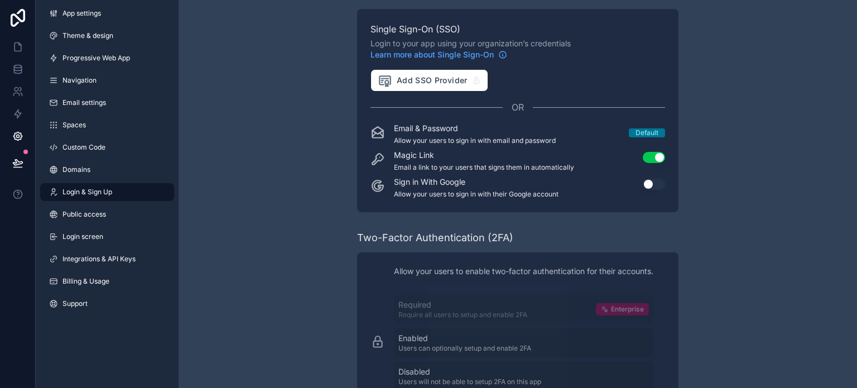
click at [653, 183] on button "Use setting" at bounding box center [654, 184] width 22 height 11
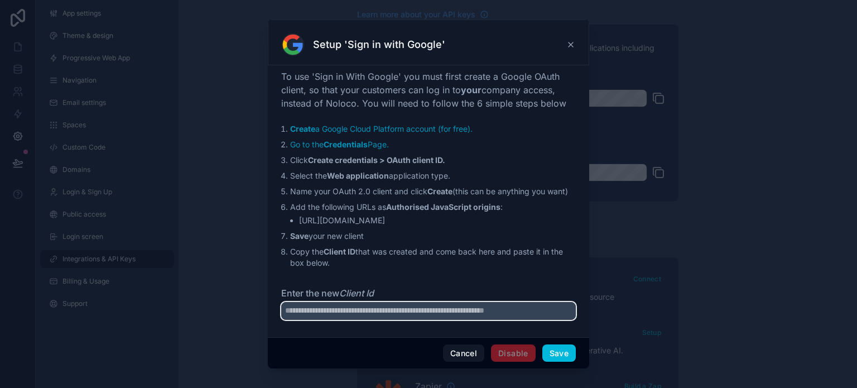
click at [516, 320] on input "Enter the new Client Id" at bounding box center [428, 311] width 295 height 18
type input "**********"
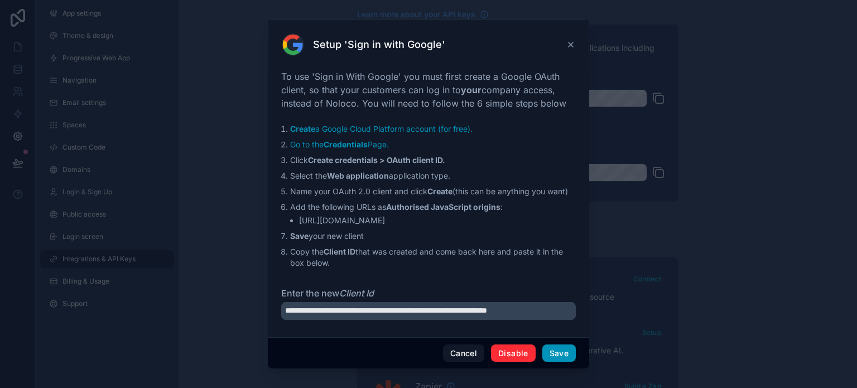
click at [550, 357] on button "Save" at bounding box center [558, 353] width 33 height 18
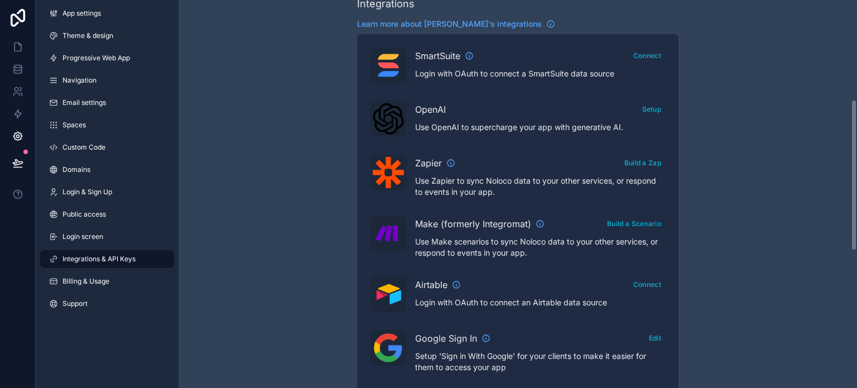
scroll to position [478, 0]
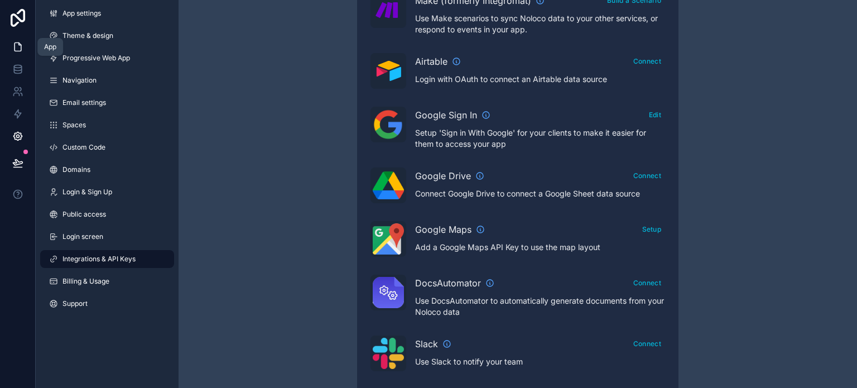
click at [18, 47] on icon at bounding box center [17, 46] width 11 height 11
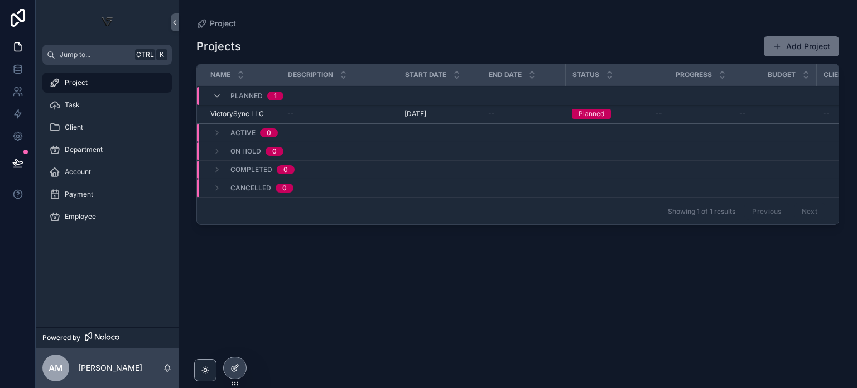
click at [231, 366] on icon at bounding box center [235, 367] width 9 height 9
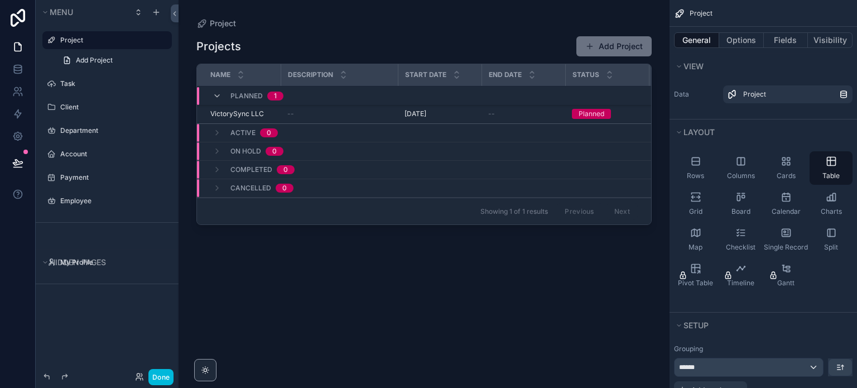
click at [0, 0] on icon "scrollable content" at bounding box center [0, 0] width 0 height 0
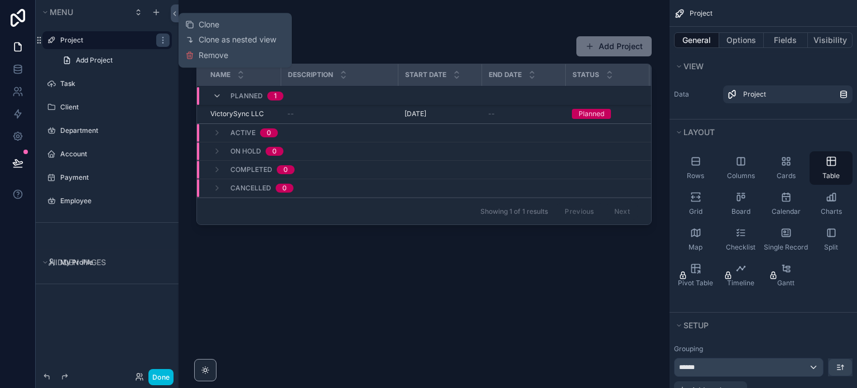
drag, startPoint x: 199, startPoint y: 57, endPoint x: 171, endPoint y: 56, distance: 27.4
click at [199, 57] on span "Remove" at bounding box center [214, 55] width 30 height 11
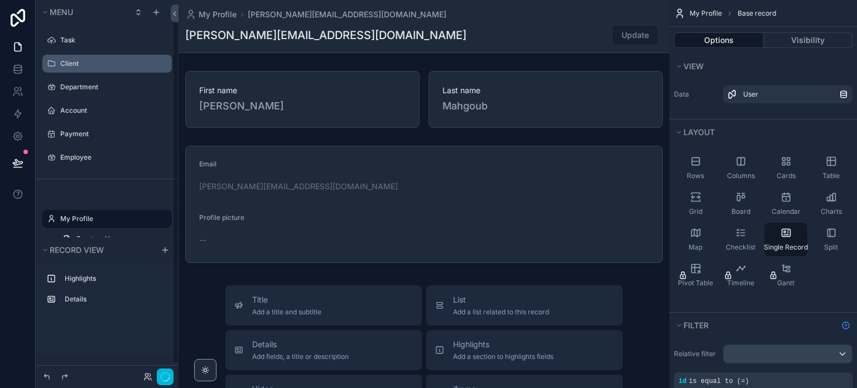
scroll to position [20, 0]
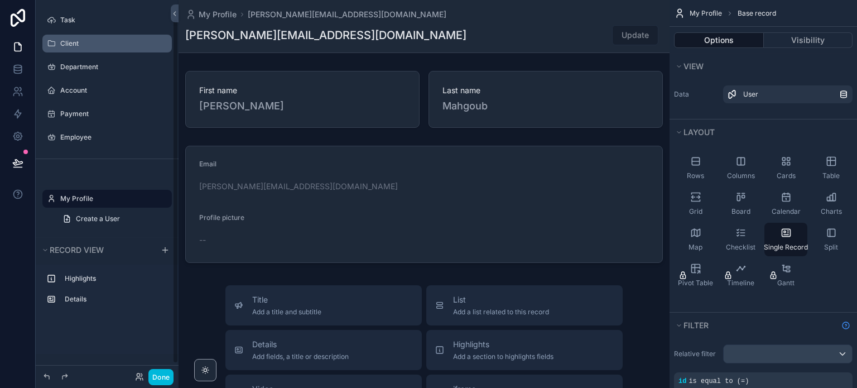
click at [0, 0] on div "scrollable content" at bounding box center [0, 0] width 0 height 0
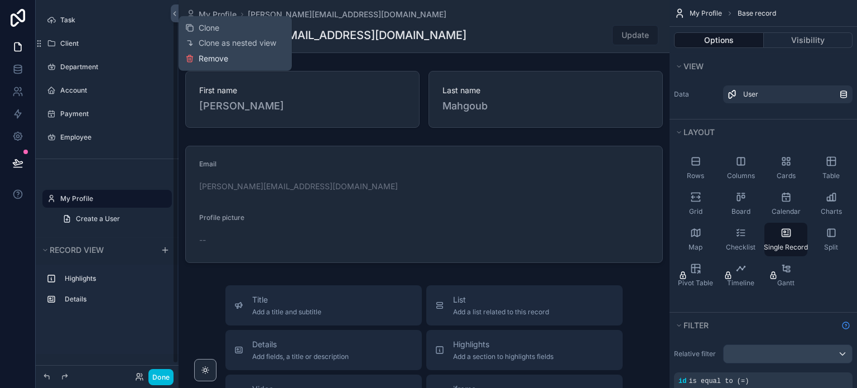
click at [194, 56] on button "Remove" at bounding box center [206, 58] width 43 height 11
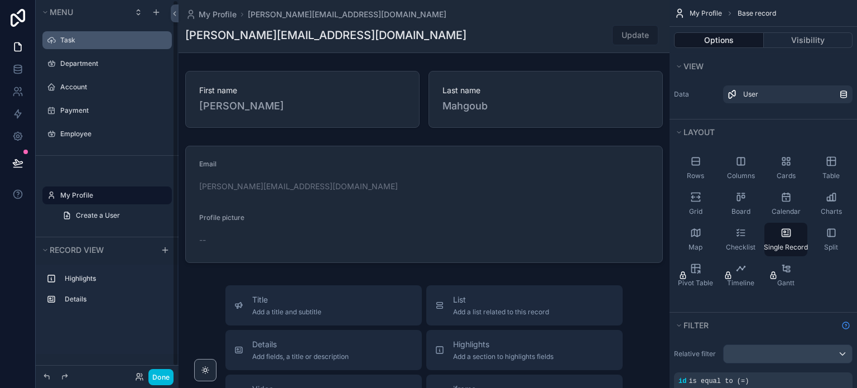
click at [170, 42] on div "scrollable content" at bounding box center [170, 40] width 0 height 18
click at [0, 0] on div "scrollable content" at bounding box center [0, 0] width 0 height 0
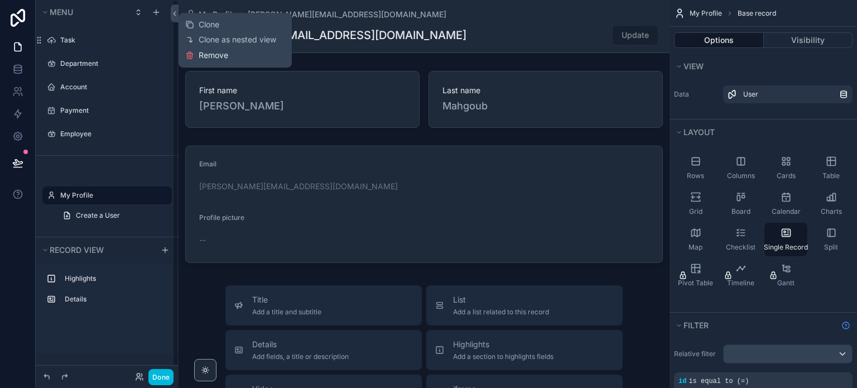
click at [190, 55] on icon at bounding box center [190, 56] width 0 height 2
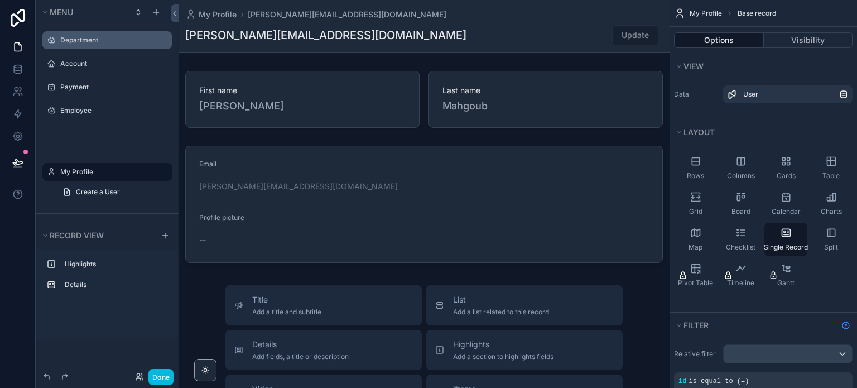
click at [0, 0] on icon "scrollable content" at bounding box center [0, 0] width 0 height 0
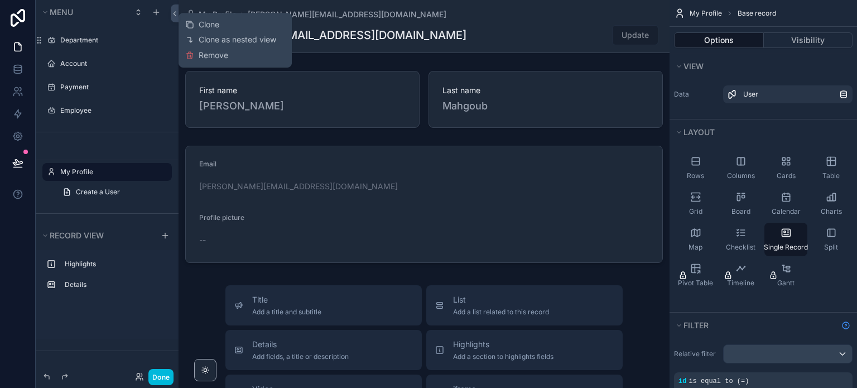
drag, startPoint x: 209, startPoint y: 59, endPoint x: 176, endPoint y: 59, distance: 32.9
click at [209, 58] on span "Remove" at bounding box center [214, 55] width 30 height 11
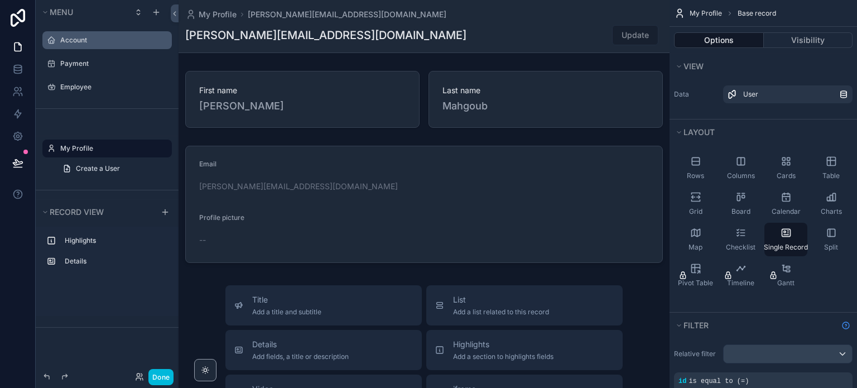
click at [0, 0] on icon "scrollable content" at bounding box center [0, 0] width 0 height 0
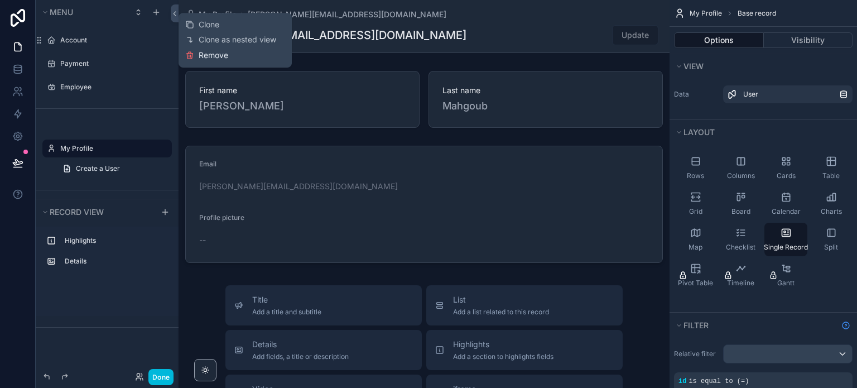
click at [198, 54] on button "Remove" at bounding box center [206, 55] width 43 height 11
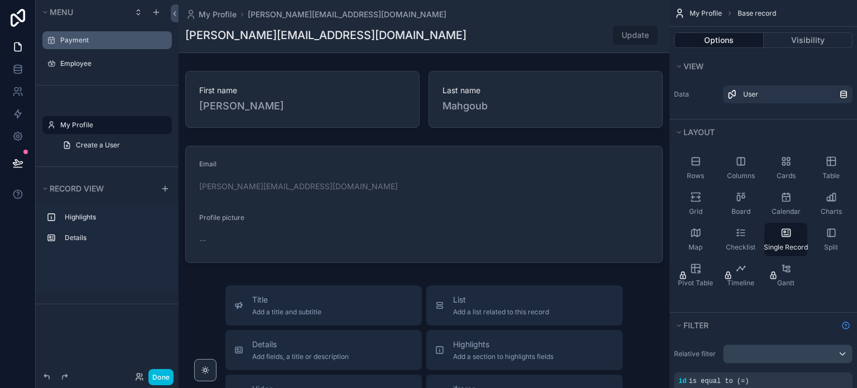
click at [0, 0] on icon "scrollable content" at bounding box center [0, 0] width 0 height 0
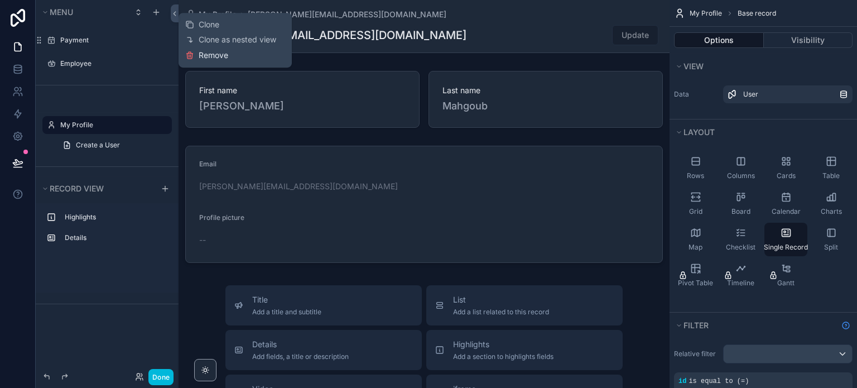
click at [196, 55] on button "Remove" at bounding box center [206, 55] width 43 height 11
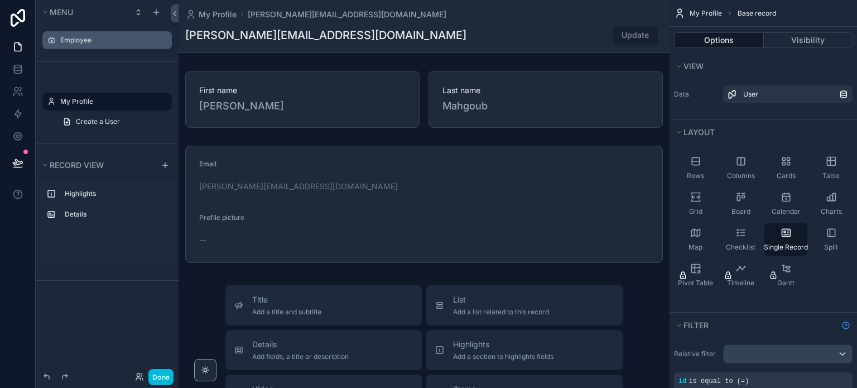
click at [0, 0] on icon "scrollable content" at bounding box center [0, 0] width 0 height 0
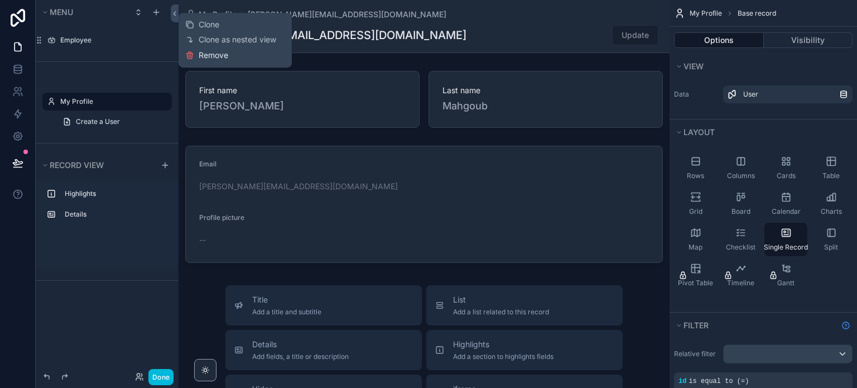
click at [198, 55] on button "Remove" at bounding box center [206, 55] width 43 height 11
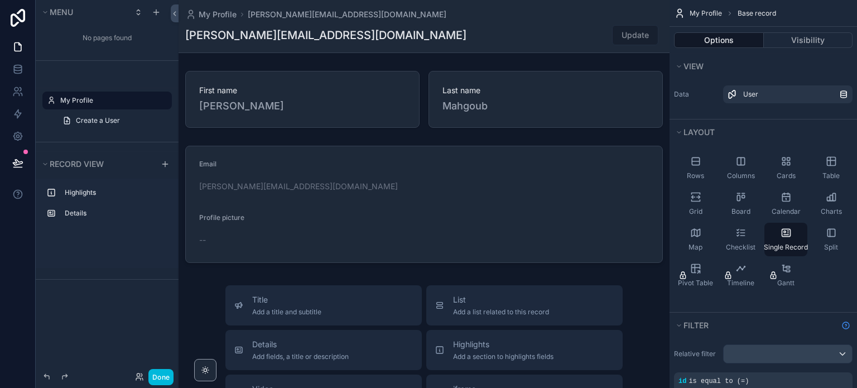
click at [0, 0] on icon "scrollable content" at bounding box center [0, 0] width 0 height 0
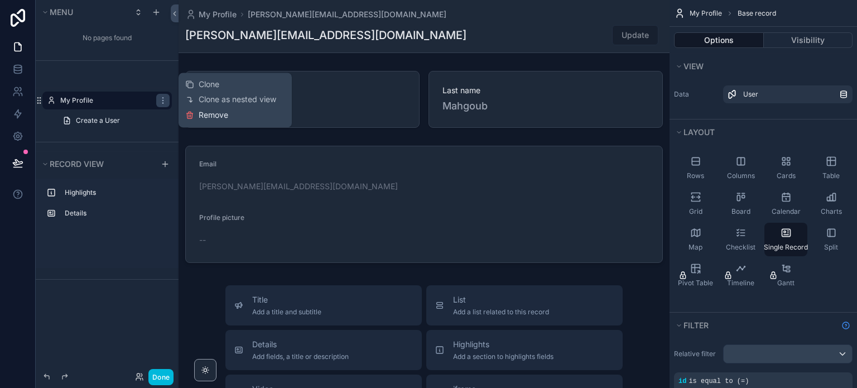
click at [194, 117] on button "Remove" at bounding box center [206, 114] width 43 height 11
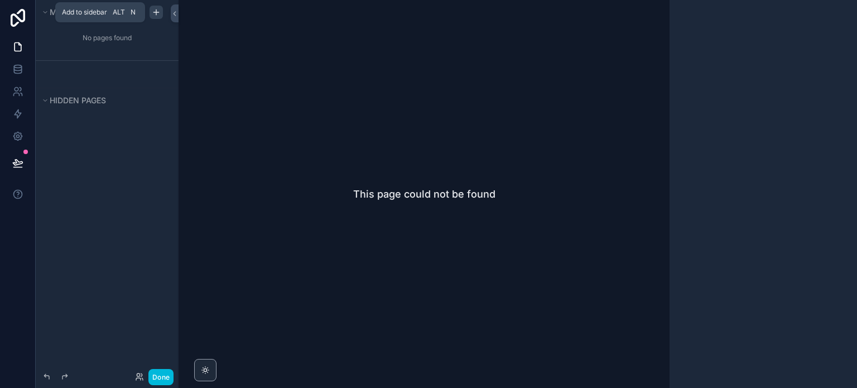
click at [154, 9] on icon "scrollable content" at bounding box center [156, 12] width 9 height 9
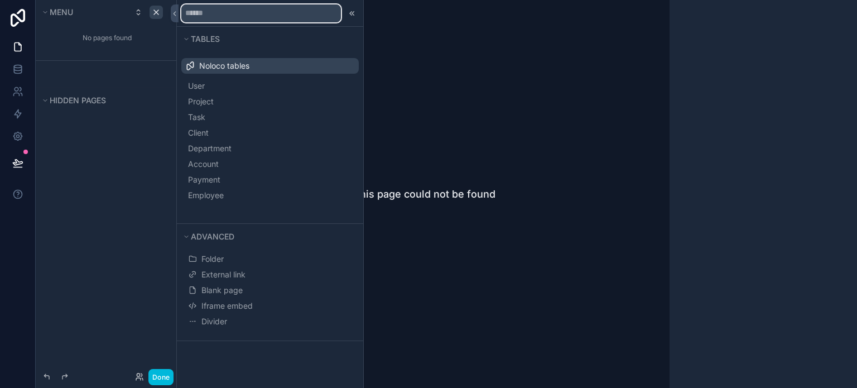
click at [246, 17] on input "text" at bounding box center [261, 13] width 160 height 18
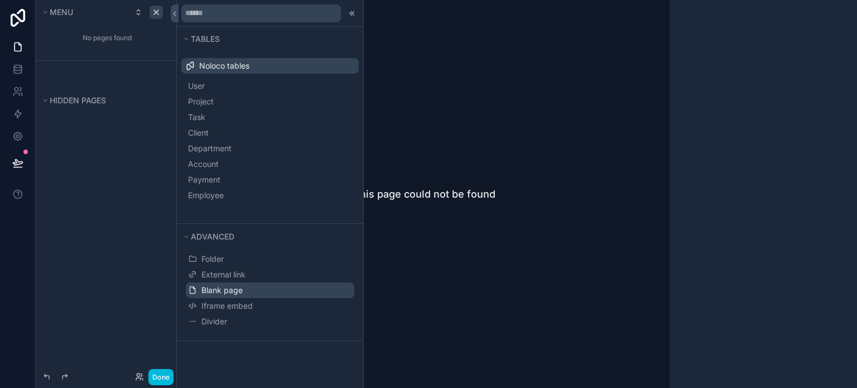
click at [246, 294] on button "Blank page" at bounding box center [270, 290] width 169 height 16
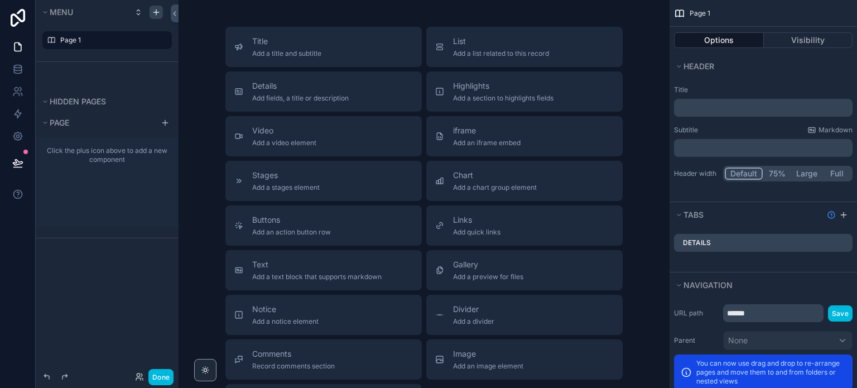
click at [0, 0] on icon "scrollable content" at bounding box center [0, 0] width 0 height 0
click at [214, 53] on div "Clone Remove" at bounding box center [206, 40] width 43 height 31
click at [213, 52] on span "Remove" at bounding box center [214, 47] width 30 height 11
